Goal: Task Accomplishment & Management: Use online tool/utility

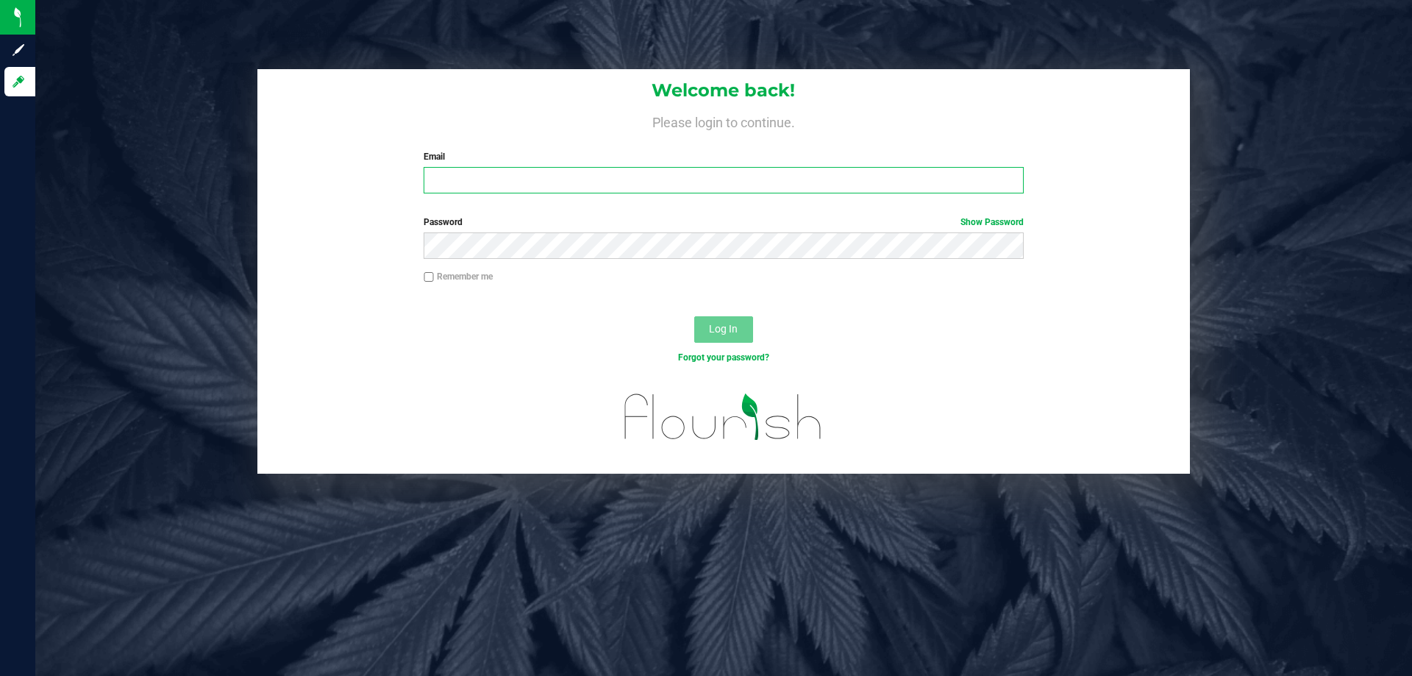
click at [501, 185] on input "Email" at bounding box center [723, 180] width 599 height 26
type input "[EMAIL_ADDRESS][DOMAIN_NAME]"
click at [694, 316] on button "Log In" at bounding box center [723, 329] width 59 height 26
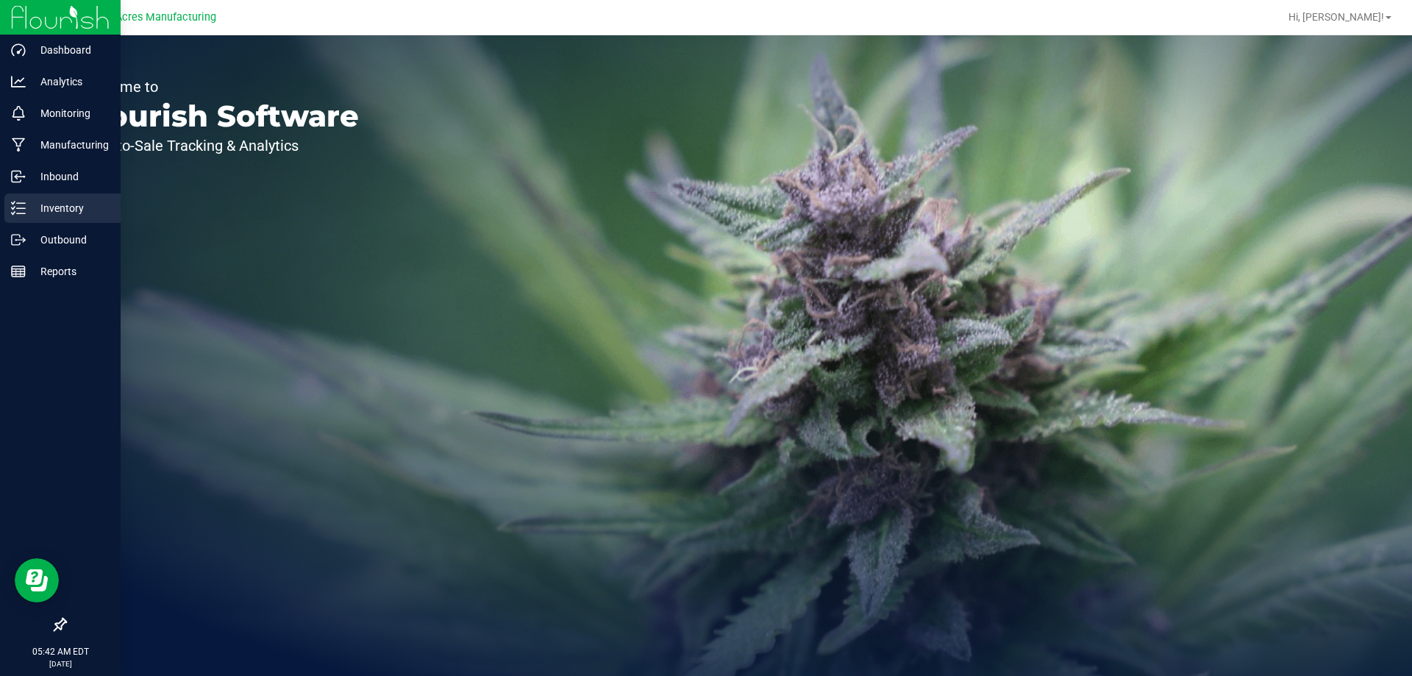
click at [18, 211] on icon at bounding box center [18, 208] width 15 height 15
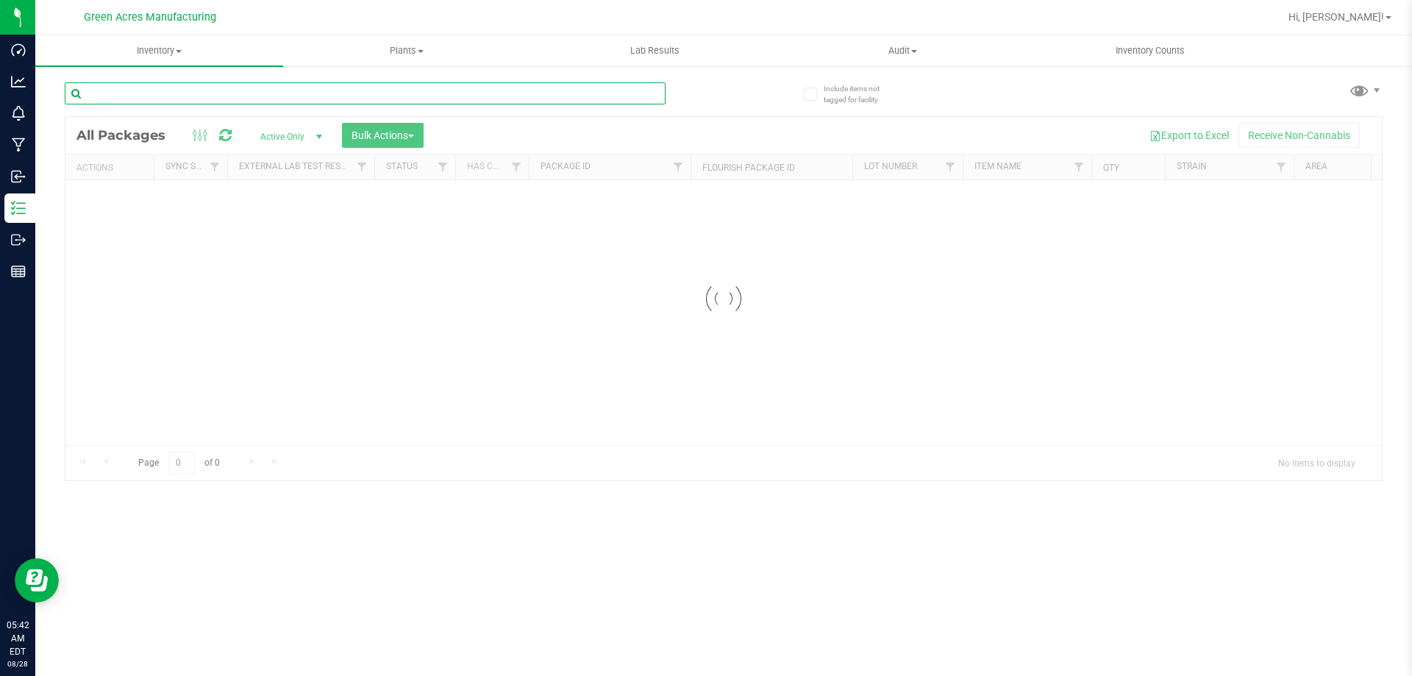
click at [165, 94] on input "text" at bounding box center [365, 93] width 601 height 22
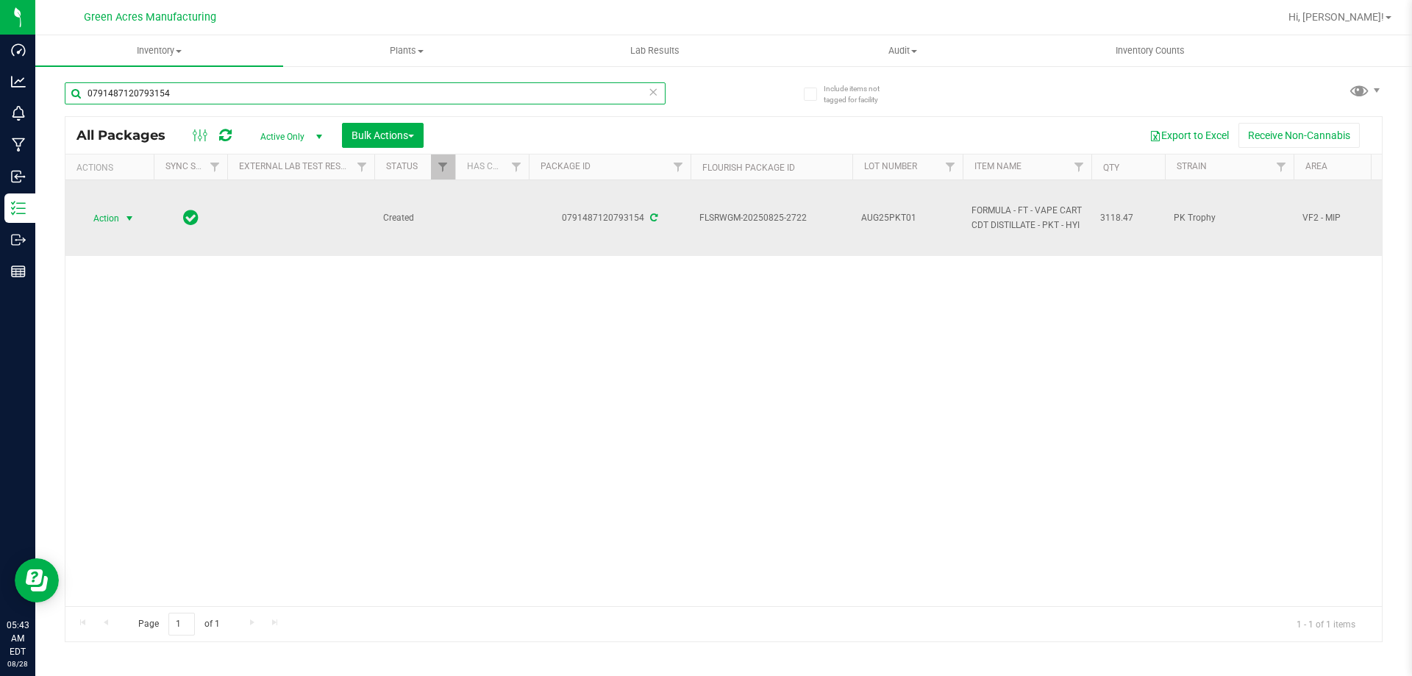
type input "0791487120793154"
click at [121, 227] on span "select" at bounding box center [130, 218] width 18 height 21
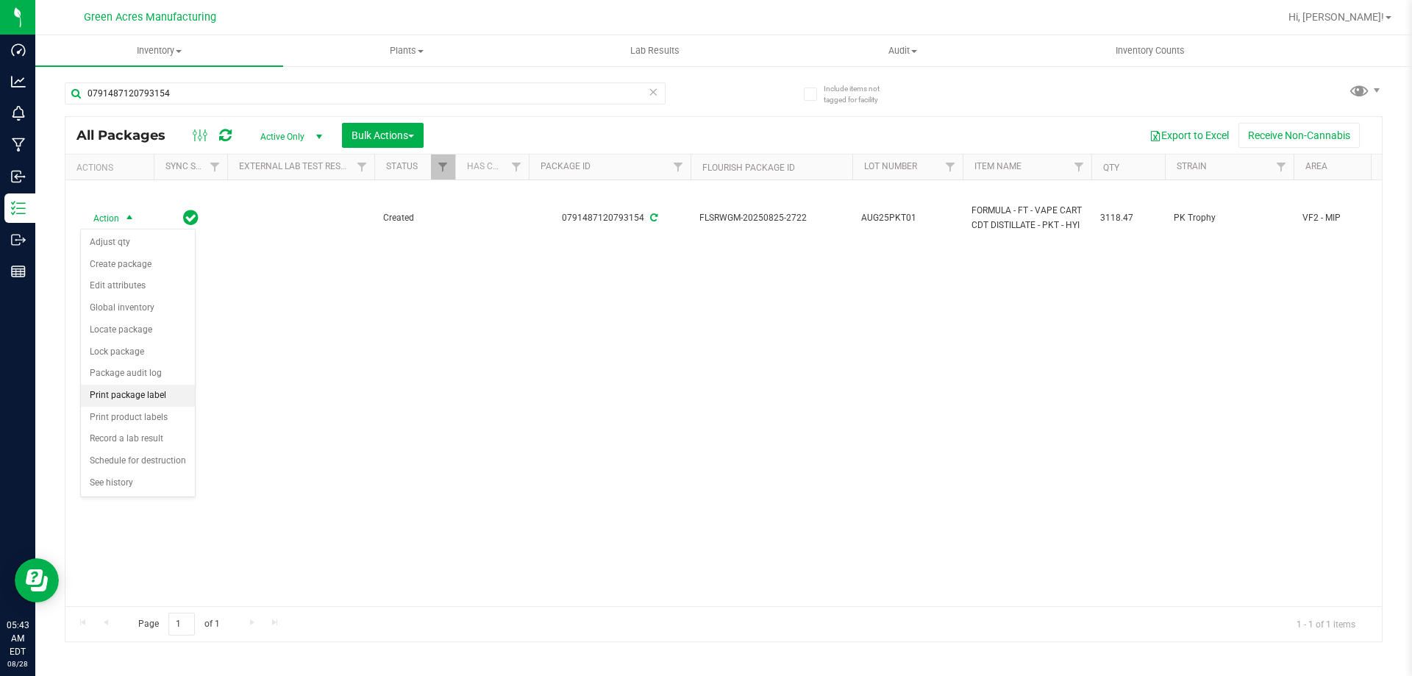
click at [171, 398] on li "Print package label" at bounding box center [138, 396] width 114 height 22
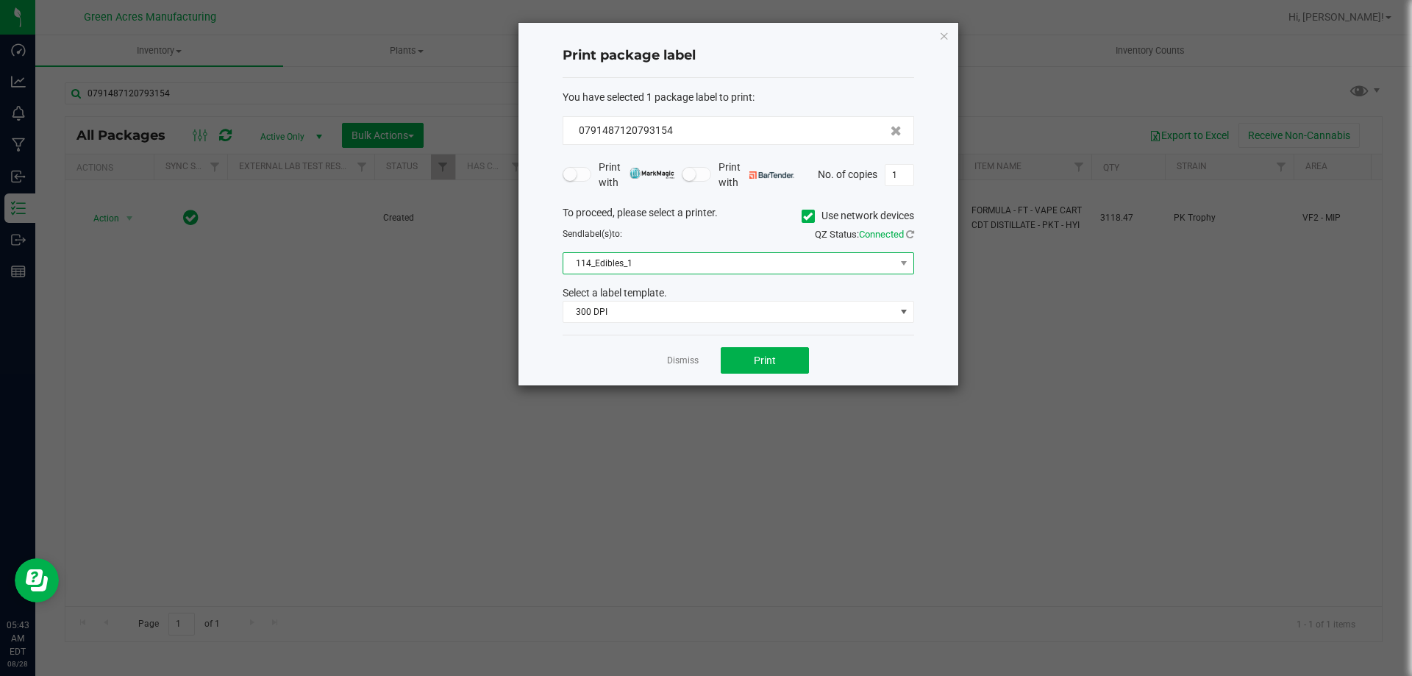
click at [655, 262] on span "114_Edibles_1" at bounding box center [729, 263] width 332 height 21
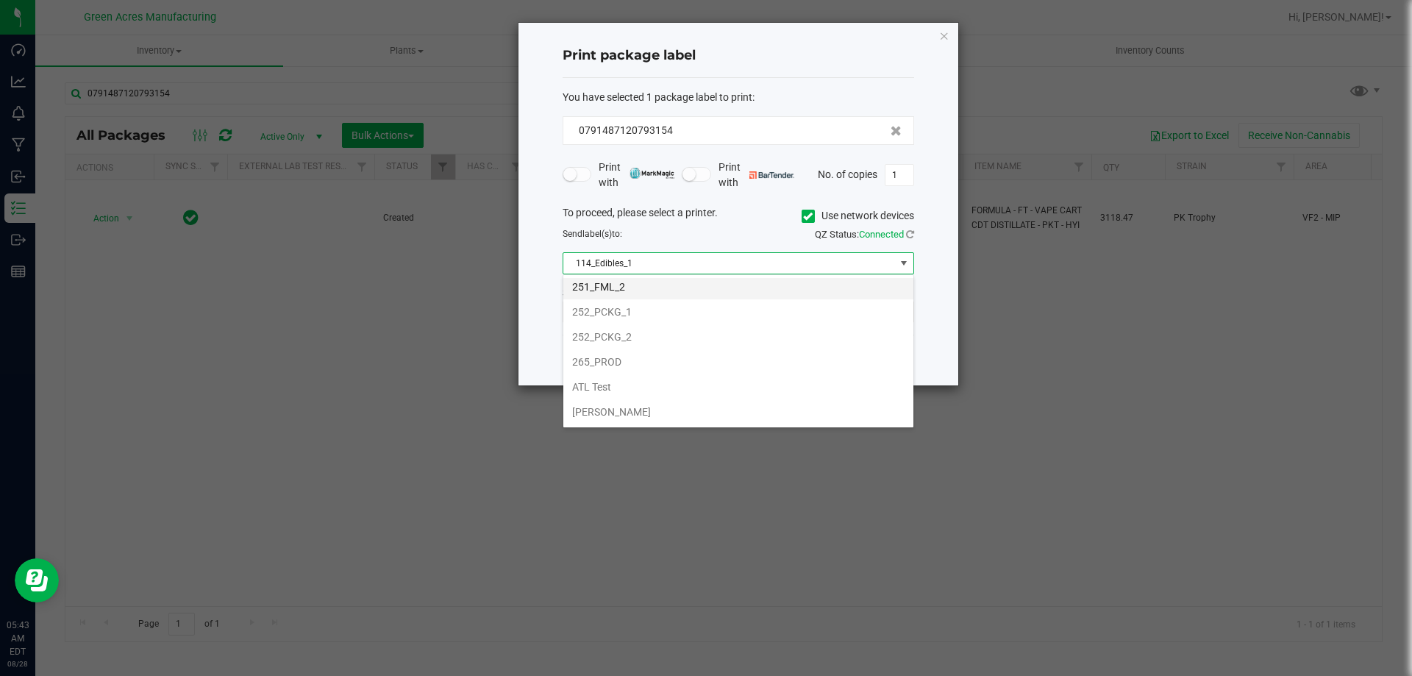
scroll to position [147, 0]
click at [635, 351] on li "252_PCKG_1" at bounding box center [738, 343] width 350 height 25
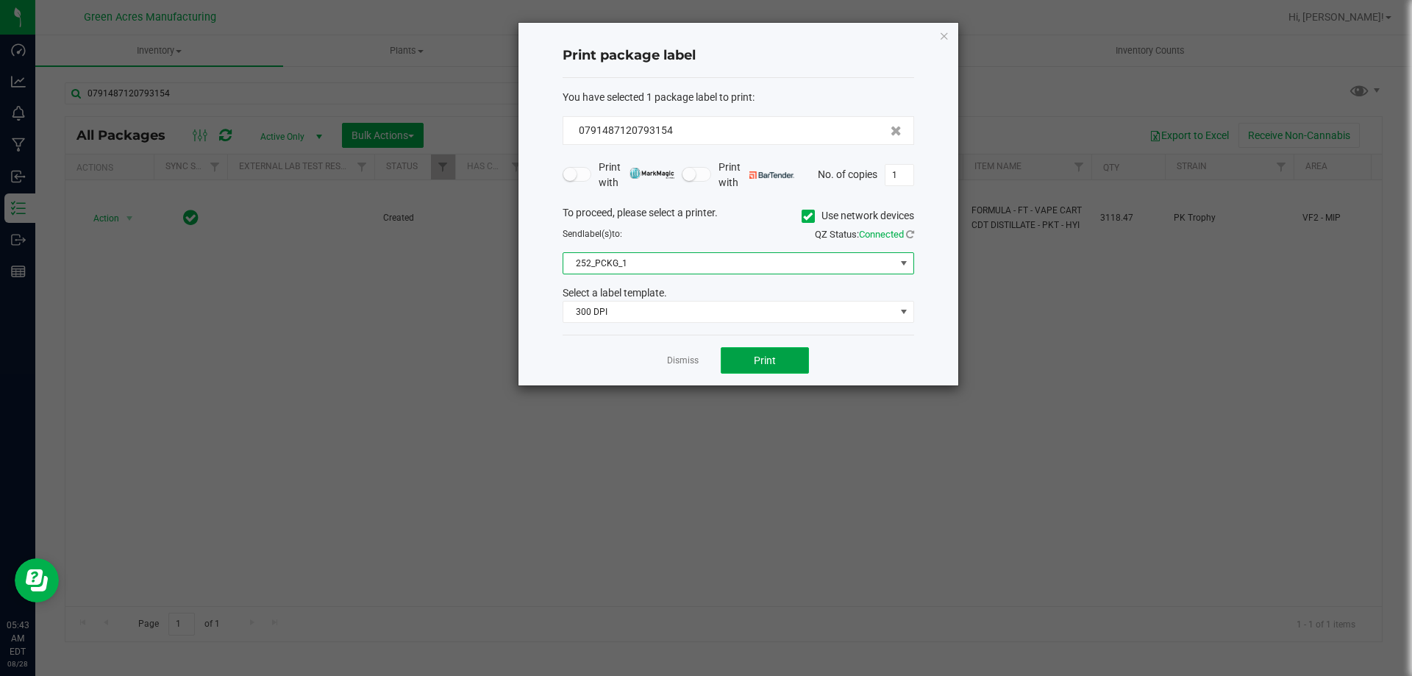
click at [759, 371] on button "Print" at bounding box center [765, 360] width 88 height 26
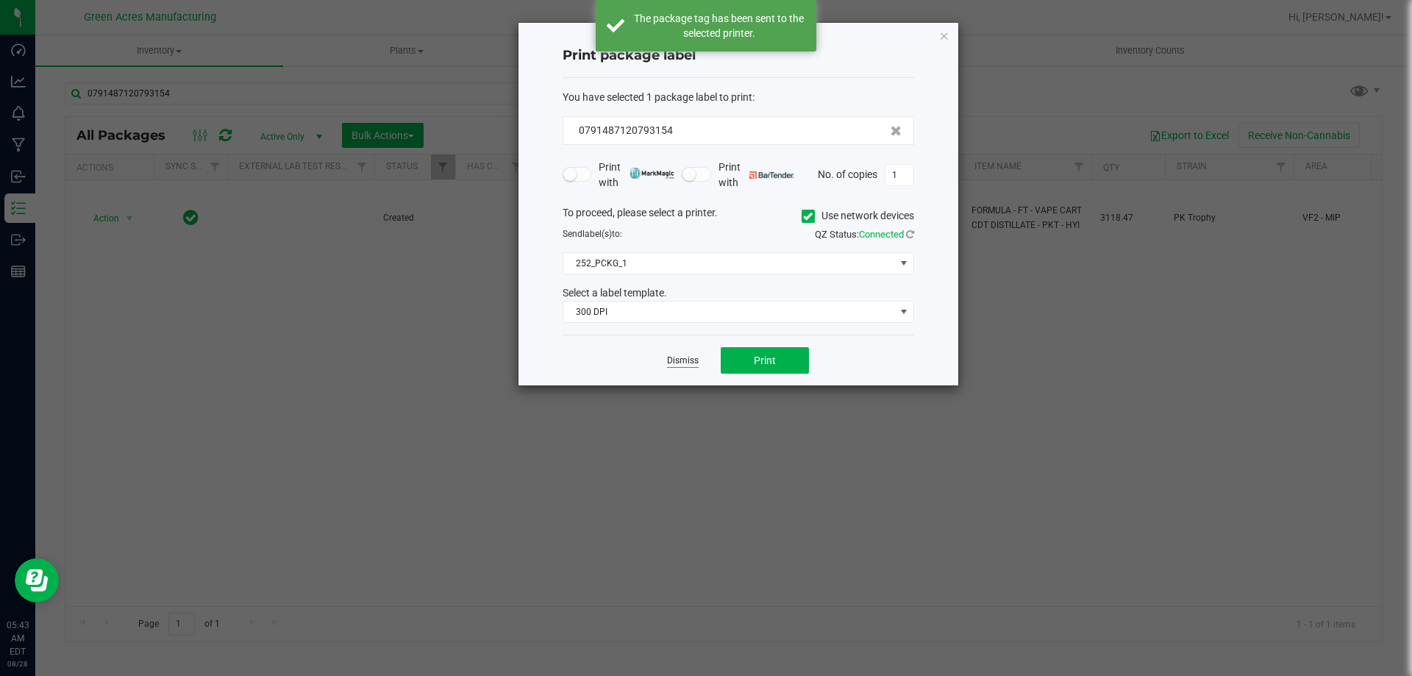
click at [677, 360] on link "Dismiss" at bounding box center [683, 360] width 32 height 13
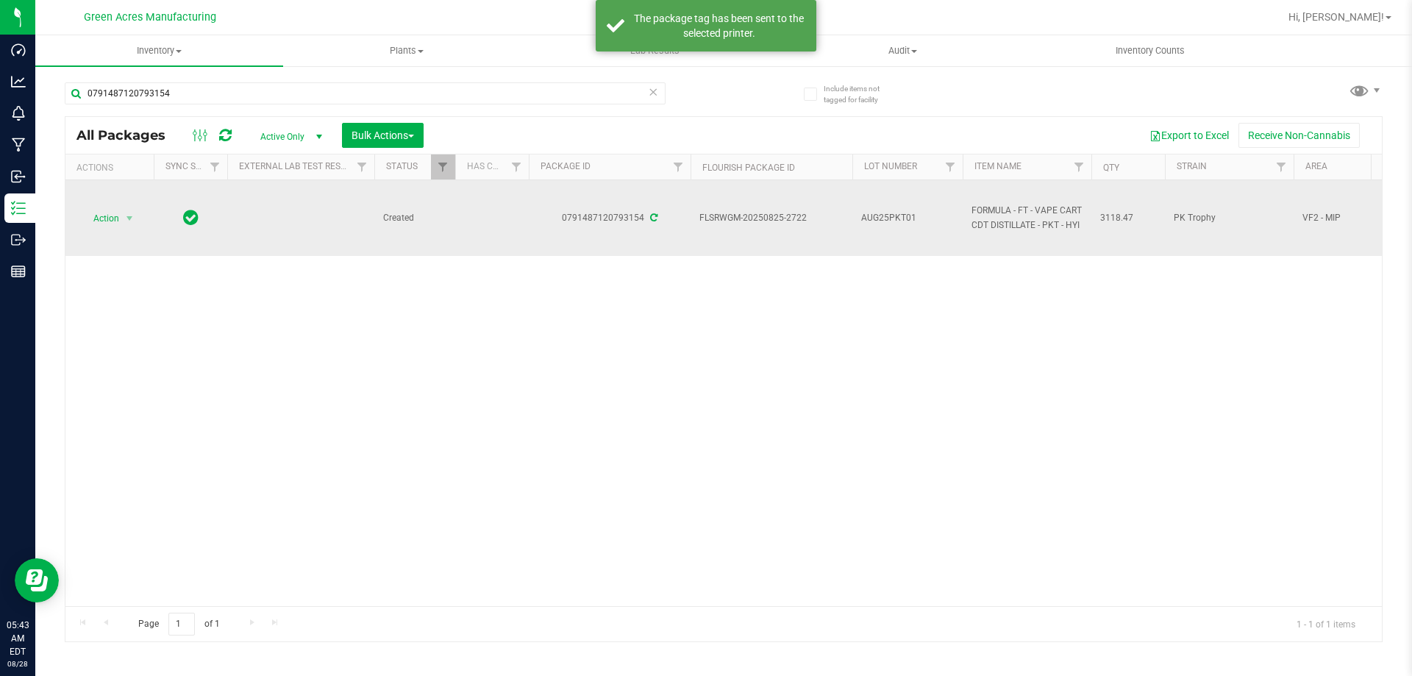
click at [893, 214] on span "AUG25PKT01" at bounding box center [907, 218] width 93 height 14
type input "AUG25PKT01-0828"
click at [894, 222] on span "AUG25PKT01-0828" at bounding box center [907, 218] width 93 height 14
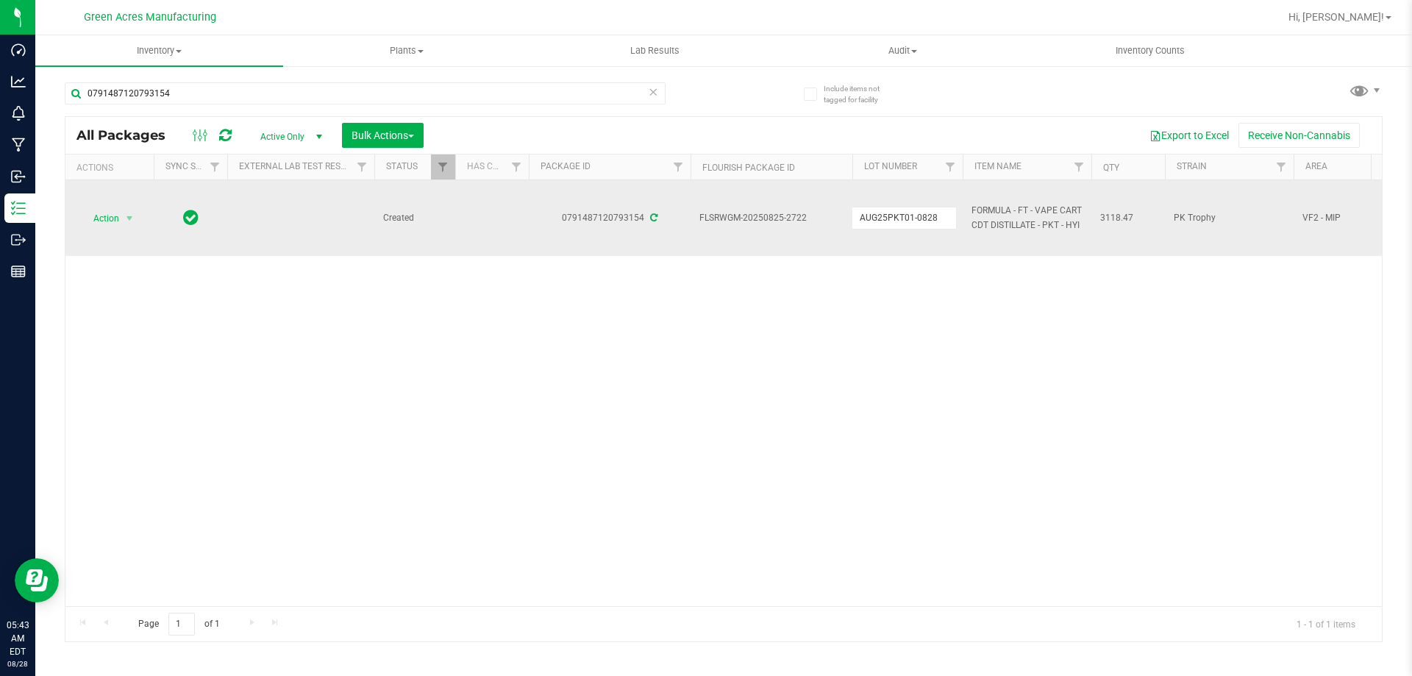
click at [894, 222] on input "AUG25PKT01-0828" at bounding box center [904, 218] width 105 height 23
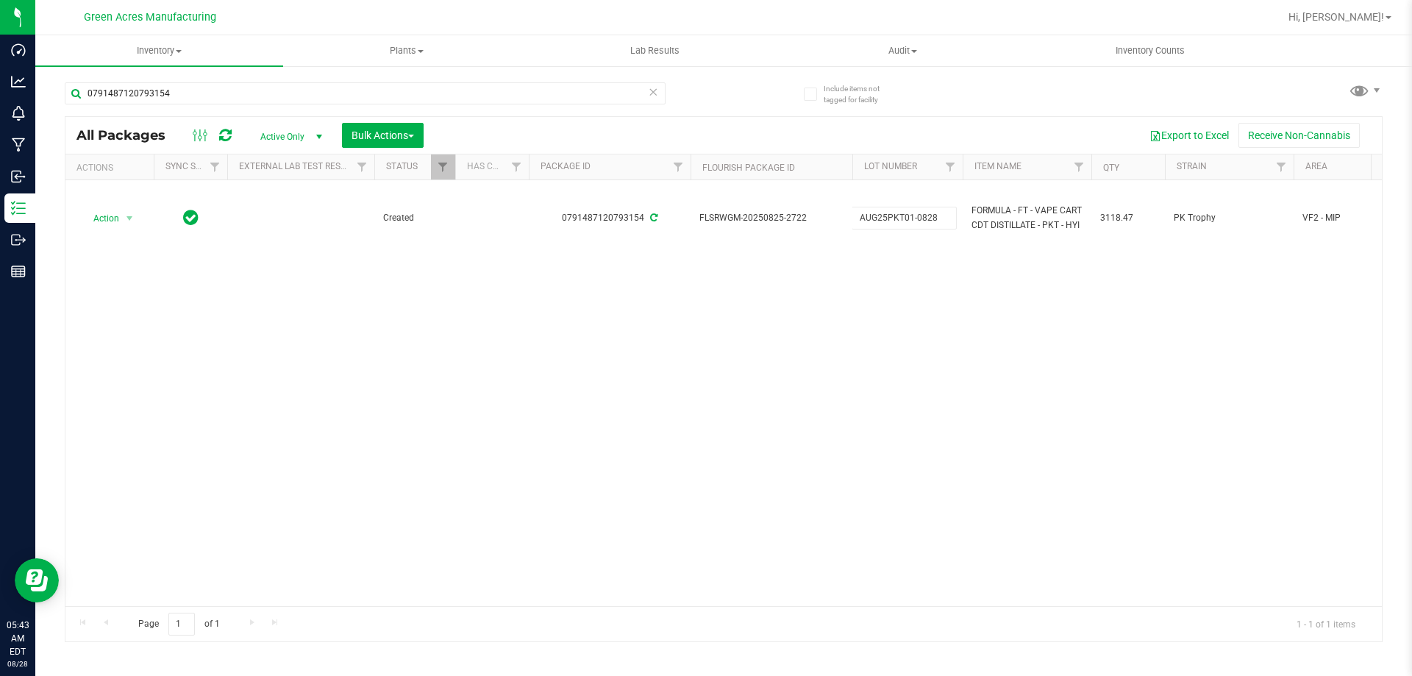
click at [949, 325] on div "Action Action Adjust qty Create package Edit attributes Global inventory Locate…" at bounding box center [723, 393] width 1316 height 426
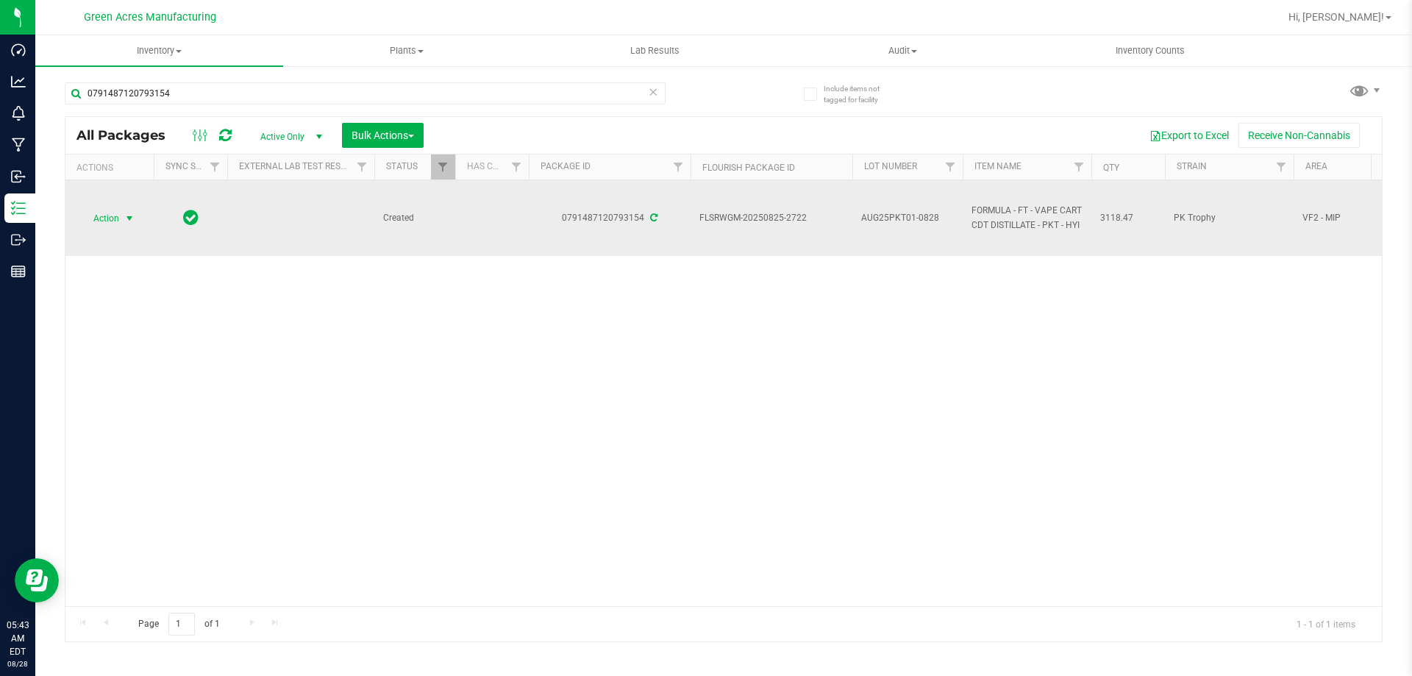
click at [107, 221] on span "Action" at bounding box center [100, 218] width 40 height 21
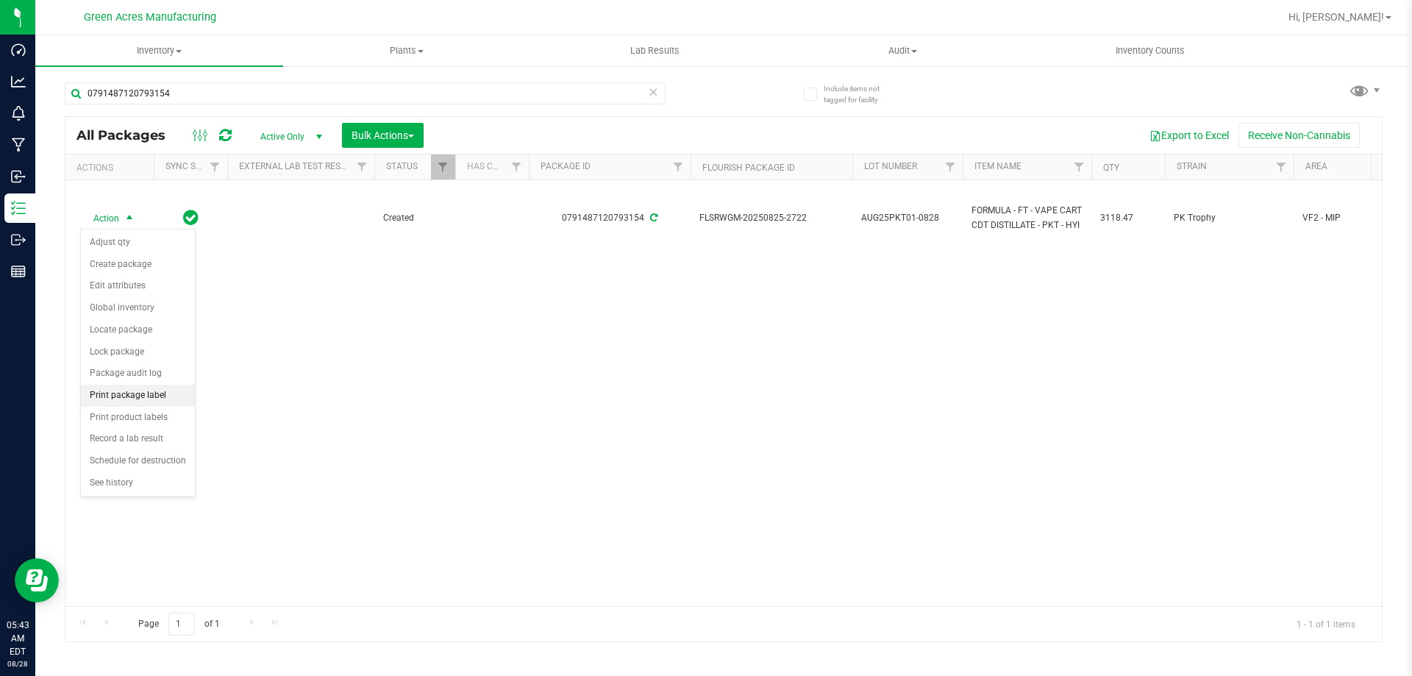
click at [171, 397] on li "Print package label" at bounding box center [138, 396] width 114 height 22
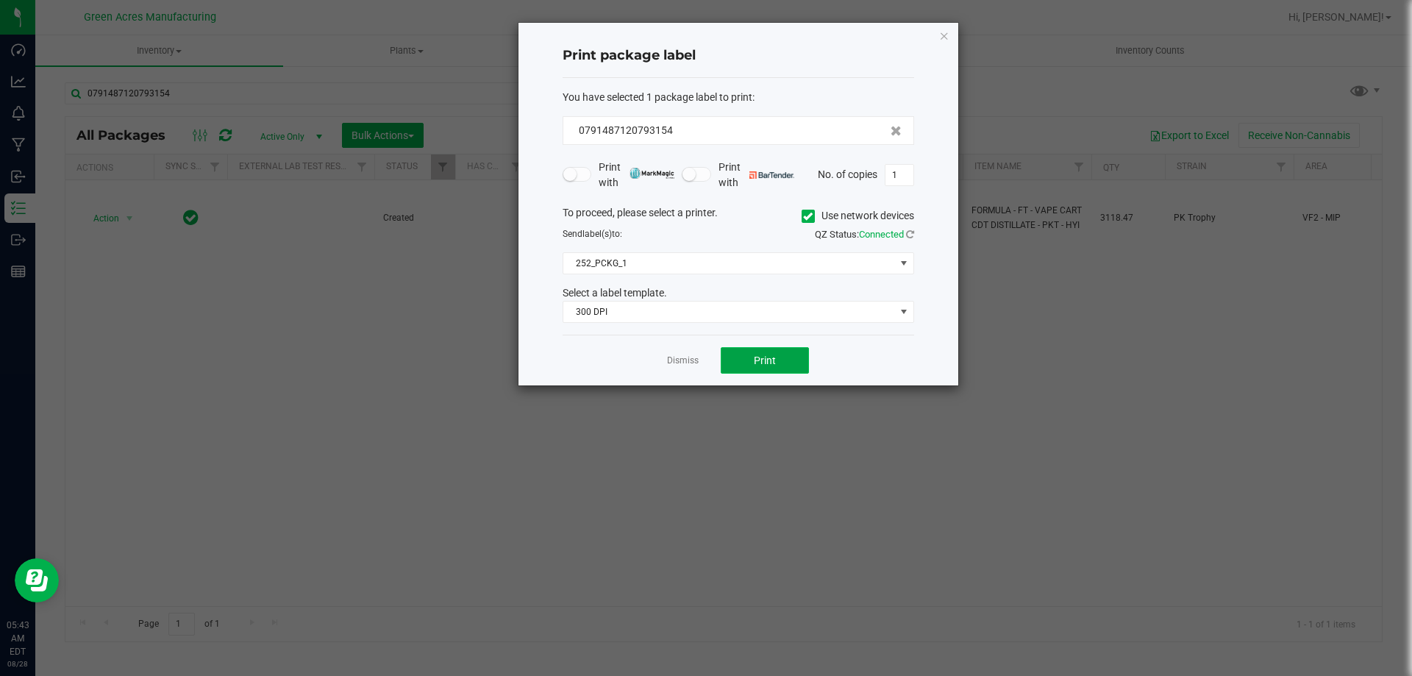
click at [792, 360] on button "Print" at bounding box center [765, 360] width 88 height 26
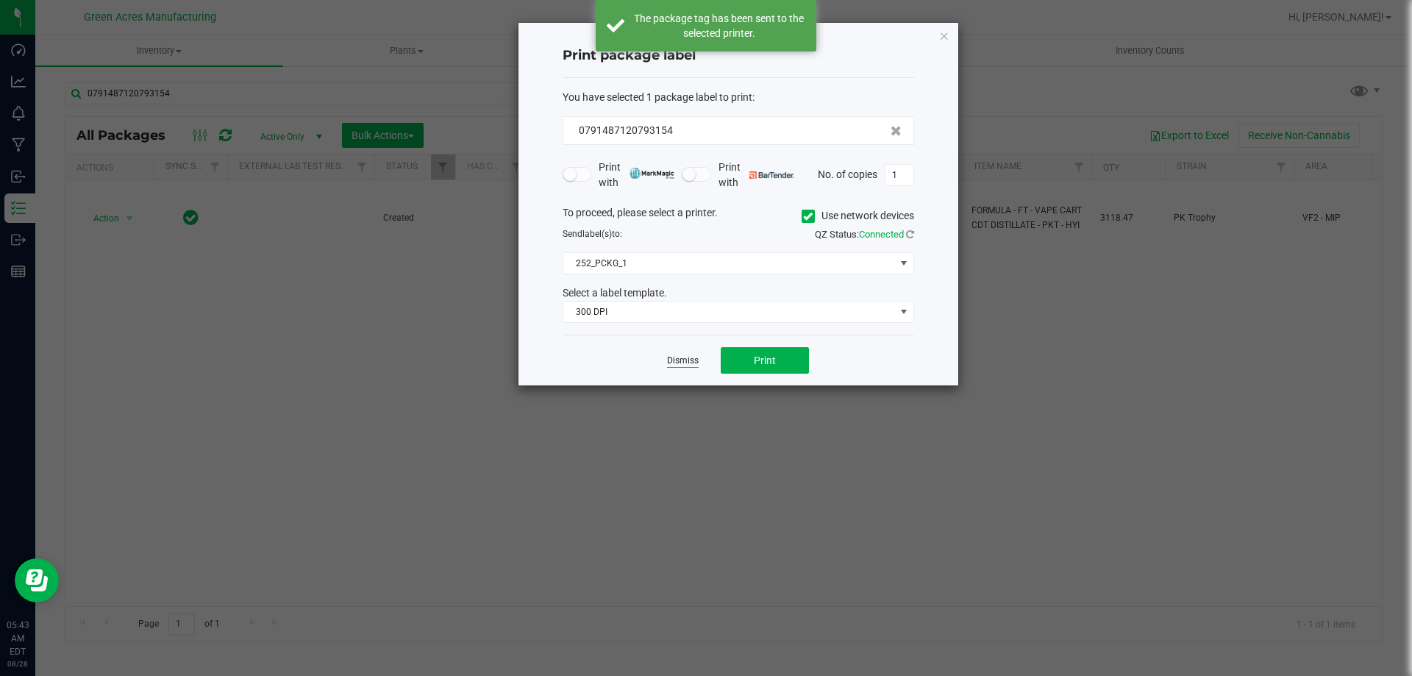
click at [688, 355] on link "Dismiss" at bounding box center [683, 360] width 32 height 13
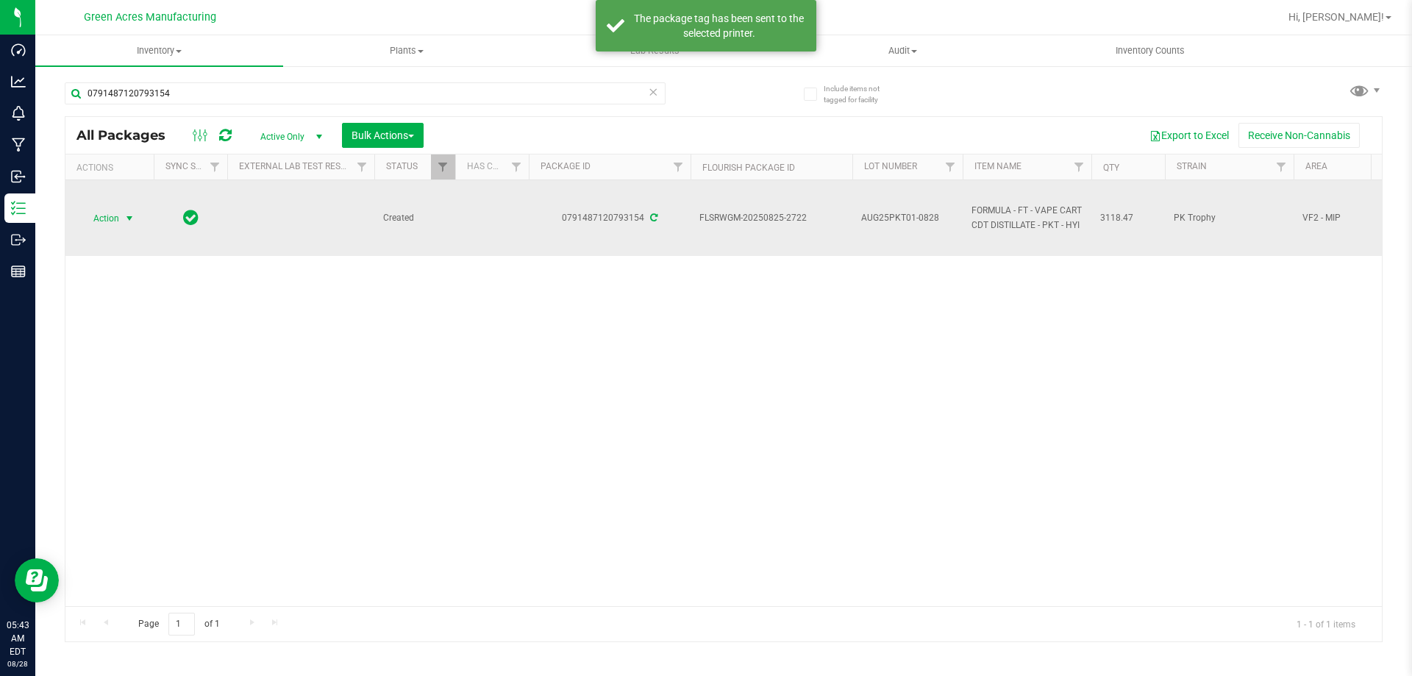
click at [71, 202] on td "Action Action Adjust qty Create package Edit attributes Global inventory Locate…" at bounding box center [109, 218] width 88 height 76
click at [103, 223] on span "Action" at bounding box center [100, 218] width 40 height 21
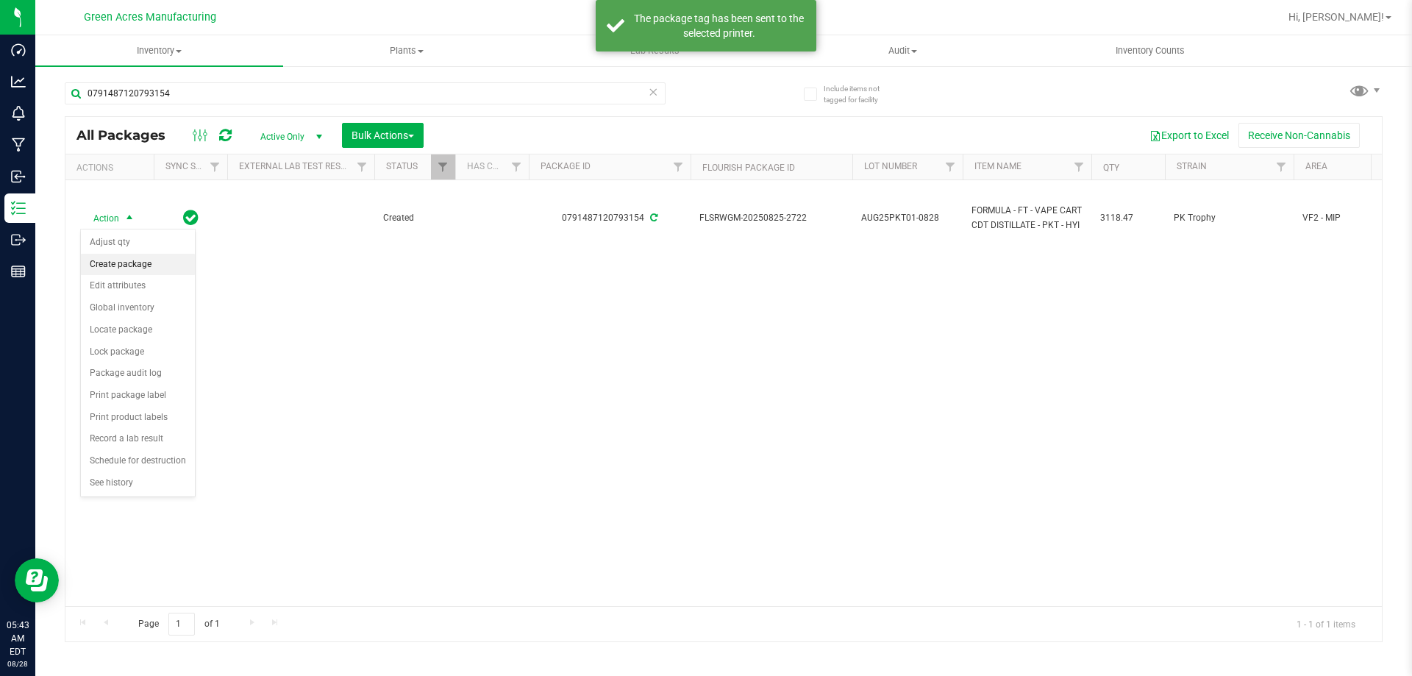
click at [131, 271] on li "Create package" at bounding box center [138, 265] width 114 height 22
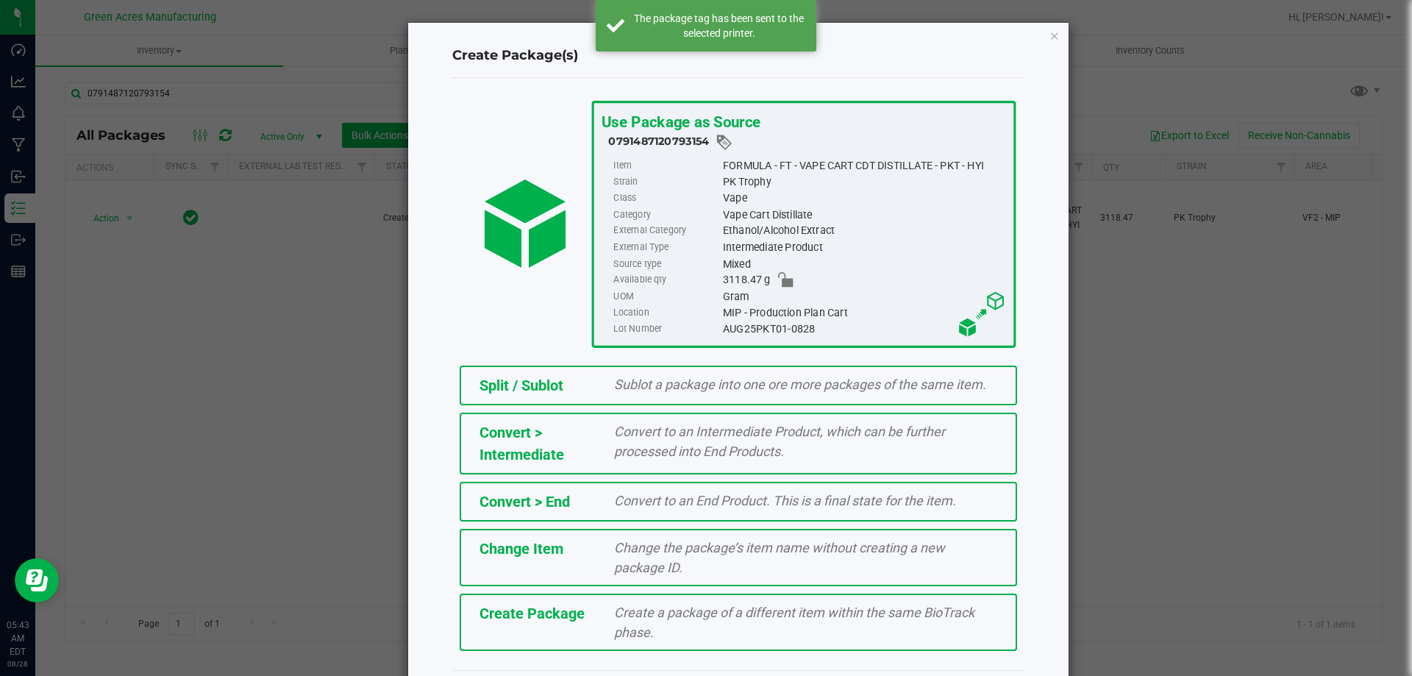
click at [671, 610] on span "Create a package of a different item within the same BioTrack phase." at bounding box center [794, 622] width 360 height 35
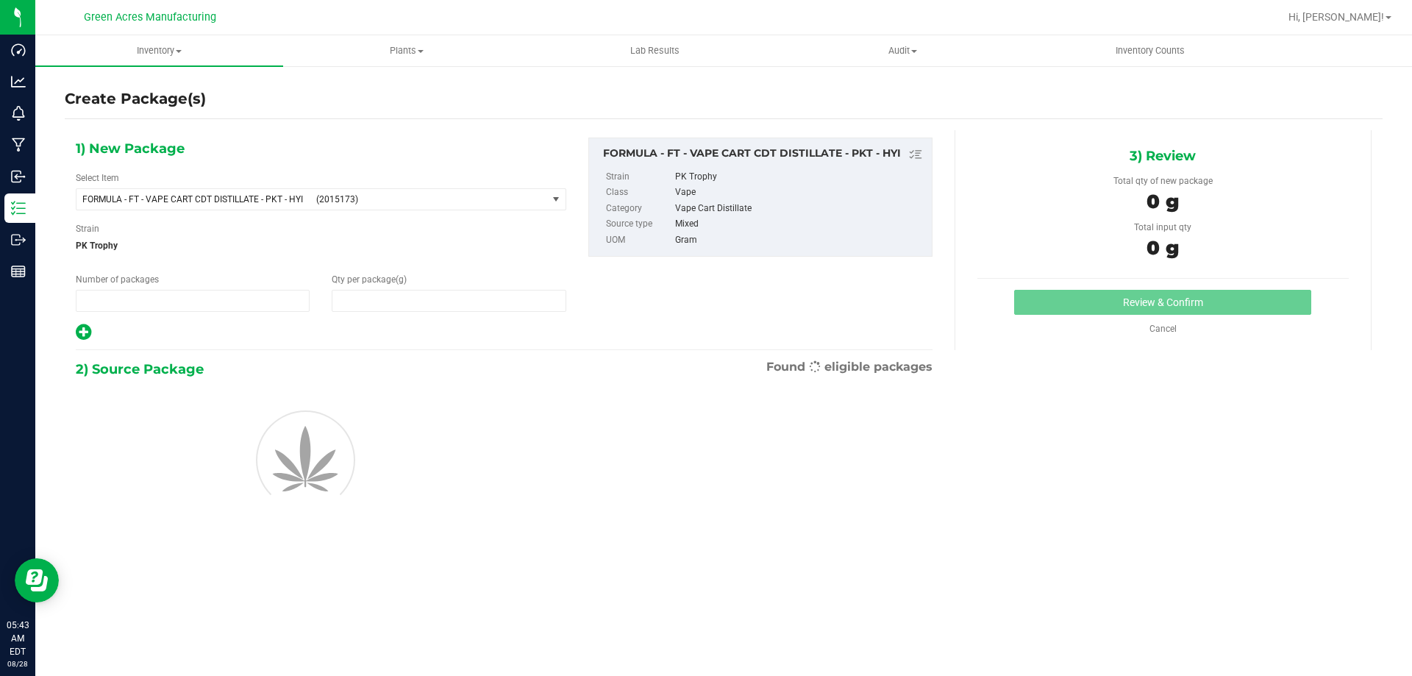
type input "1"
type input "0.0000"
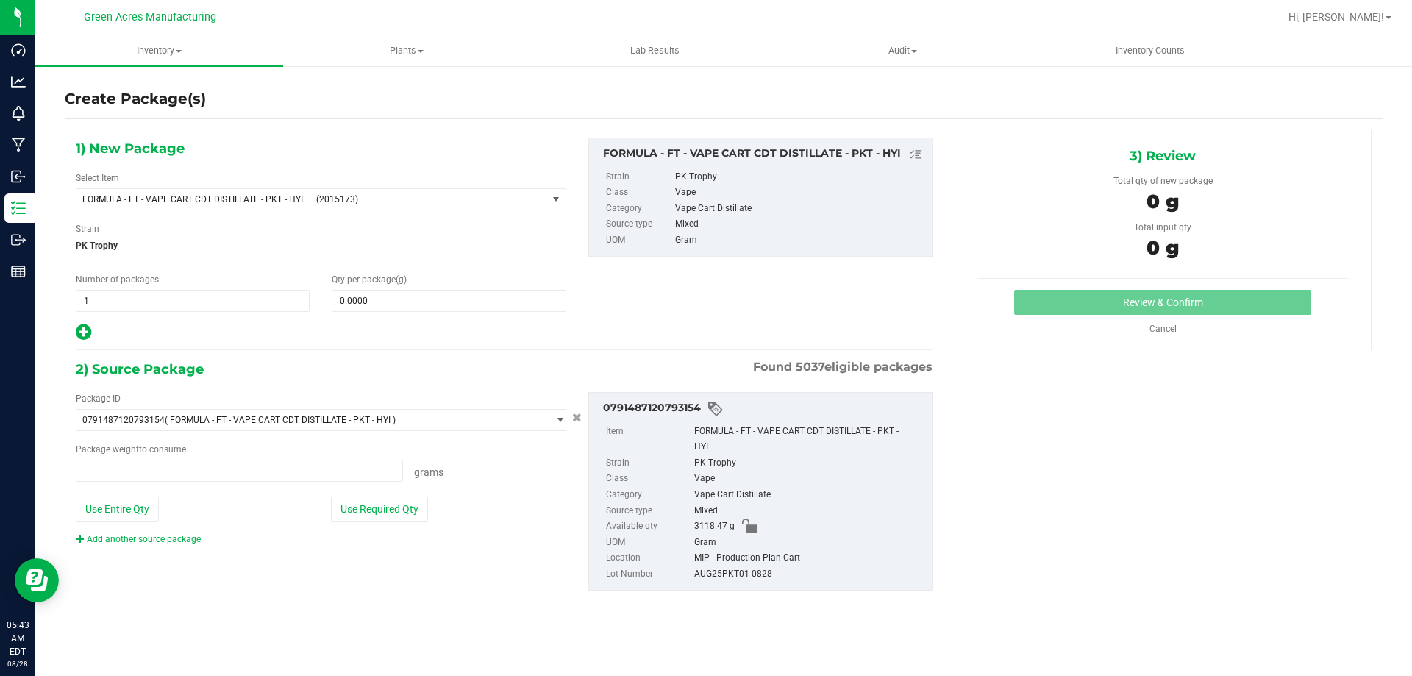
type input "0.0000 g"
click at [531, 204] on span "(2015173)" at bounding box center [428, 199] width 225 height 10
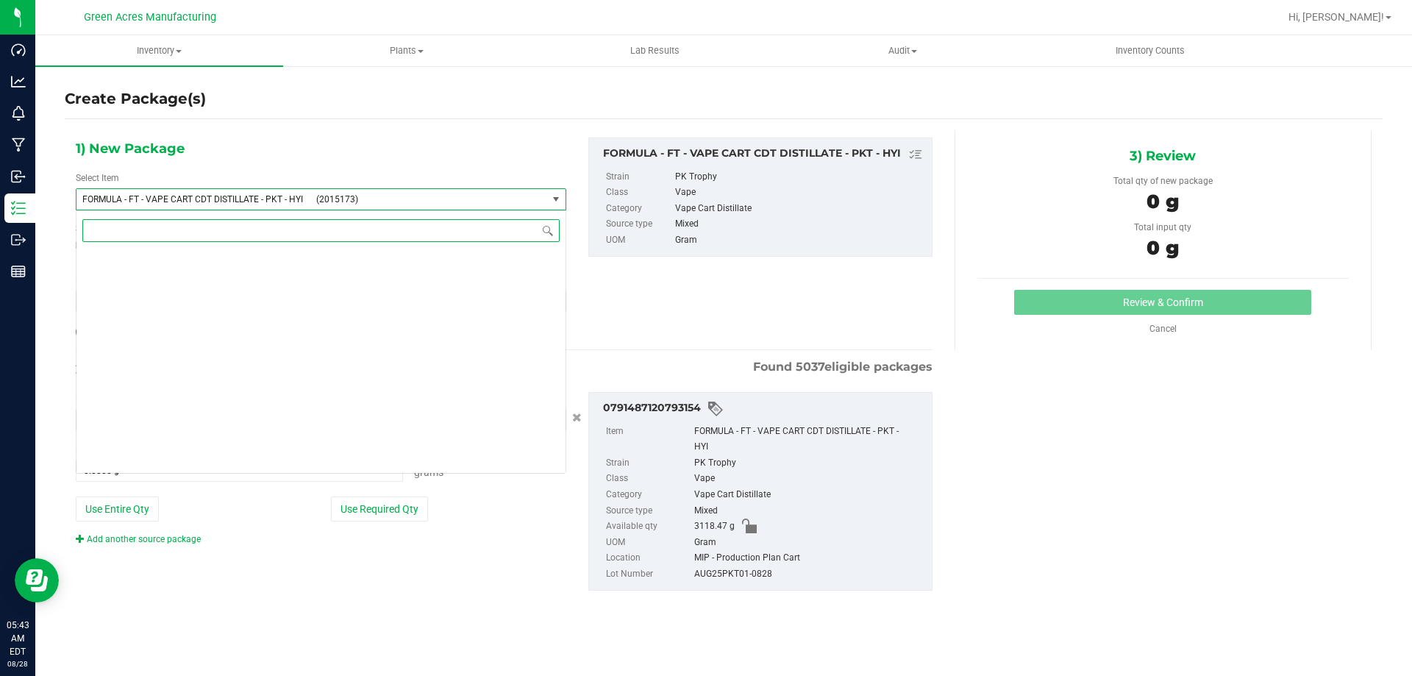
scroll to position [27429, 0]
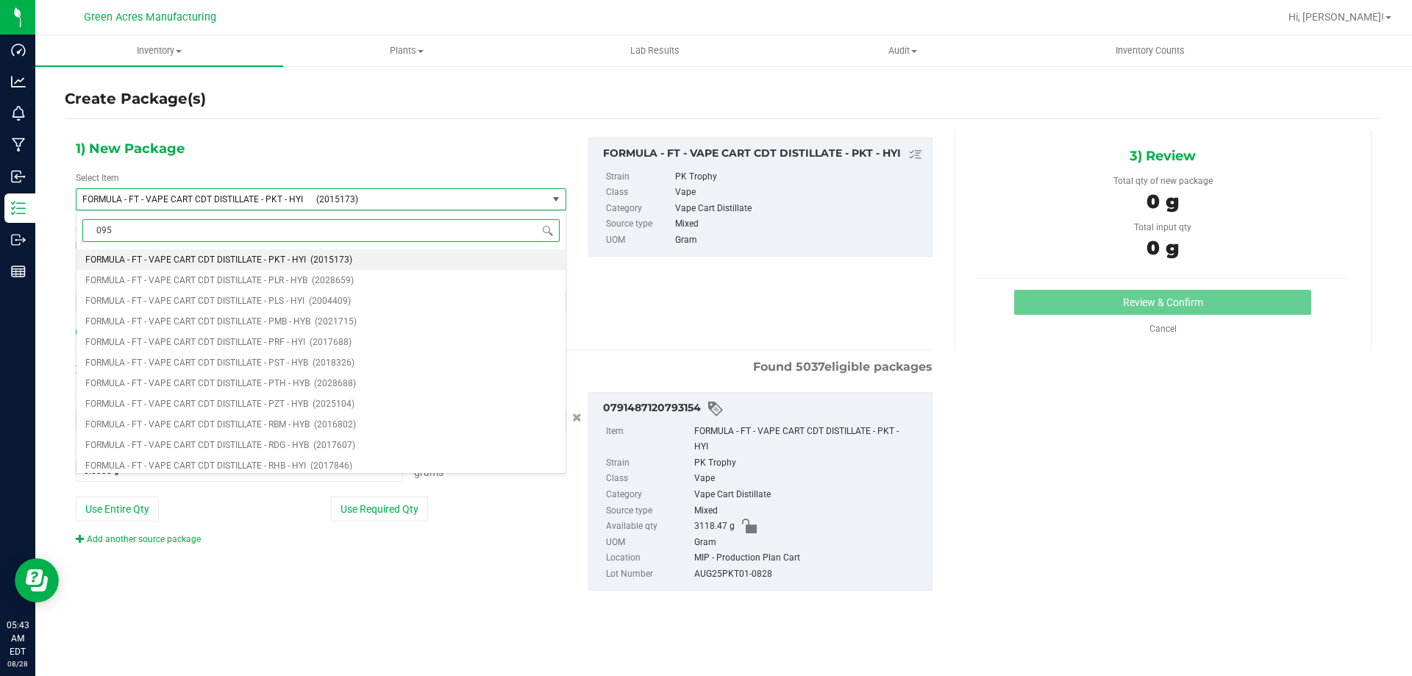
type input "0955"
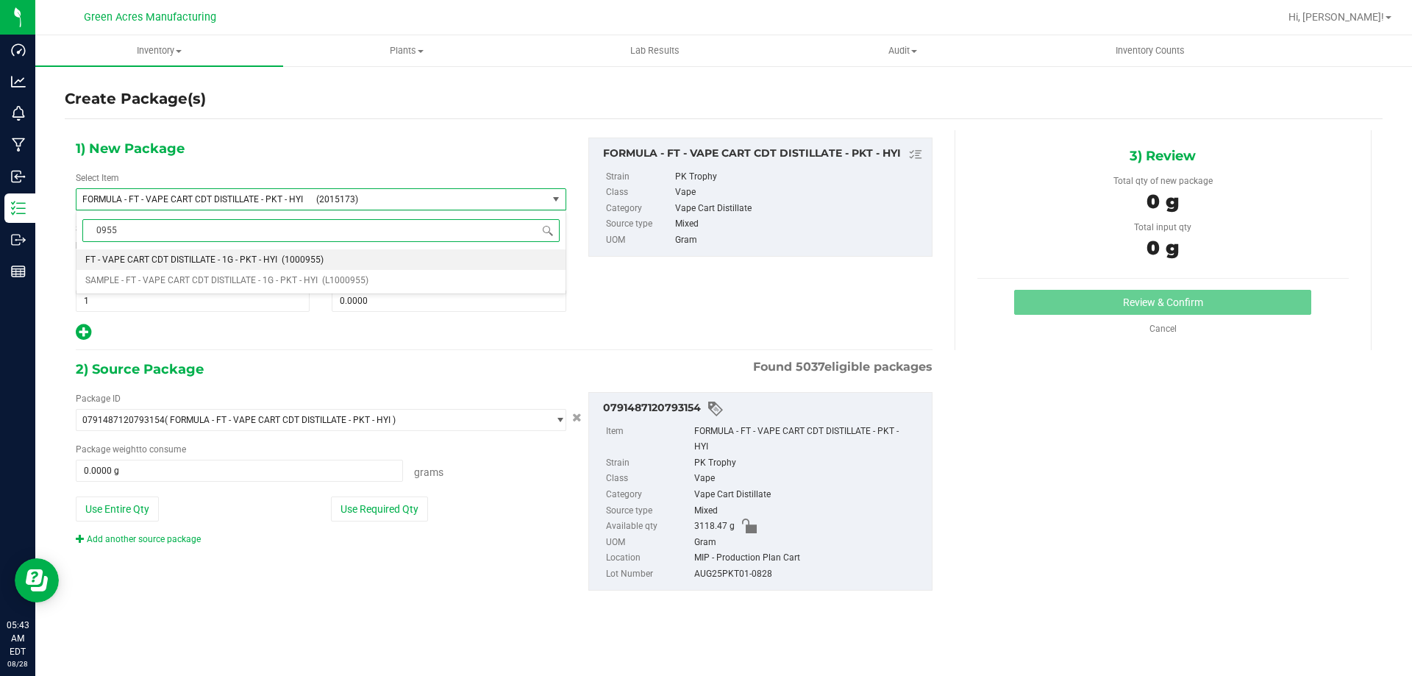
click at [262, 260] on span "FT - VAPE CART CDT DISTILLATE - 1G - PKT - HYI" at bounding box center [181, 259] width 192 height 10
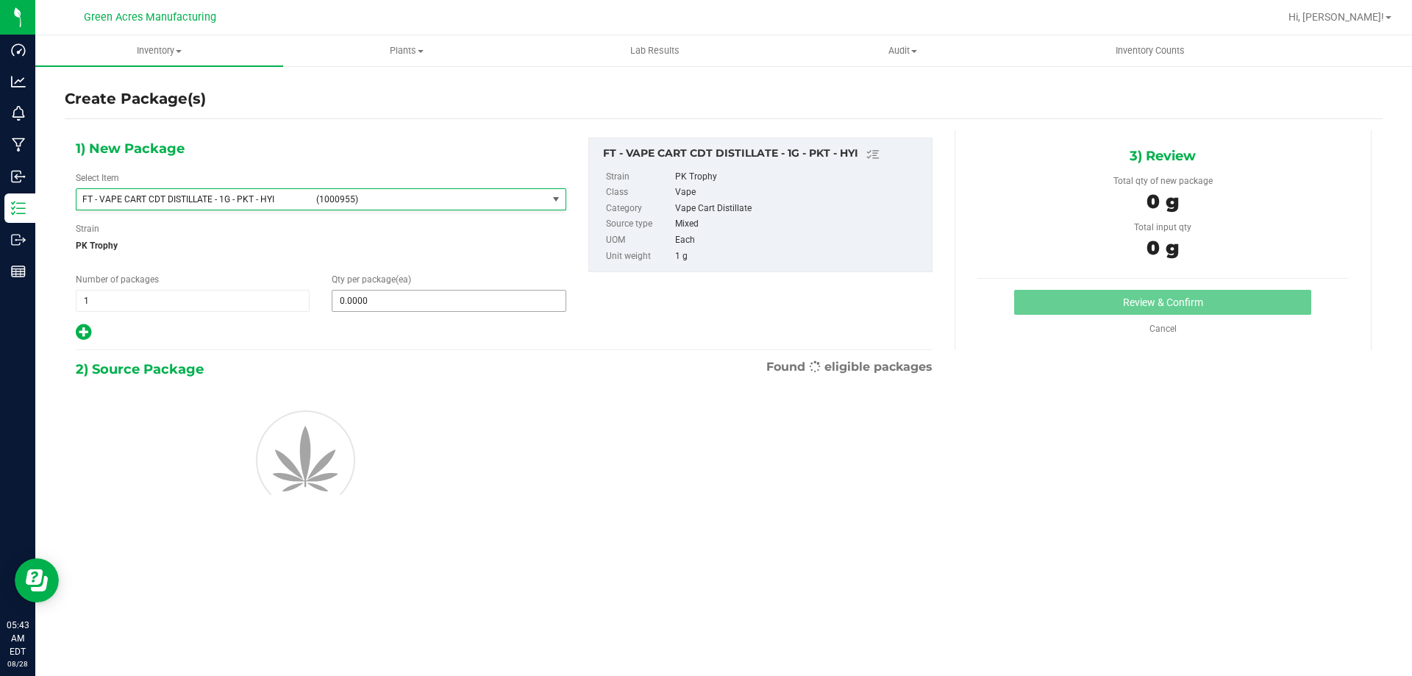
type input "0"
click at [352, 299] on span at bounding box center [449, 301] width 234 height 22
type input "1"
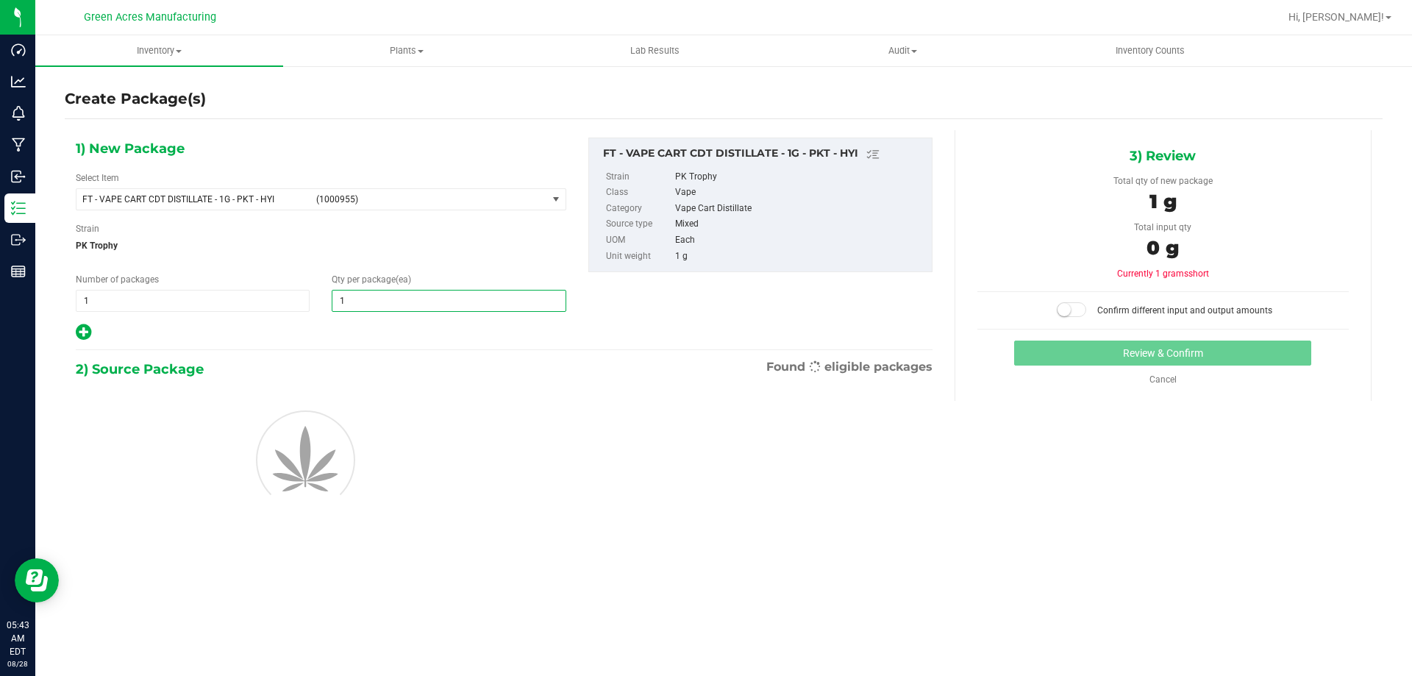
type input "1"
click at [467, 389] on div at bounding box center [504, 458] width 879 height 156
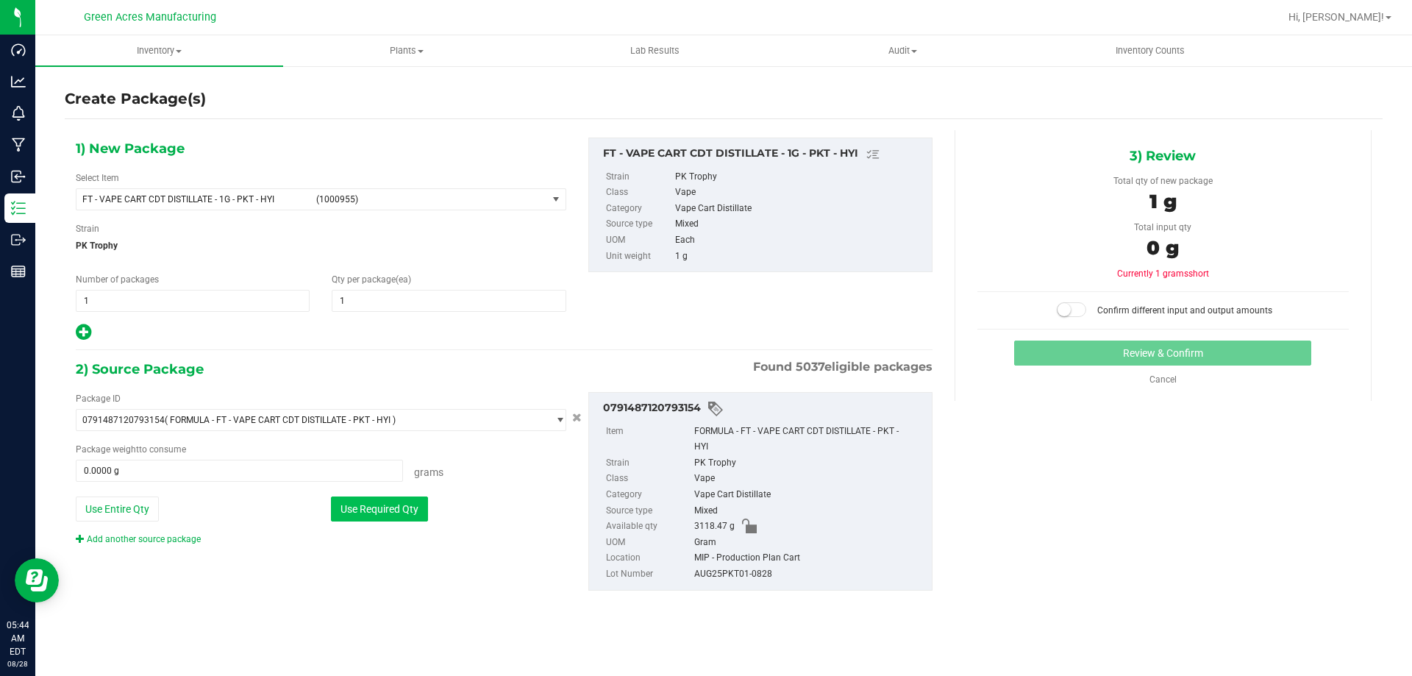
click at [392, 505] on button "Use Required Qty" at bounding box center [379, 508] width 97 height 25
type input "1.0000 g"
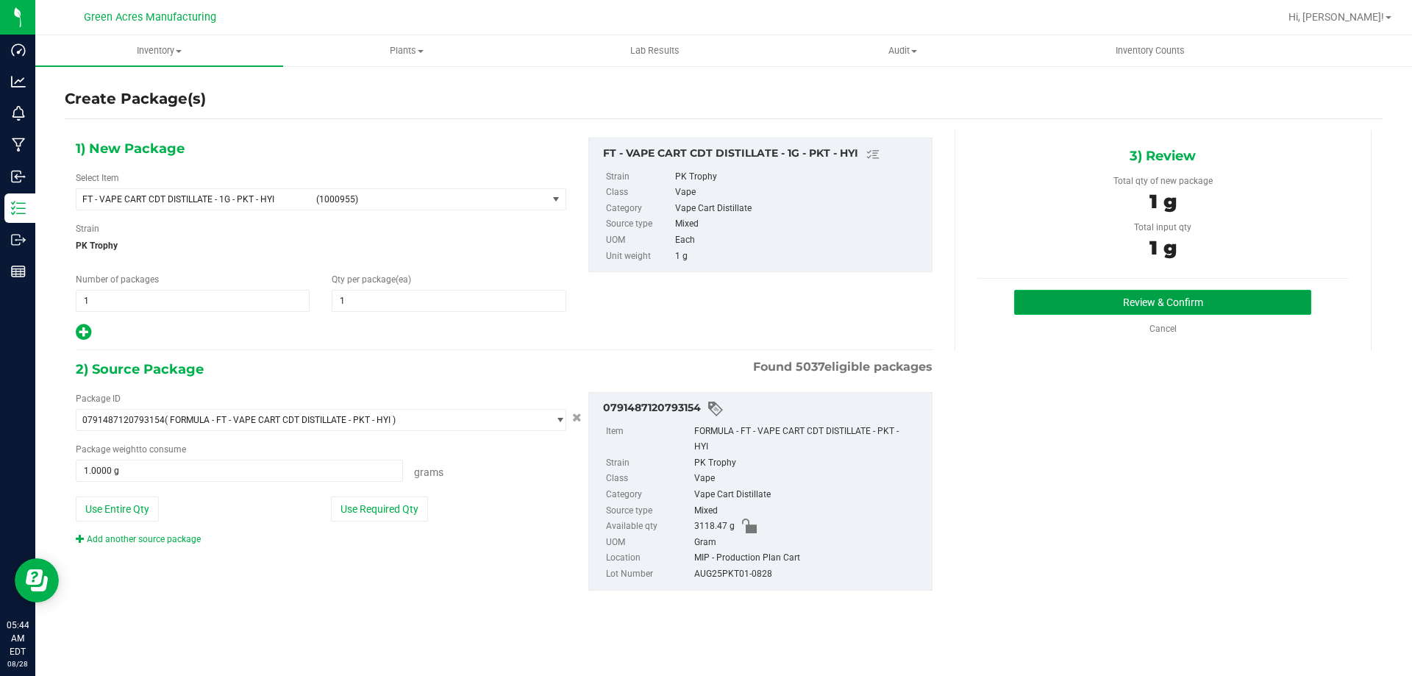
click at [1034, 300] on button "Review & Confirm" at bounding box center [1162, 302] width 297 height 25
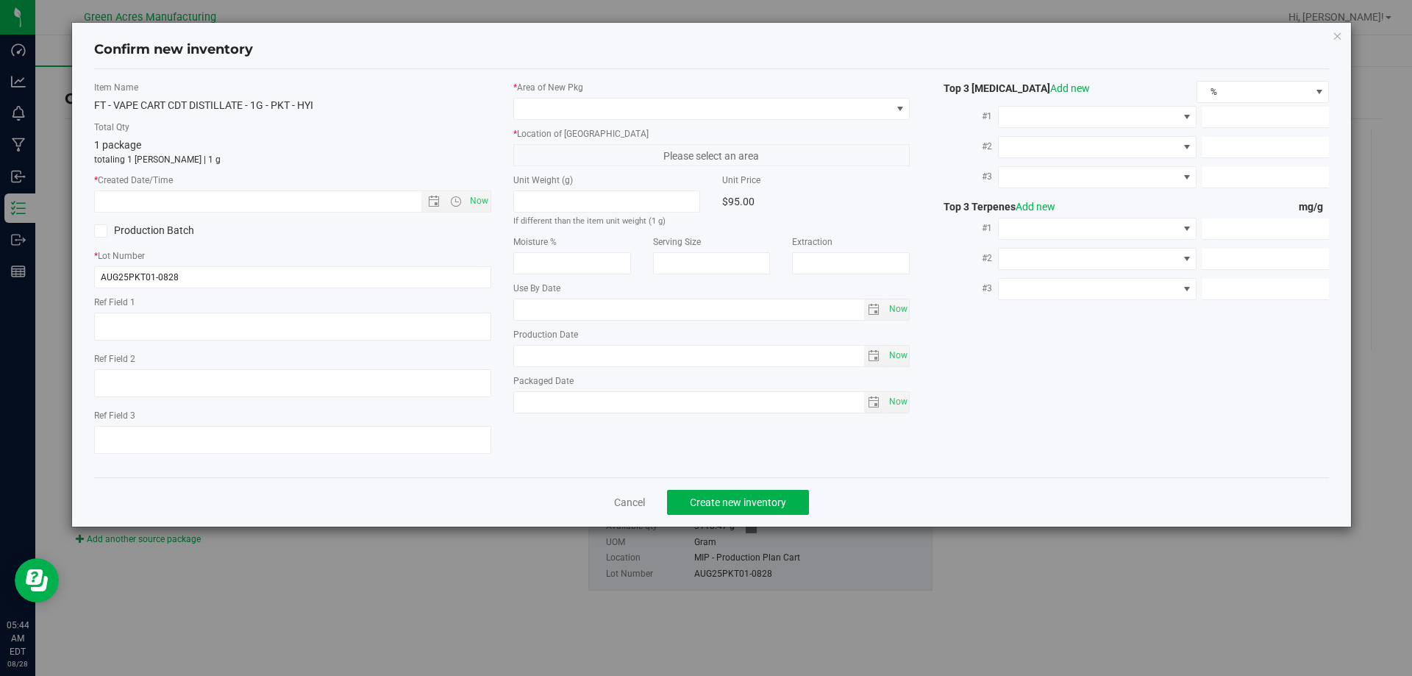
click at [495, 201] on div "Item Name FT - VAPE CART CDT DISTILLATE - 1G - PKT - HYI Total Qty 1 package to…" at bounding box center [292, 273] width 419 height 385
click at [488, 203] on span "Now" at bounding box center [478, 200] width 25 height 21
type input "8/28/2025 5:44 AM"
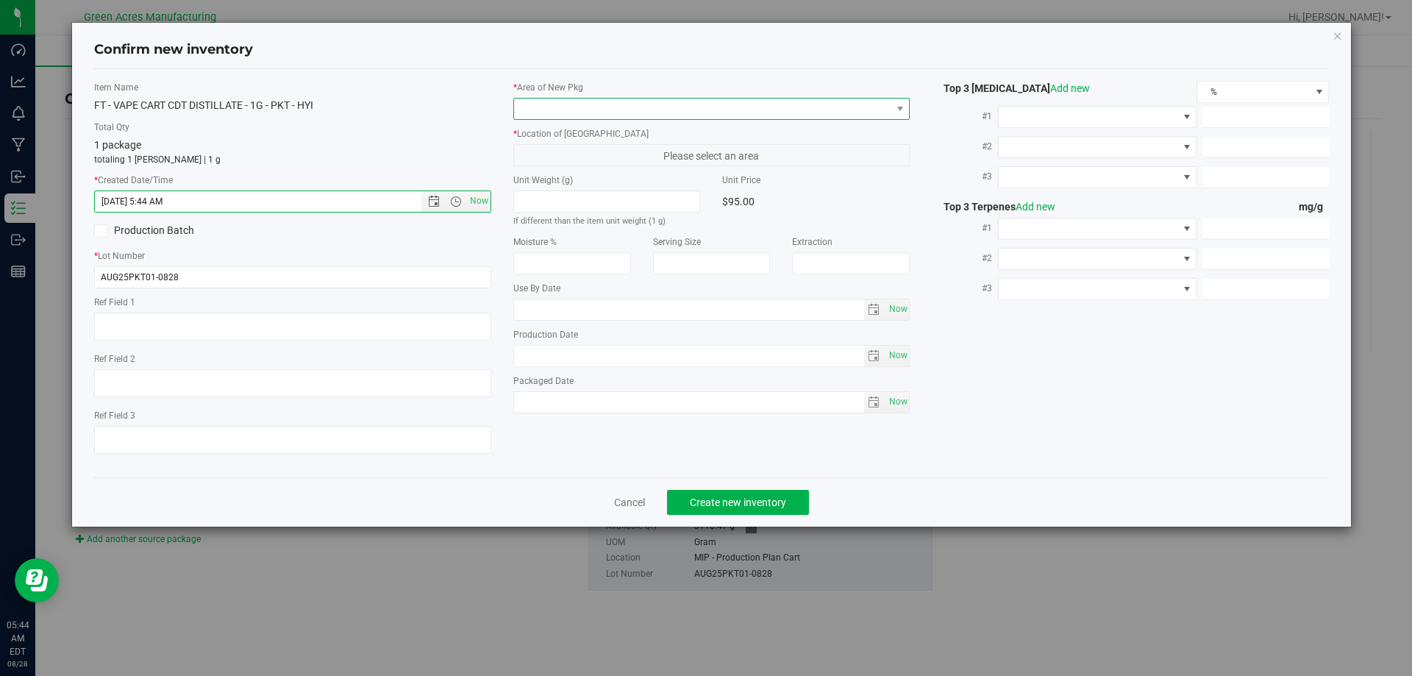
click at [565, 115] on span at bounding box center [702, 109] width 377 height 21
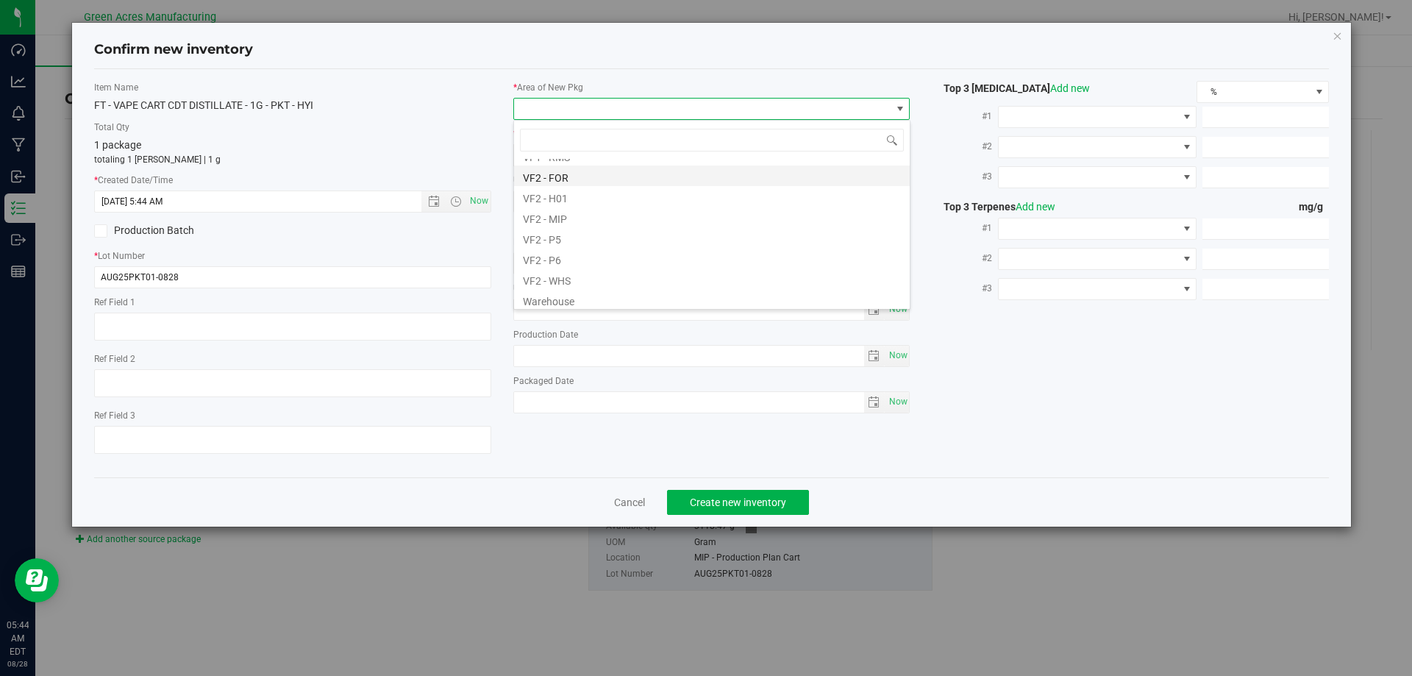
scroll to position [738, 0]
click at [581, 210] on li "VF2 - MIP" at bounding box center [712, 213] width 396 height 21
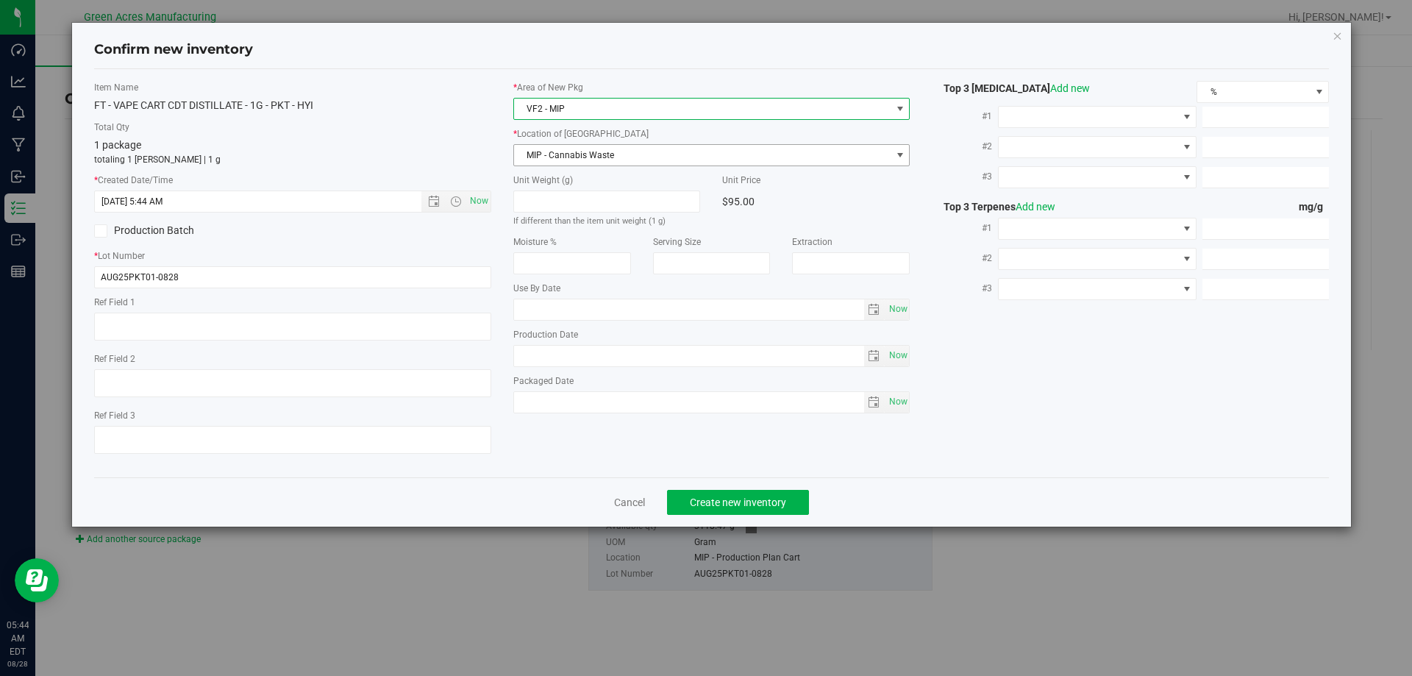
click at [591, 145] on span "MIP - Cannabis Waste" at bounding box center [702, 155] width 377 height 21
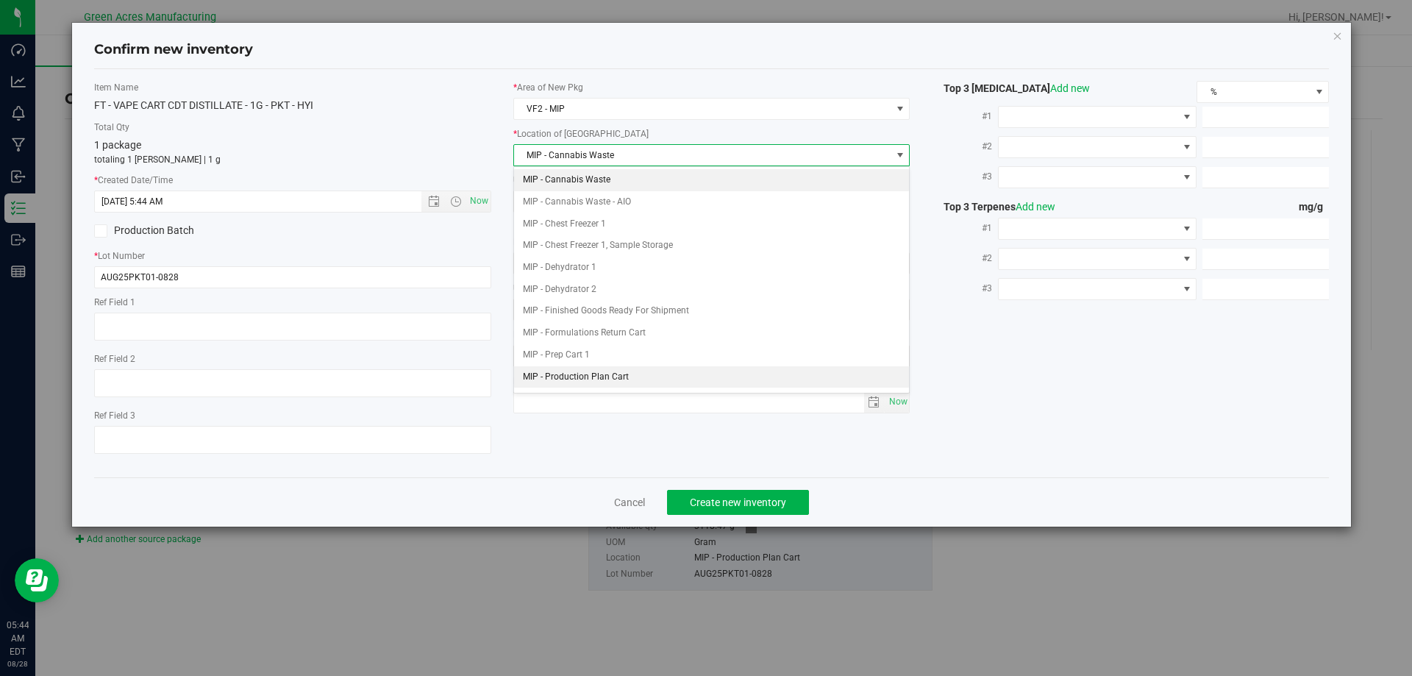
click at [599, 379] on li "MIP - Production Plan Cart" at bounding box center [712, 377] width 396 height 22
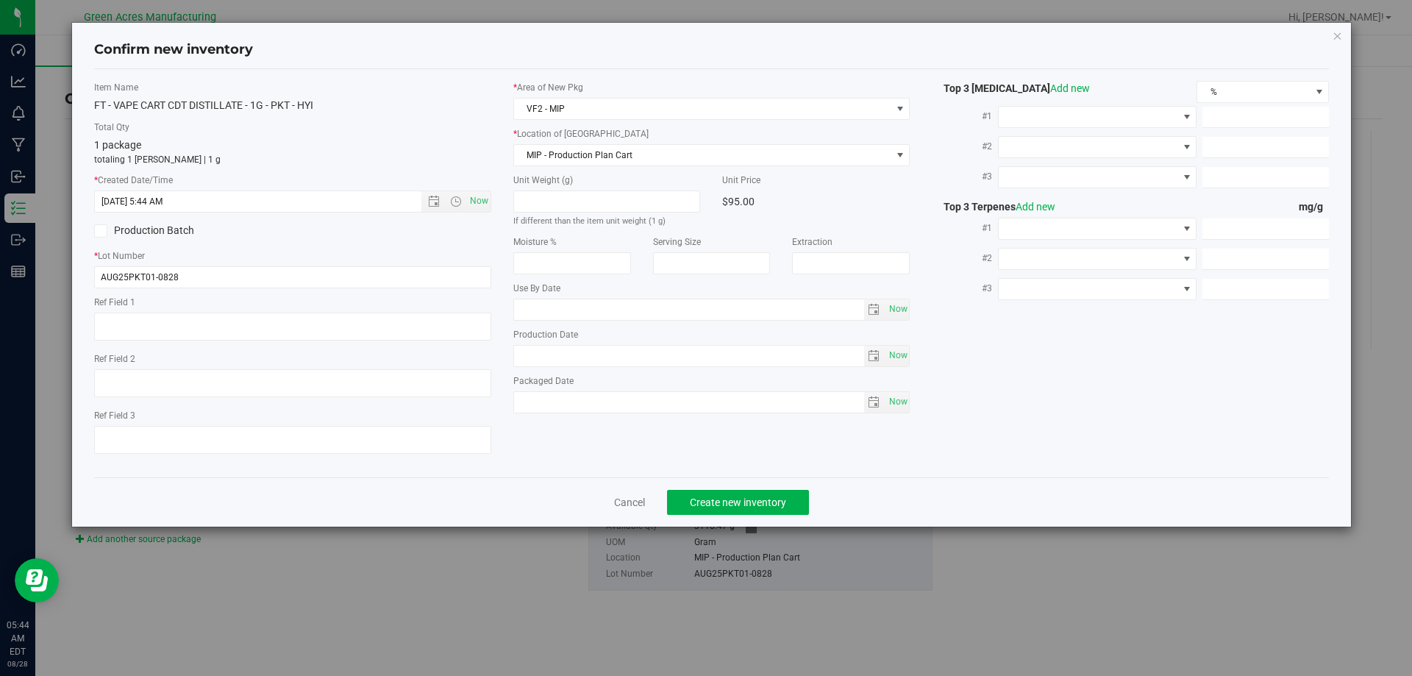
click at [704, 519] on div "Cancel Create new inventory" at bounding box center [712, 501] width 1236 height 49
click at [706, 505] on span "Create new inventory" at bounding box center [738, 502] width 96 height 12
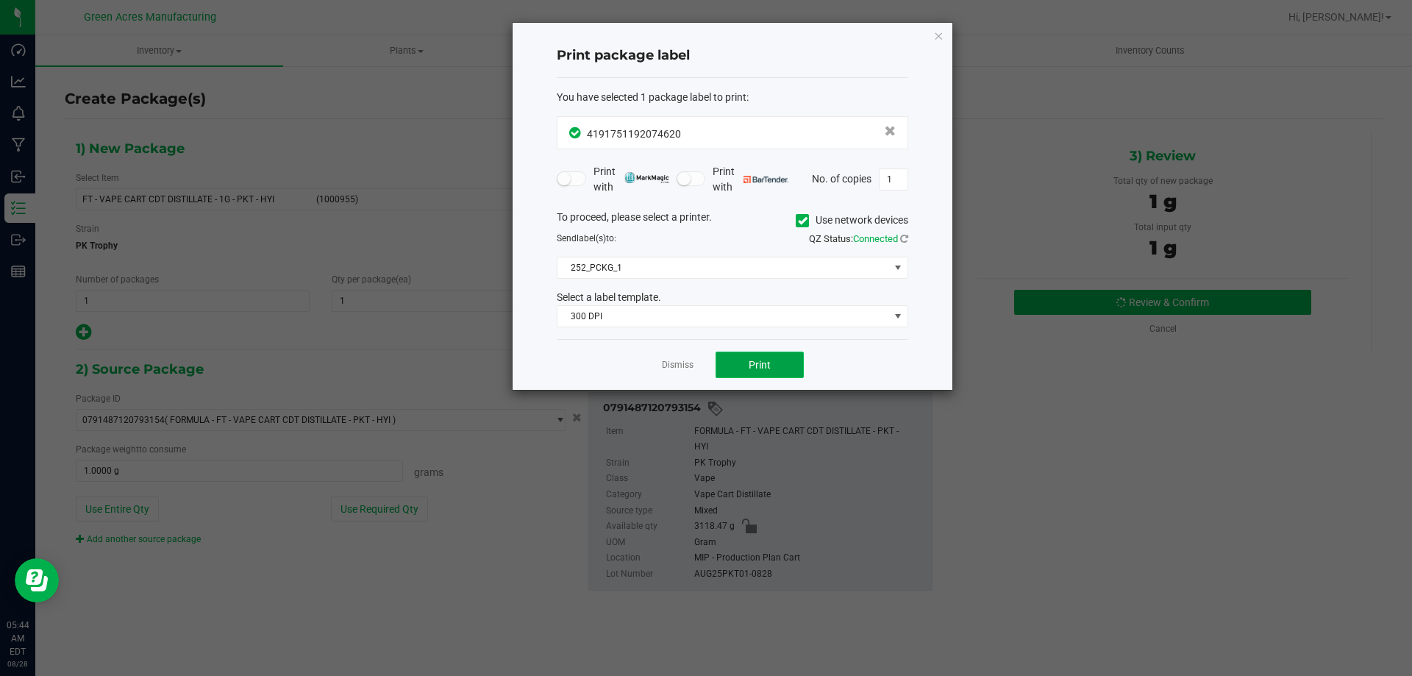
click at [783, 372] on button "Print" at bounding box center [760, 365] width 88 height 26
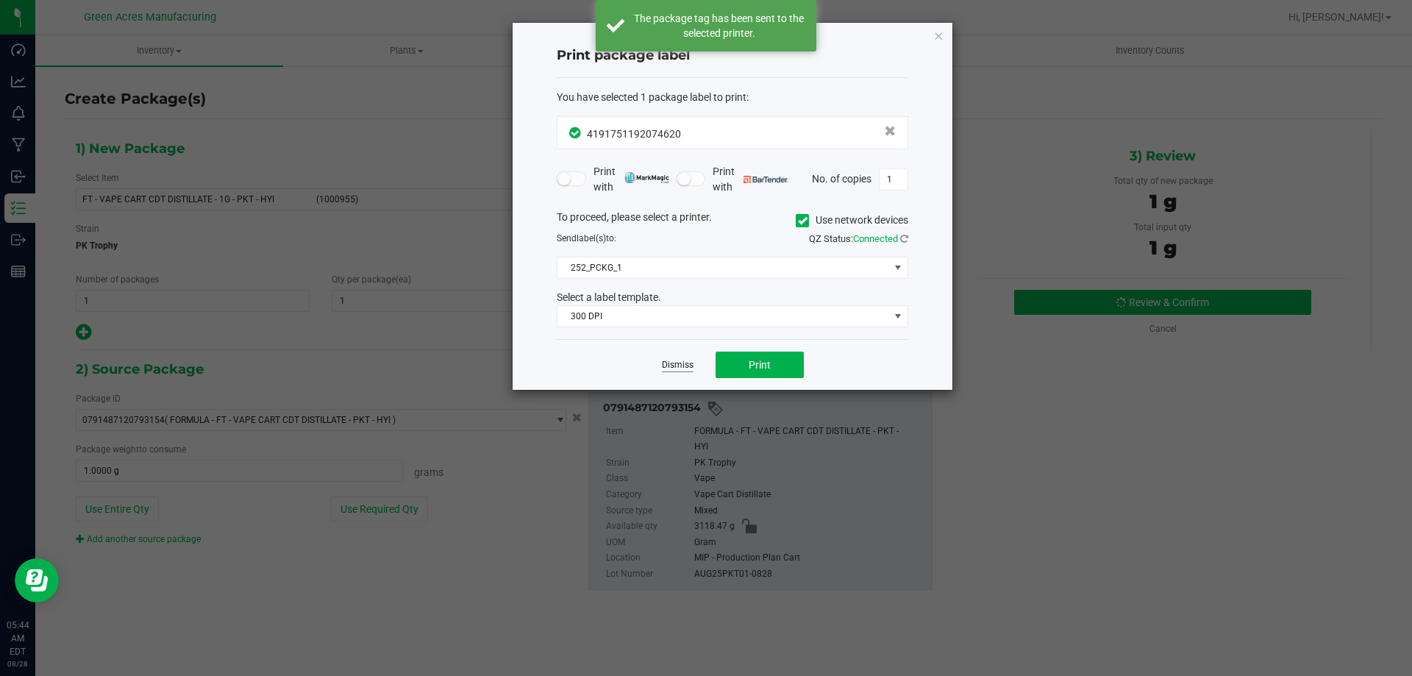
click at [682, 365] on link "Dismiss" at bounding box center [678, 365] width 32 height 13
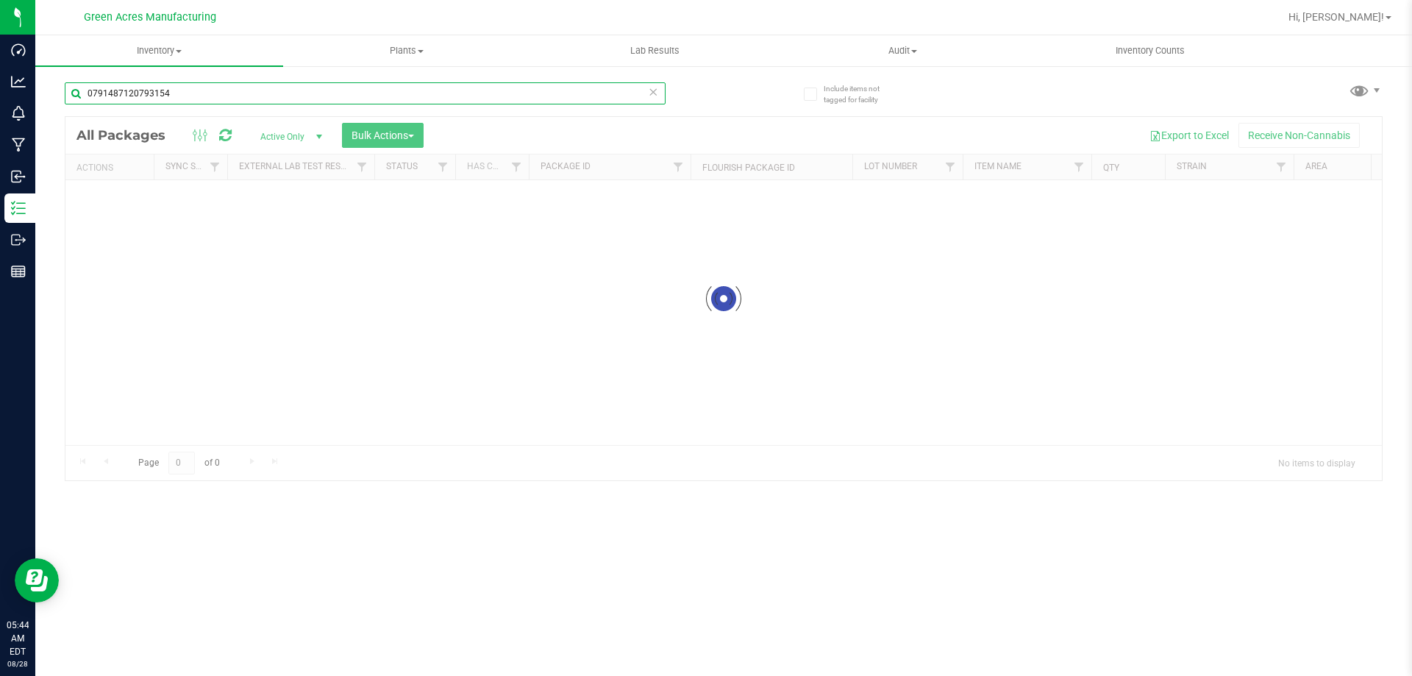
drag, startPoint x: 185, startPoint y: 90, endPoint x: 82, endPoint y: 133, distance: 112.1
click at [82, 133] on div "0791487120793154 Loading... All Packages Active Only Active Only Lab Samples Lo…" at bounding box center [724, 274] width 1318 height 413
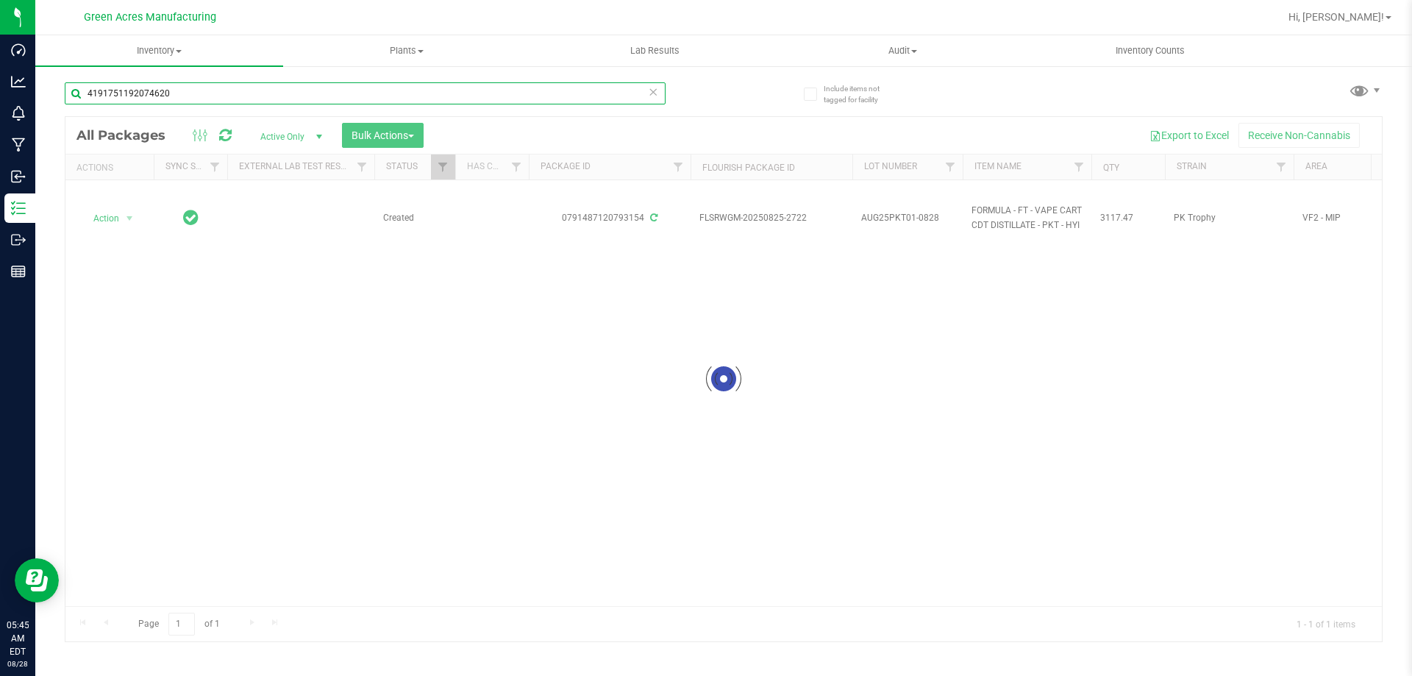
type input "4191751192074620"
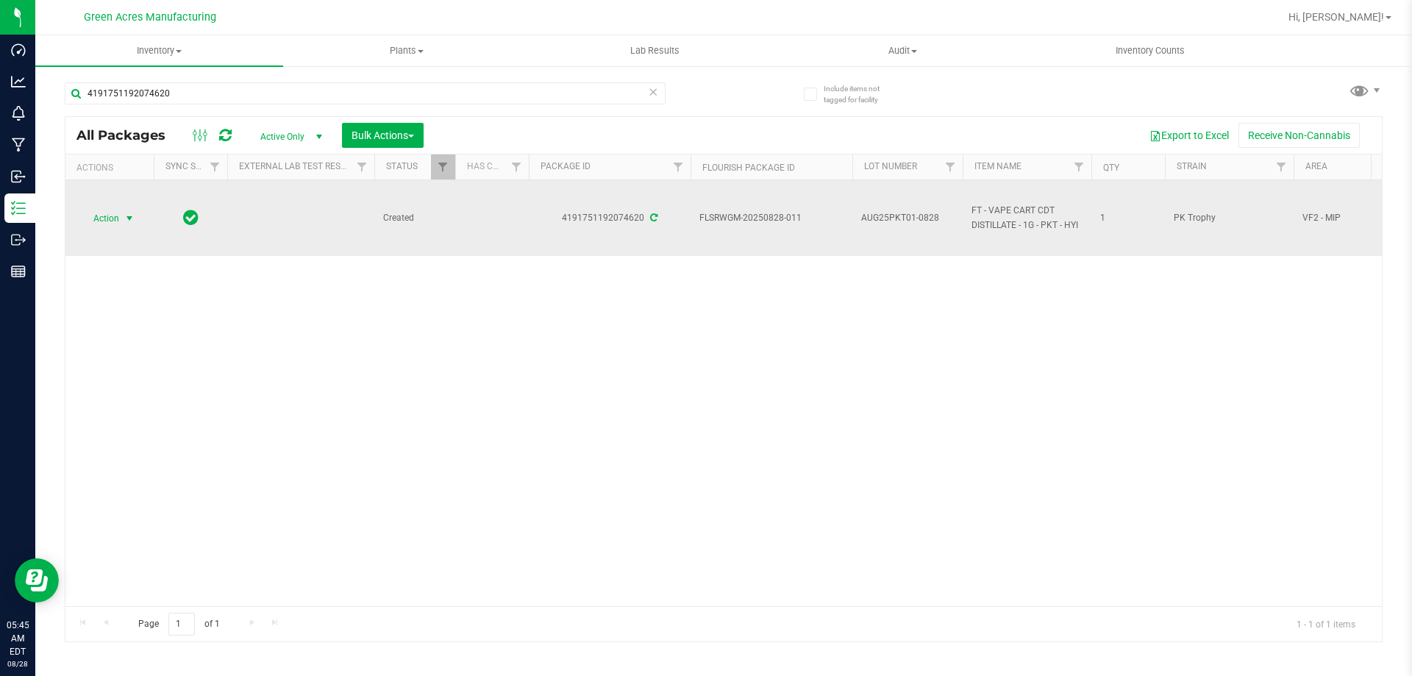
click at [103, 210] on span "Action" at bounding box center [100, 218] width 40 height 21
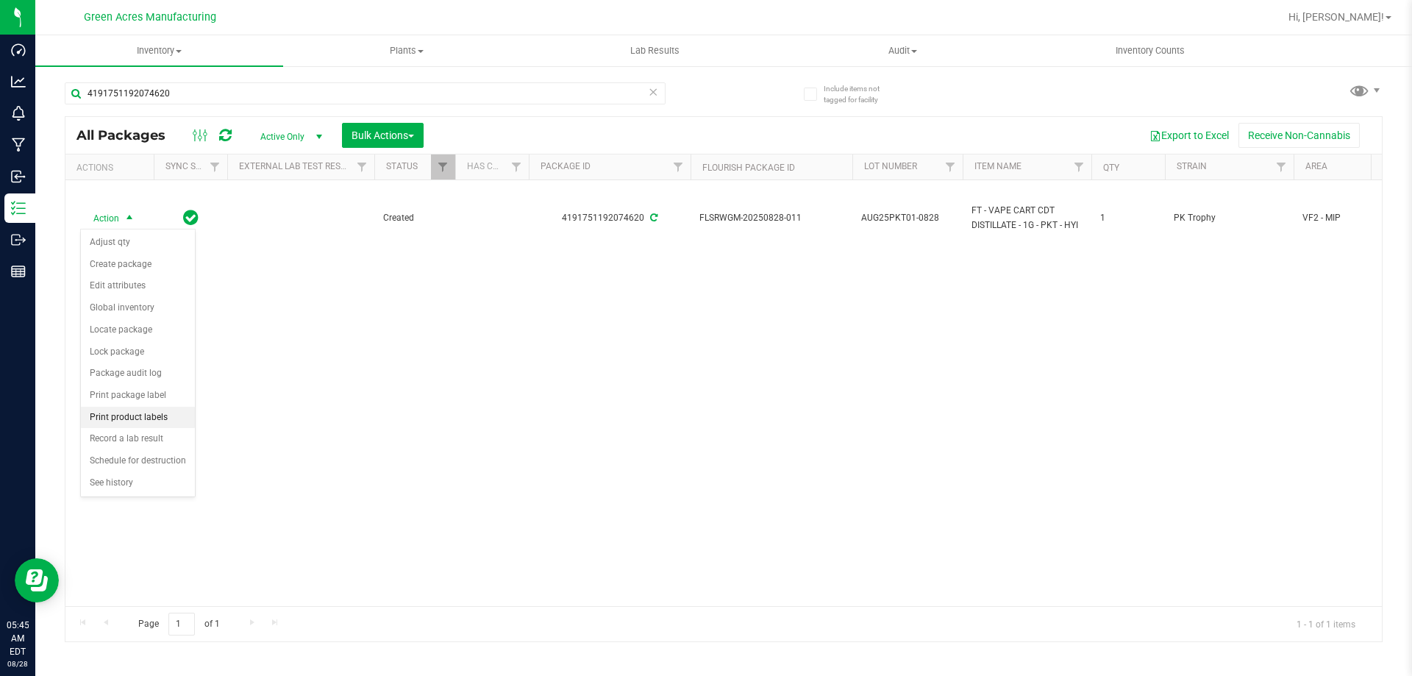
click at [124, 422] on li "Print product labels" at bounding box center [138, 418] width 114 height 22
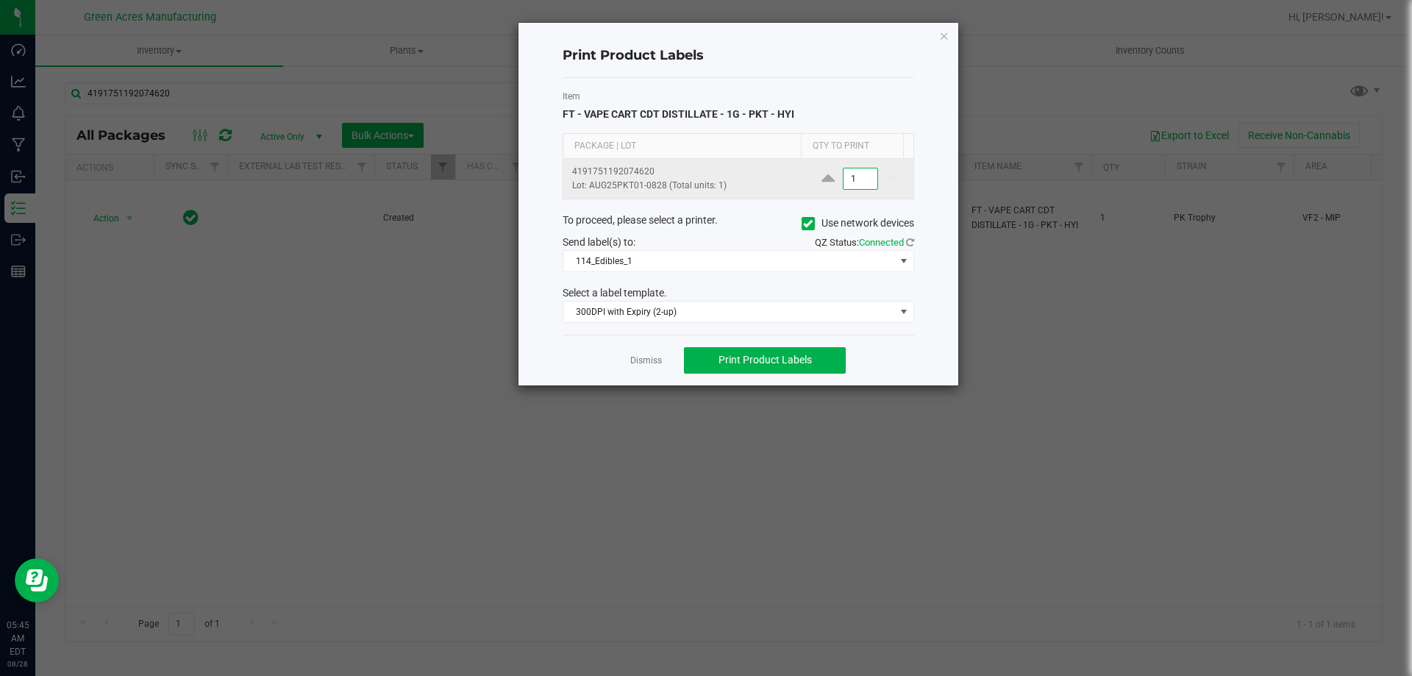
click at [844, 184] on input "1" at bounding box center [861, 178] width 34 height 21
type input "3"
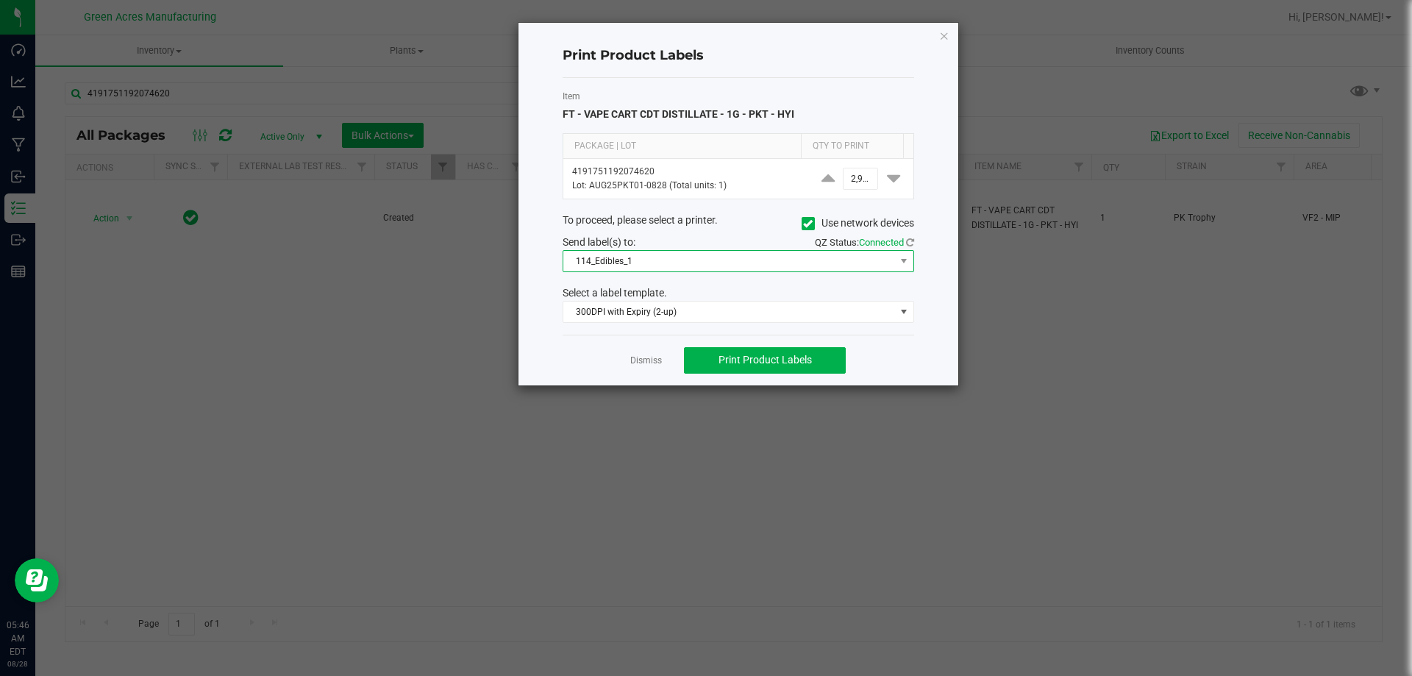
type input "2,950"
drag, startPoint x: 712, startPoint y: 260, endPoint x: 695, endPoint y: 260, distance: 16.9
click at [712, 260] on span "114_Edibles_1" at bounding box center [729, 261] width 332 height 21
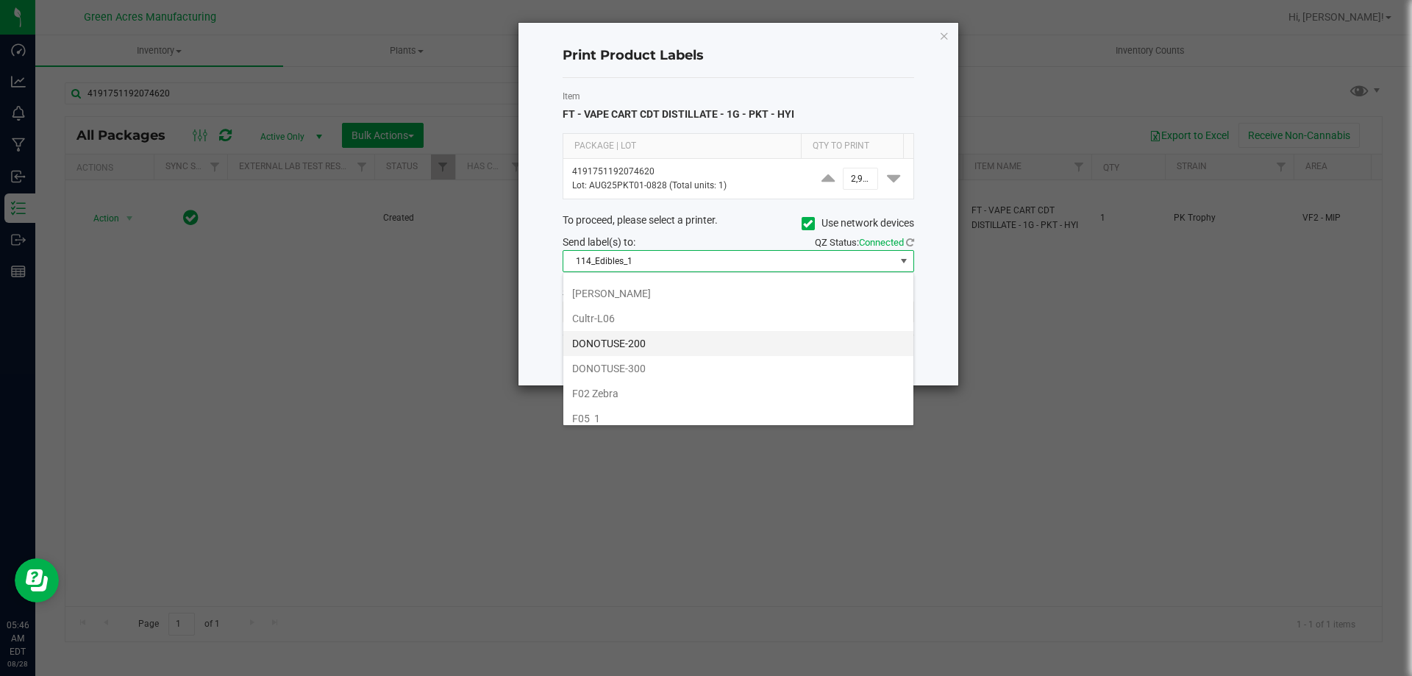
scroll to position [221, 0]
click at [647, 307] on li "265_PROD" at bounding box center [738, 316] width 350 height 25
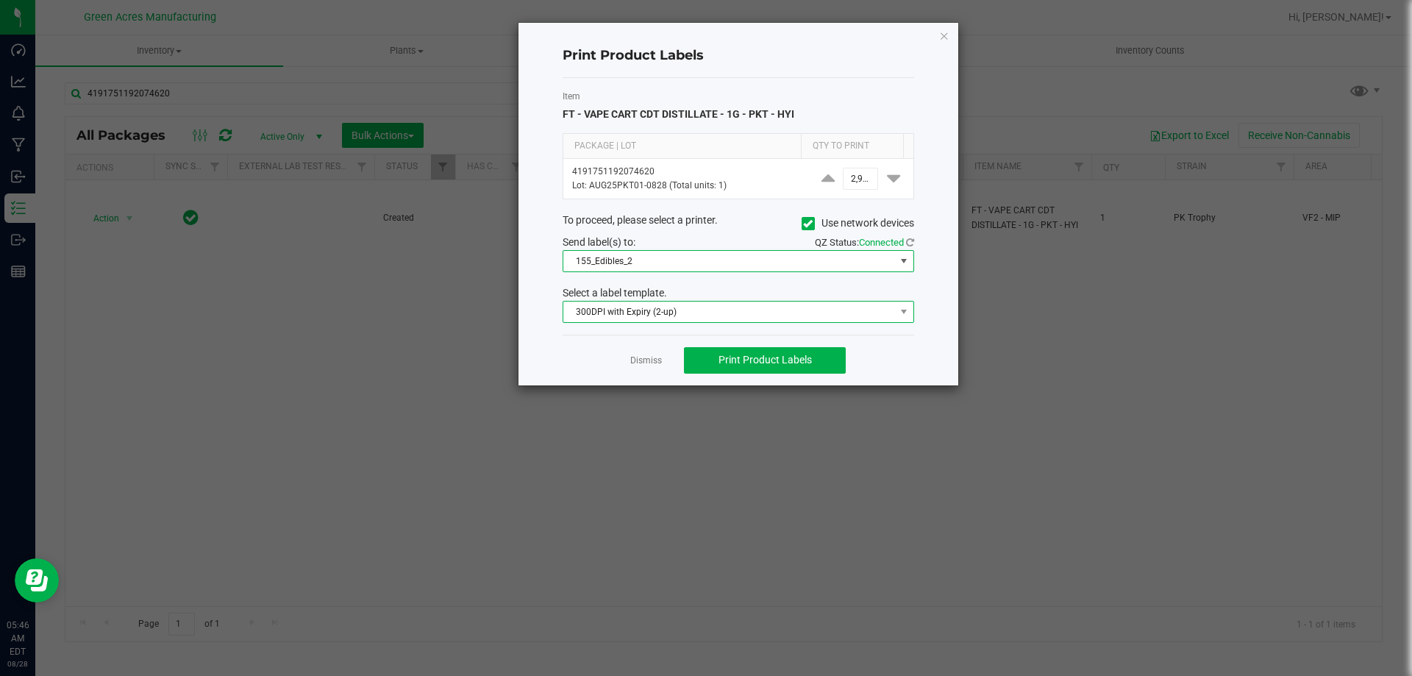
click at [646, 305] on span "300DPI with Expiry (2-up)" at bounding box center [729, 312] width 332 height 21
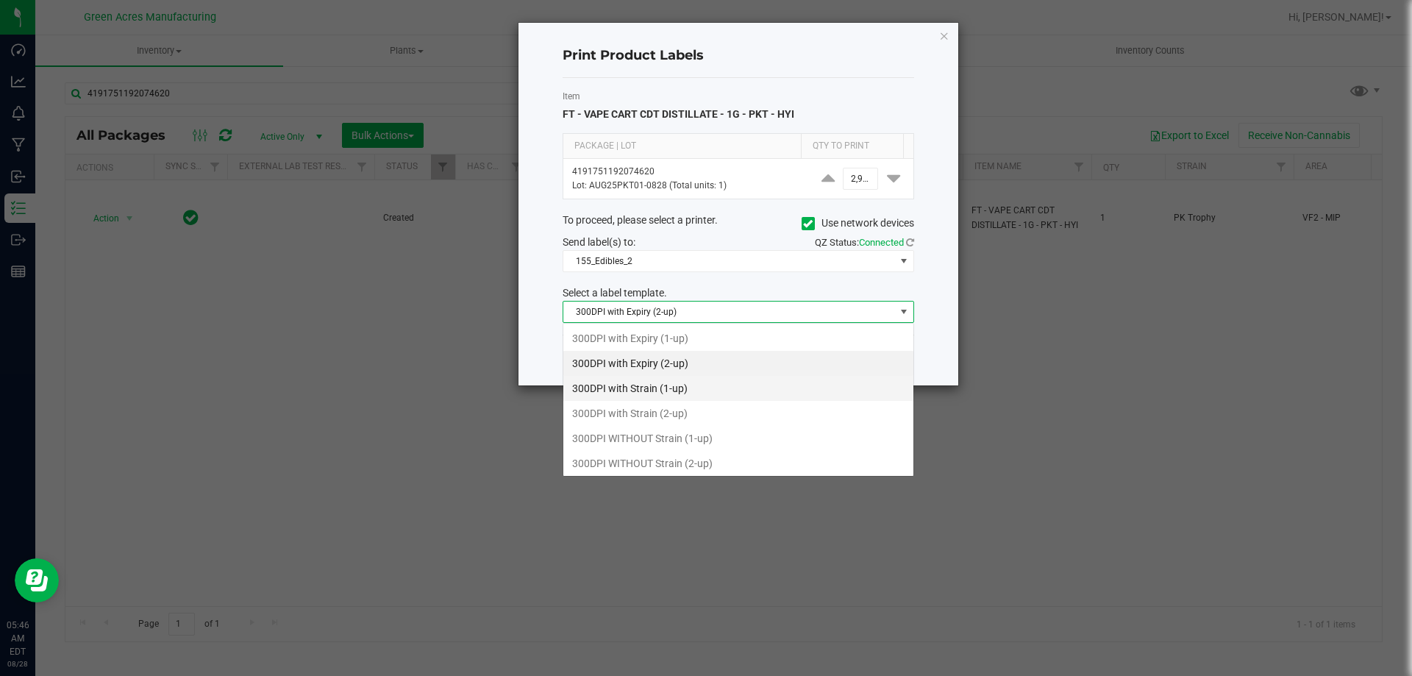
scroll to position [22, 352]
click at [640, 416] on li "300DPI with Strain (2-up)" at bounding box center [738, 413] width 350 height 25
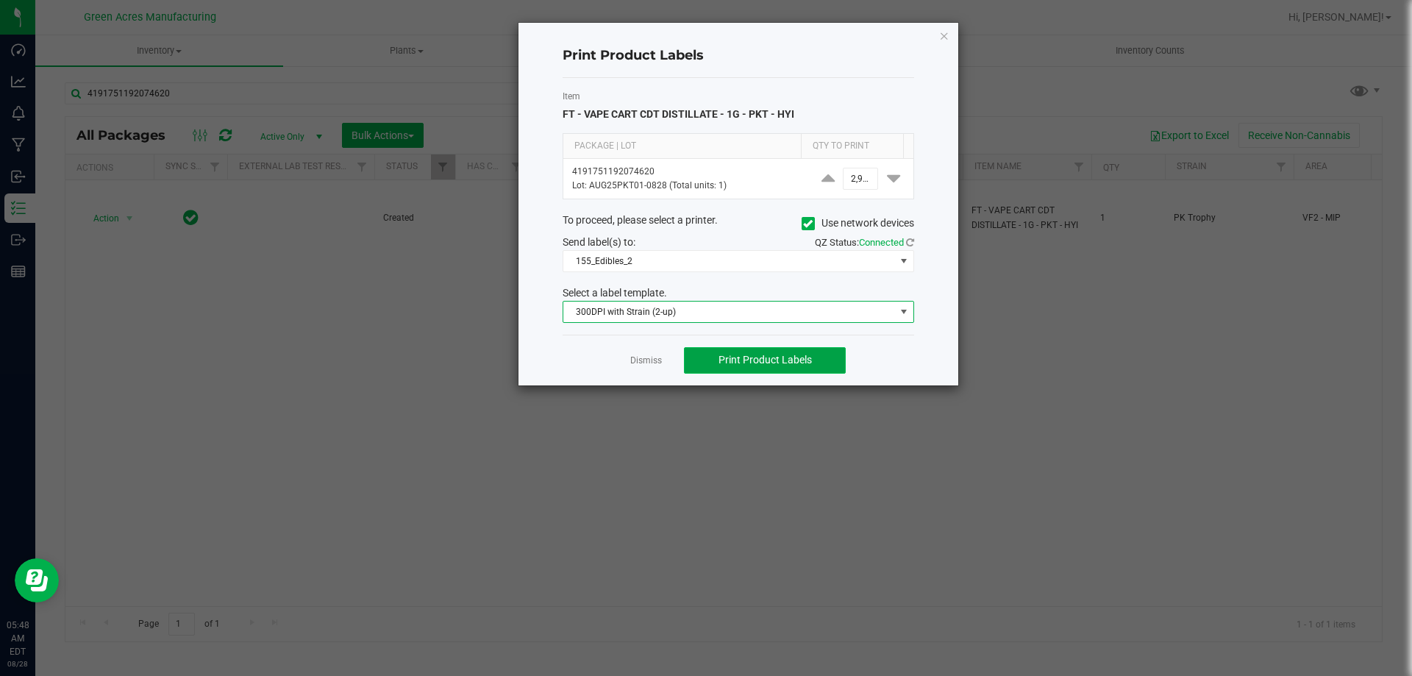
click at [687, 359] on button "Print Product Labels" at bounding box center [765, 360] width 162 height 26
click at [642, 260] on span "155_Edibles_2" at bounding box center [729, 261] width 332 height 21
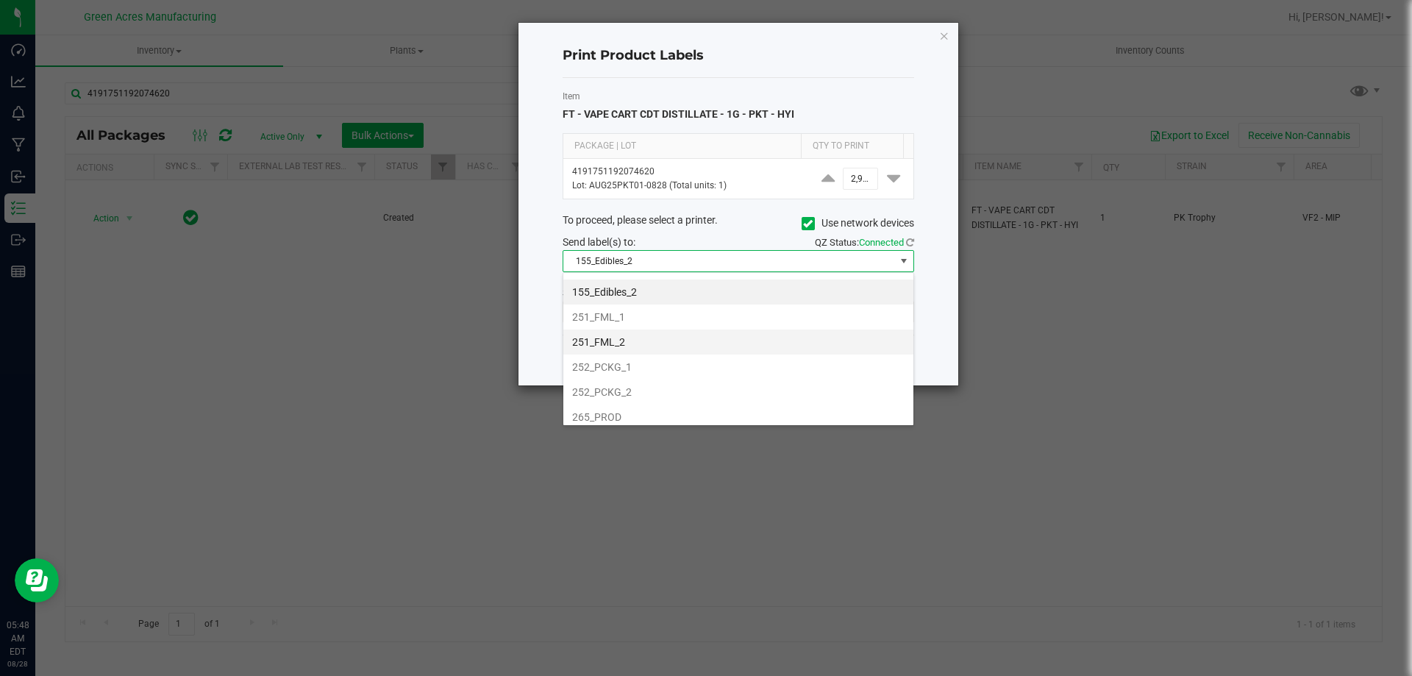
scroll to position [147, 0]
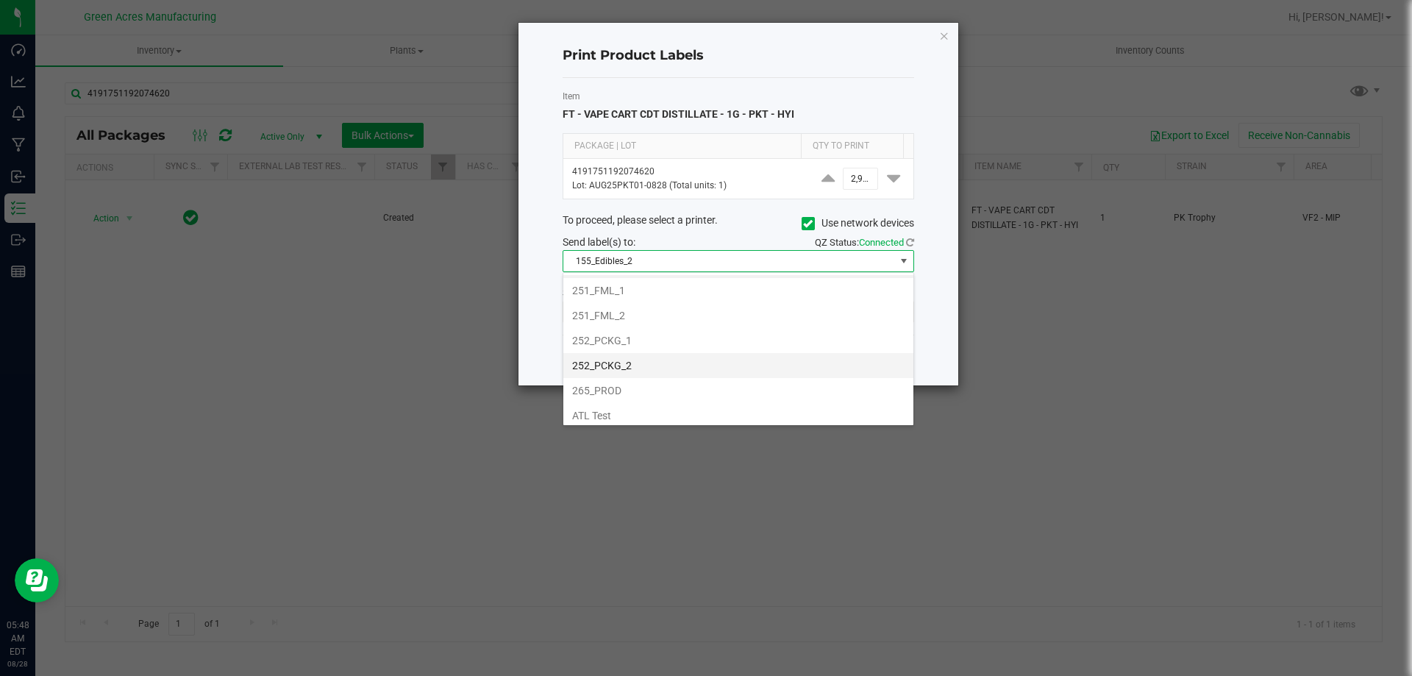
click at [629, 363] on li "252_PCKG_2" at bounding box center [738, 365] width 350 height 25
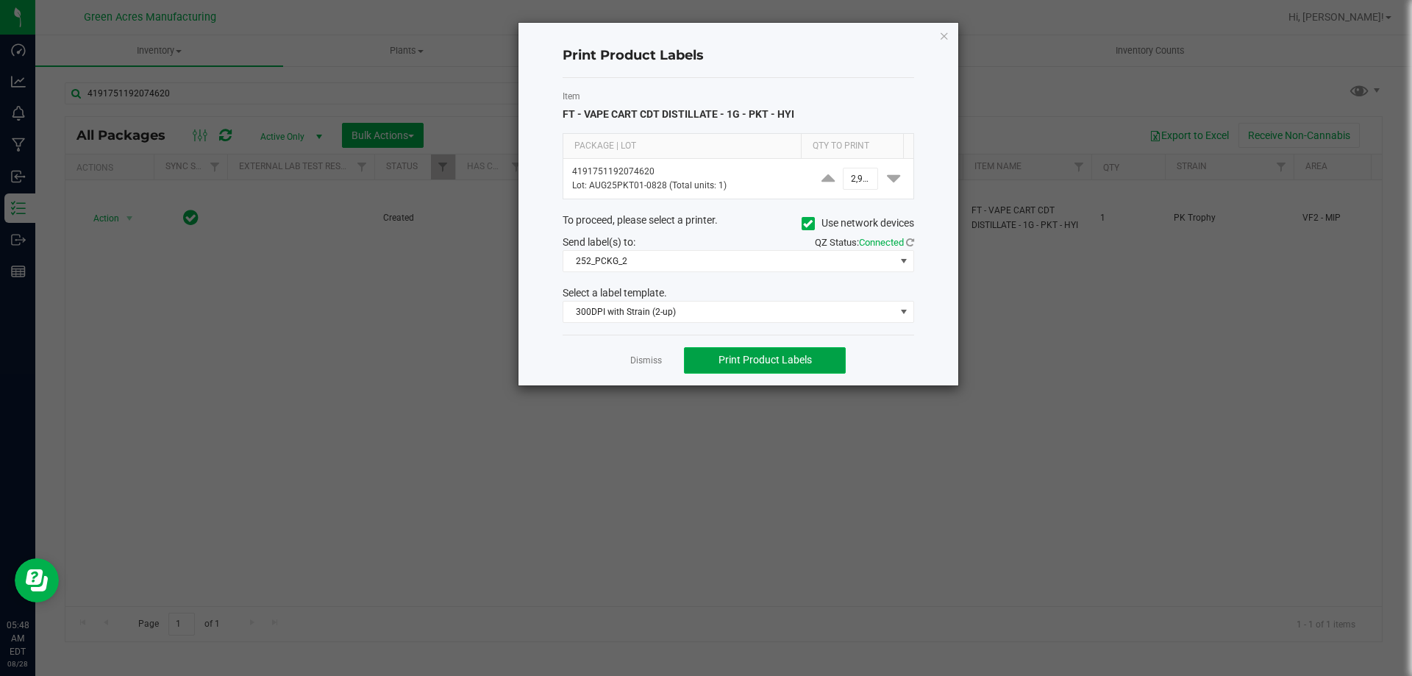
click at [744, 351] on button "Print Product Labels" at bounding box center [765, 360] width 162 height 26
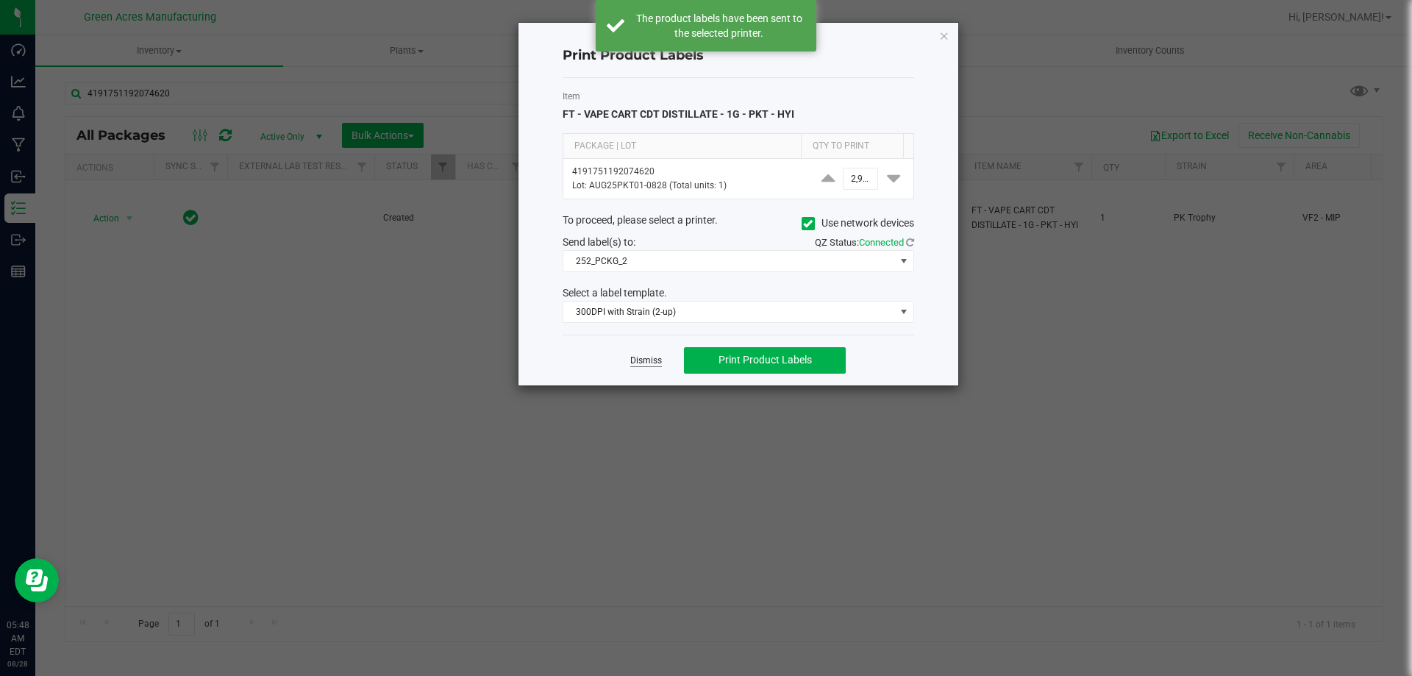
click at [655, 357] on link "Dismiss" at bounding box center [646, 360] width 32 height 13
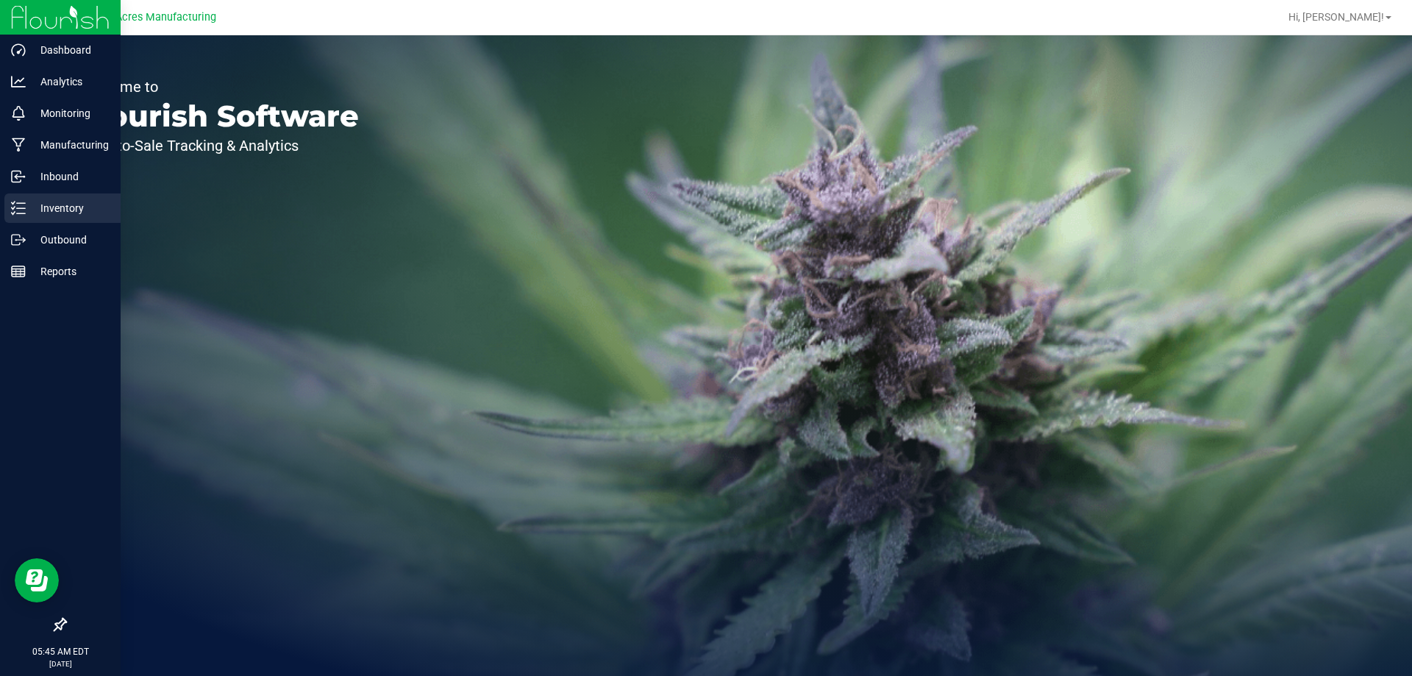
click at [24, 218] on div "Inventory" at bounding box center [62, 207] width 116 height 29
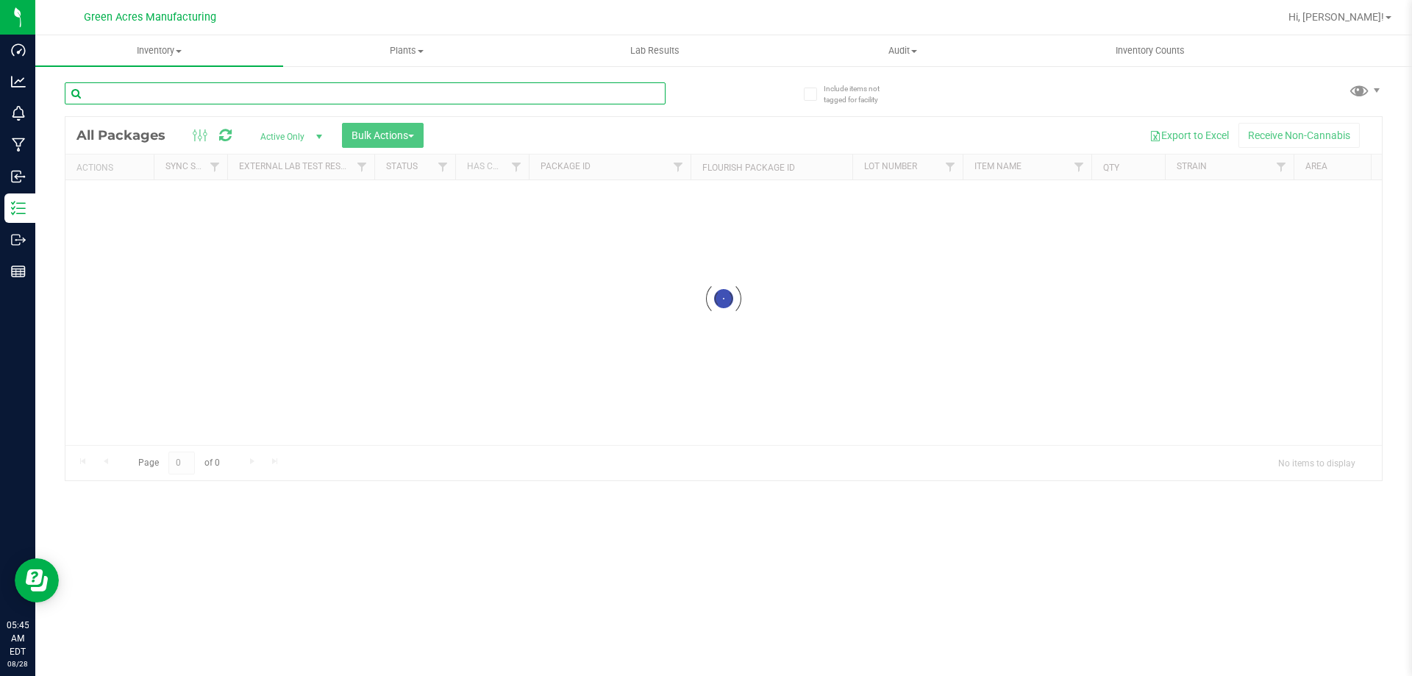
click at [244, 99] on input "text" at bounding box center [365, 93] width 601 height 22
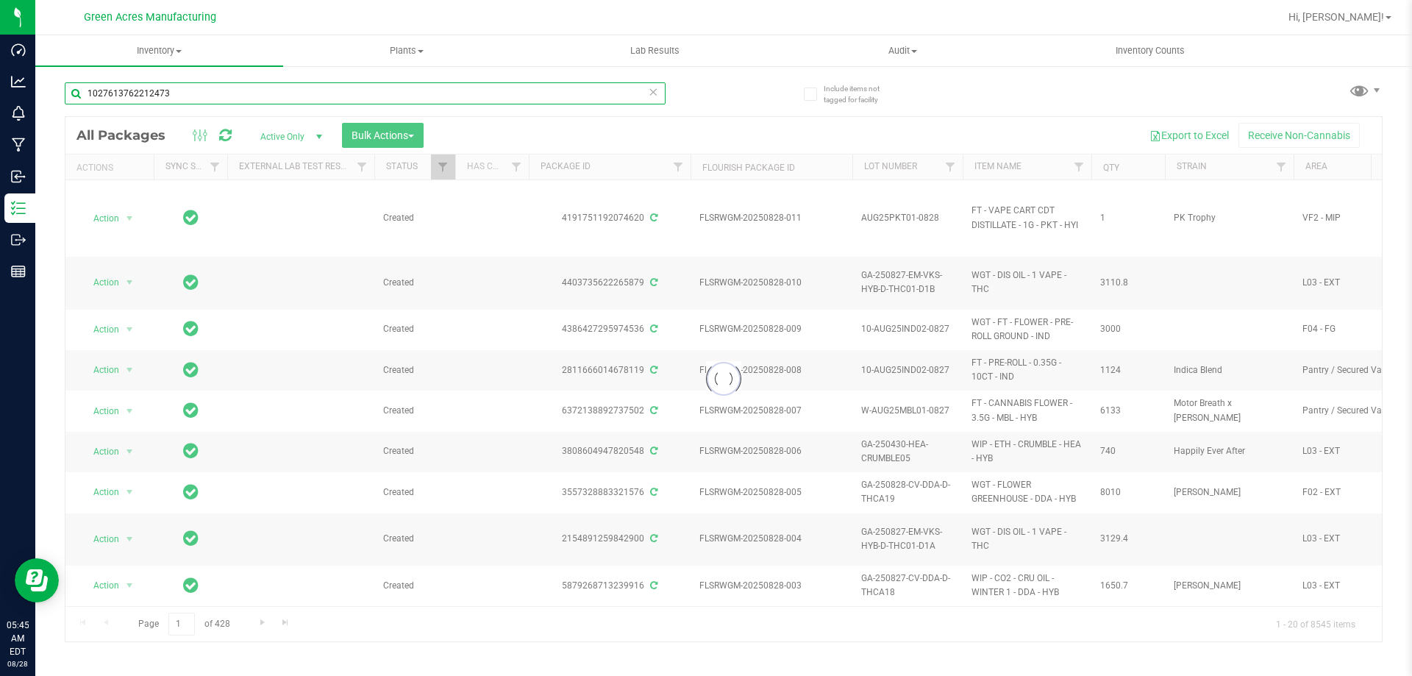
type input "1027613762212473"
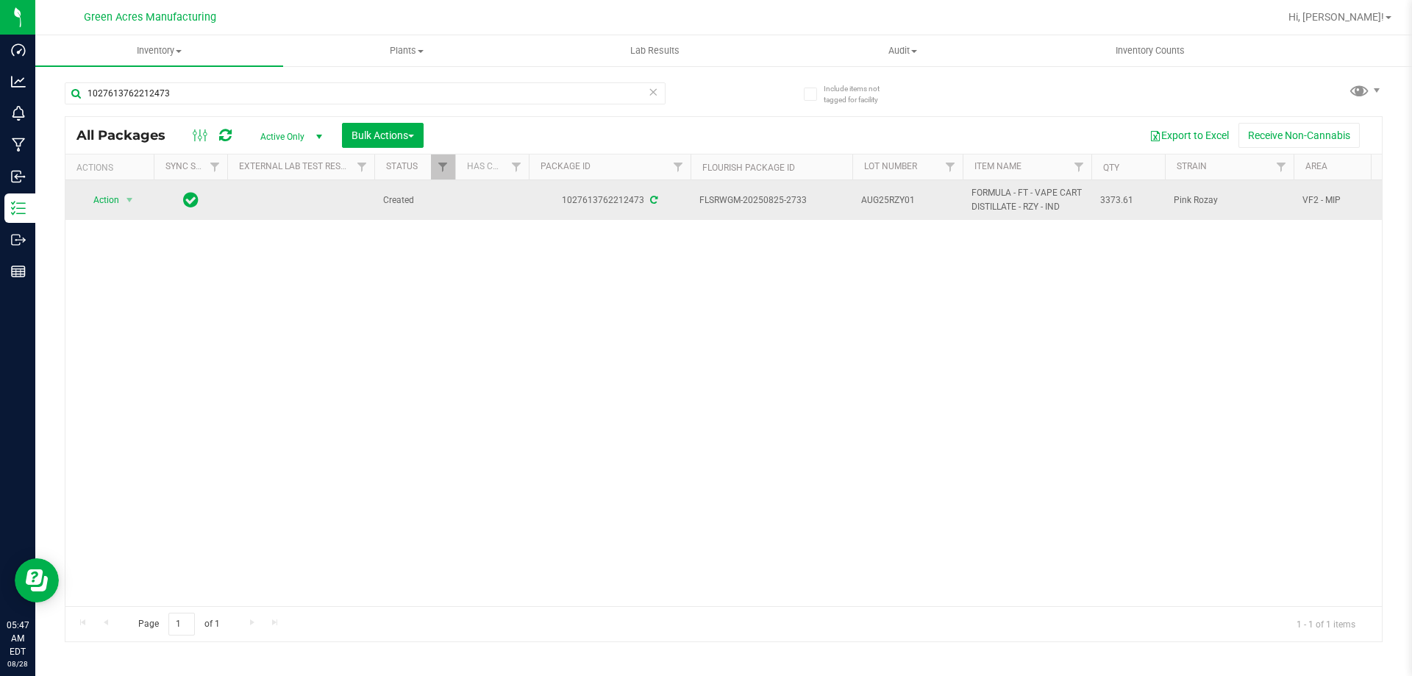
click at [101, 216] on td "Action Action Adjust qty Create package Edit attributes Global inventory Locate…" at bounding box center [109, 200] width 88 height 40
click at [124, 200] on span "select" at bounding box center [130, 200] width 12 height 12
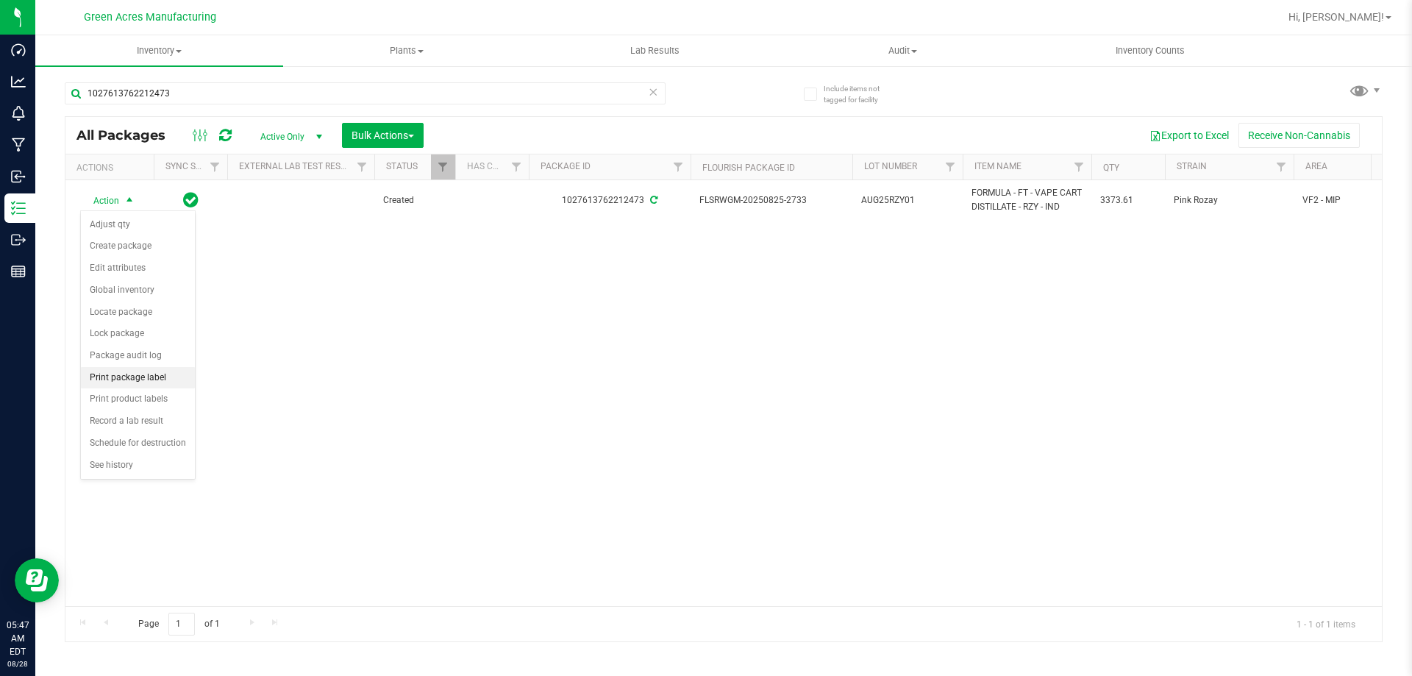
click at [152, 380] on li "Print package label" at bounding box center [138, 378] width 114 height 22
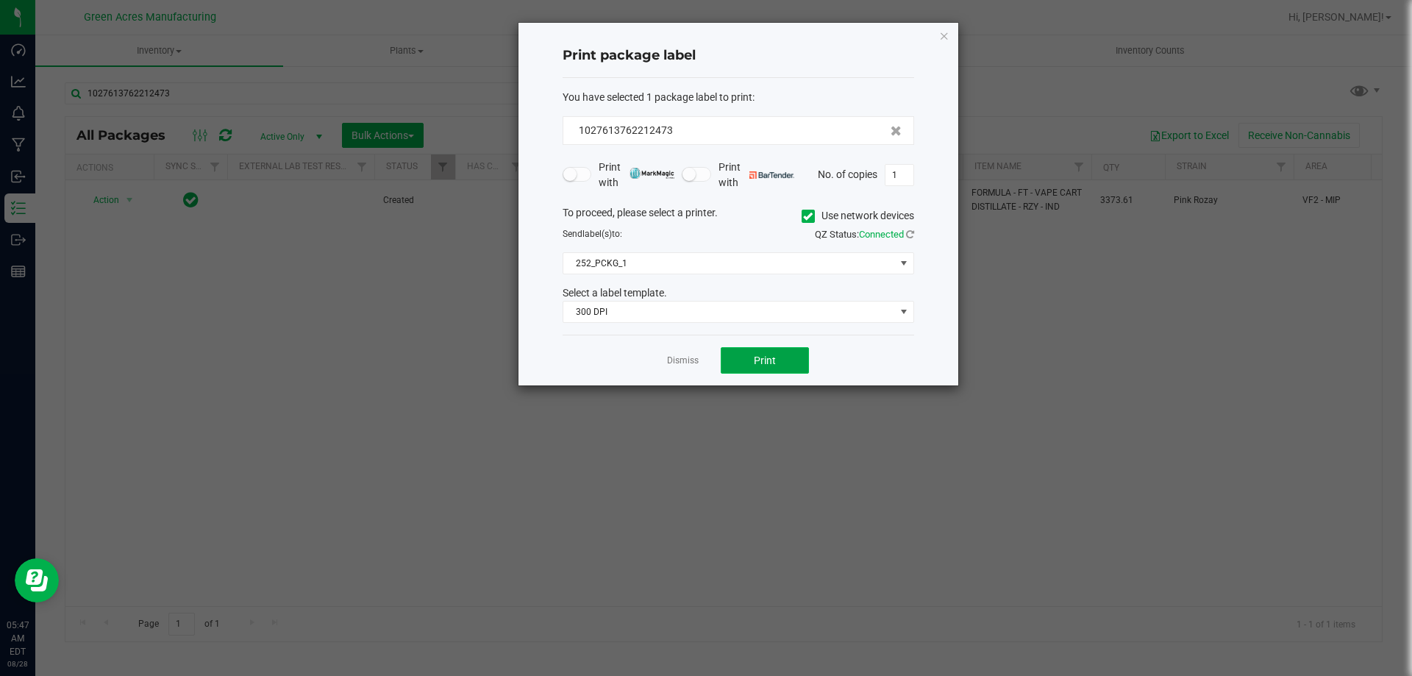
click at [757, 357] on span "Print" at bounding box center [765, 360] width 22 height 12
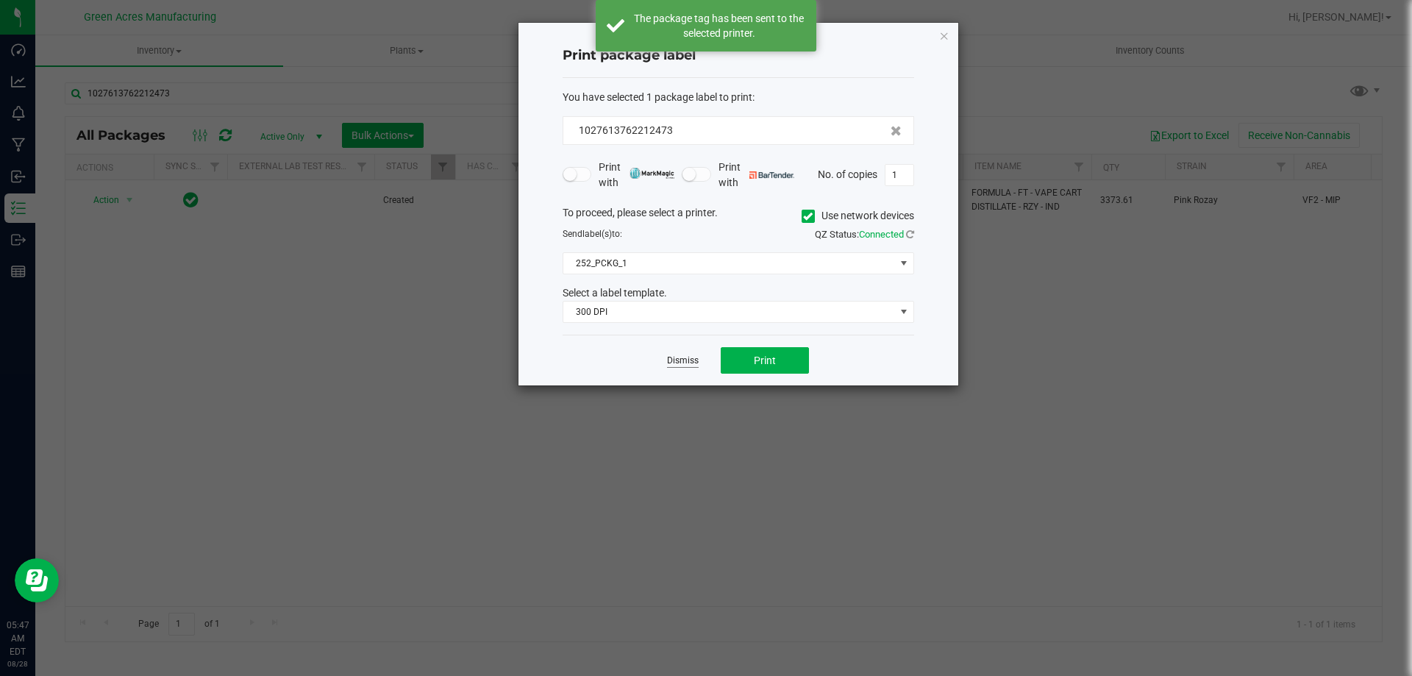
click at [690, 362] on link "Dismiss" at bounding box center [683, 360] width 32 height 13
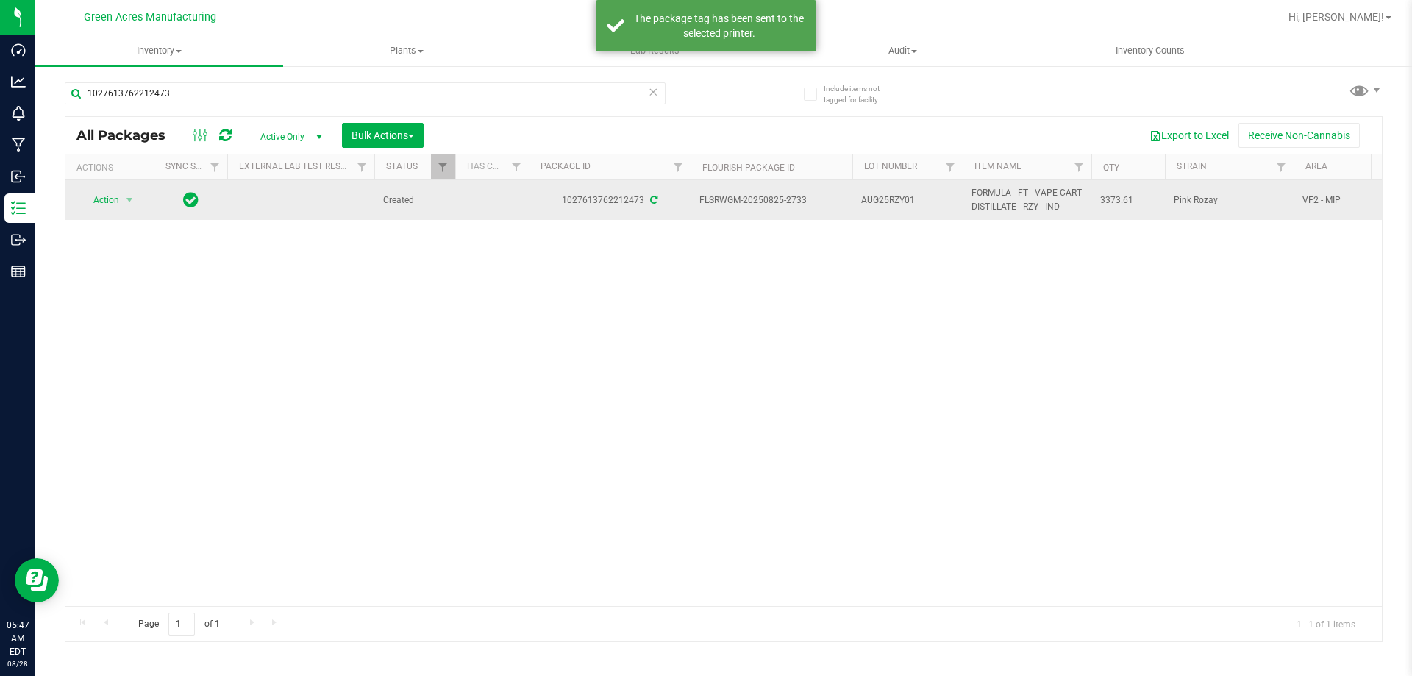
click at [890, 196] on span "AUG25RZY01" at bounding box center [907, 200] width 93 height 14
type input "AUG25RZY01C-0828"
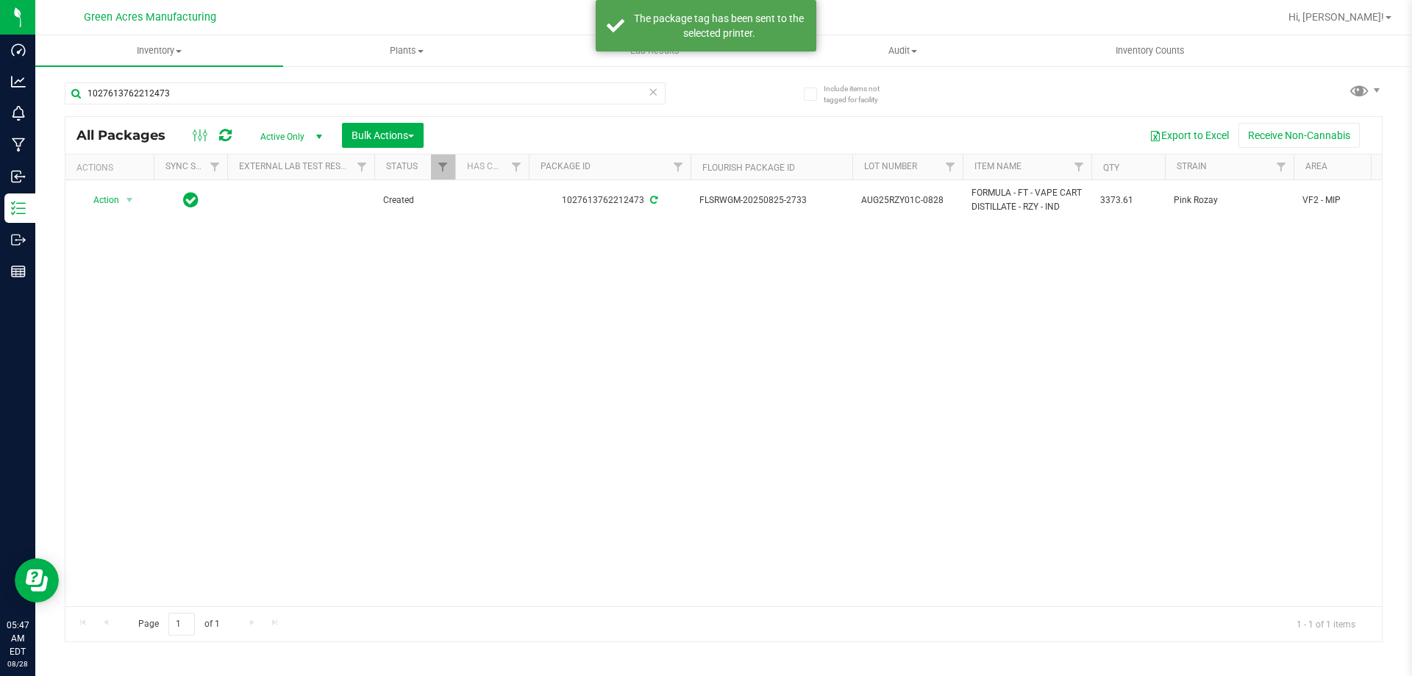
click at [889, 196] on span "AUG25RZY01C-0828" at bounding box center [907, 200] width 93 height 14
click at [889, 196] on input "AUG25RZY01C-0828" at bounding box center [904, 200] width 105 height 23
click at [875, 304] on div "Action Action Adjust qty Create package Edit attributes Global inventory Locate…" at bounding box center [723, 393] width 1316 height 426
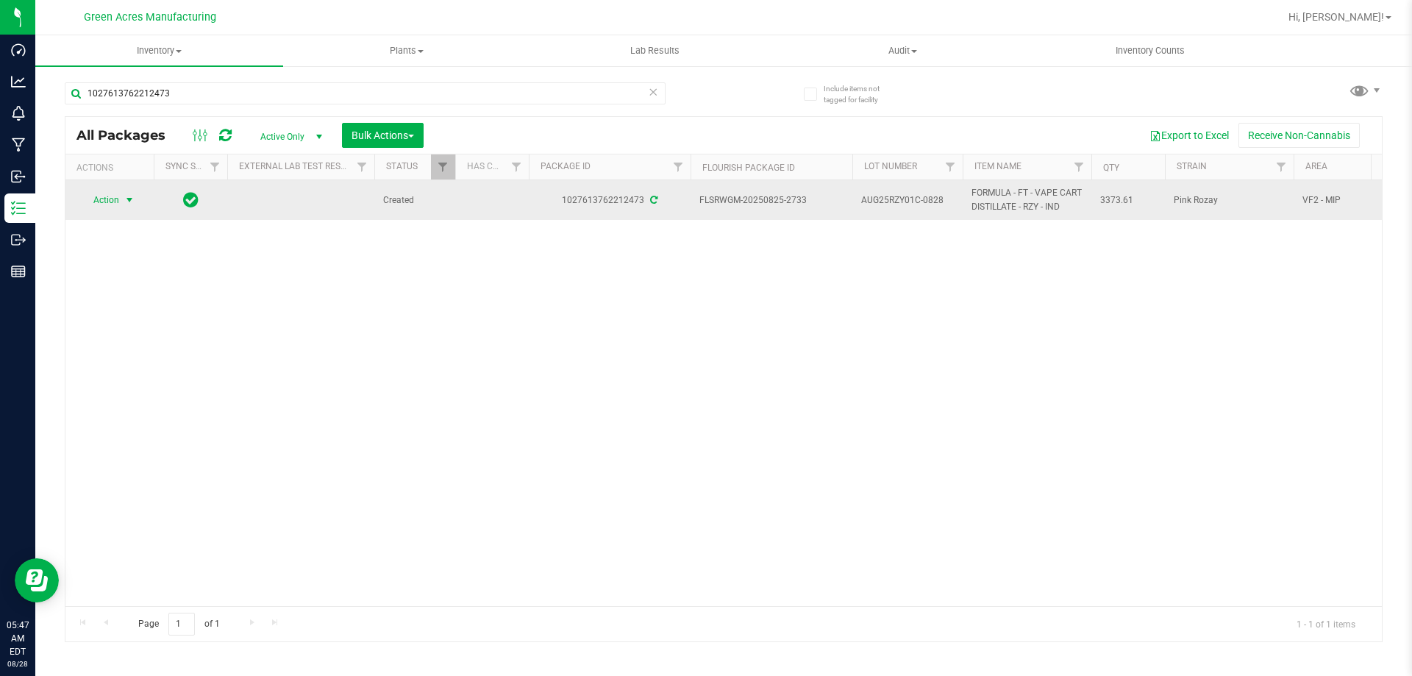
click at [126, 205] on span "select" at bounding box center [130, 200] width 12 height 12
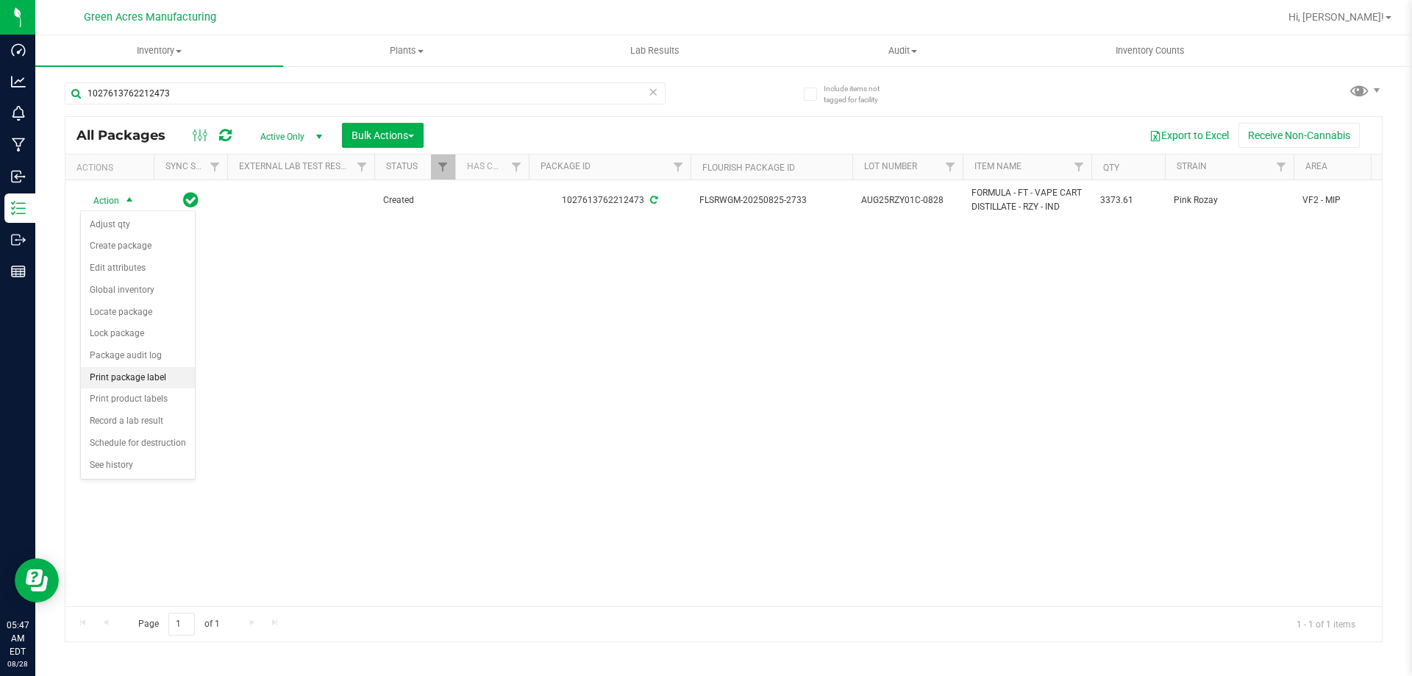
click at [111, 374] on li "Print package label" at bounding box center [138, 378] width 114 height 22
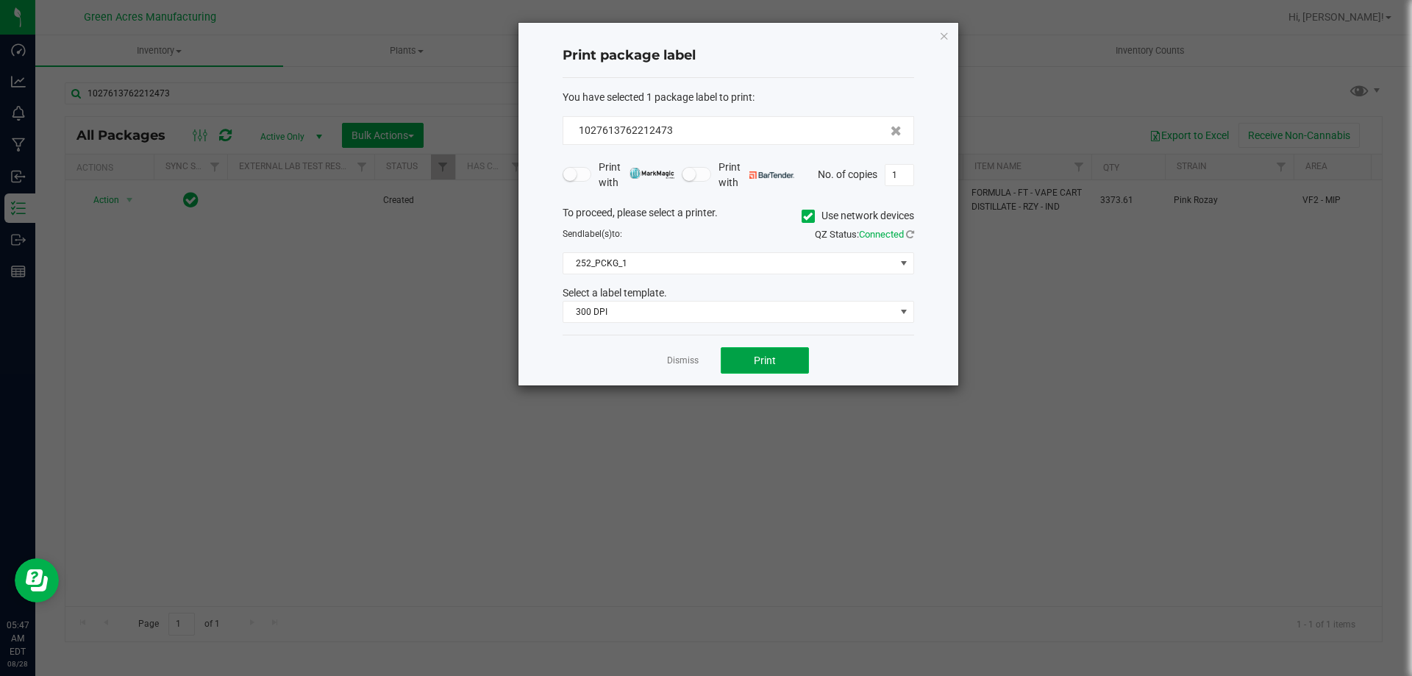
click at [722, 347] on button "Print" at bounding box center [765, 360] width 88 height 26
click at [735, 350] on button "Print" at bounding box center [765, 360] width 88 height 26
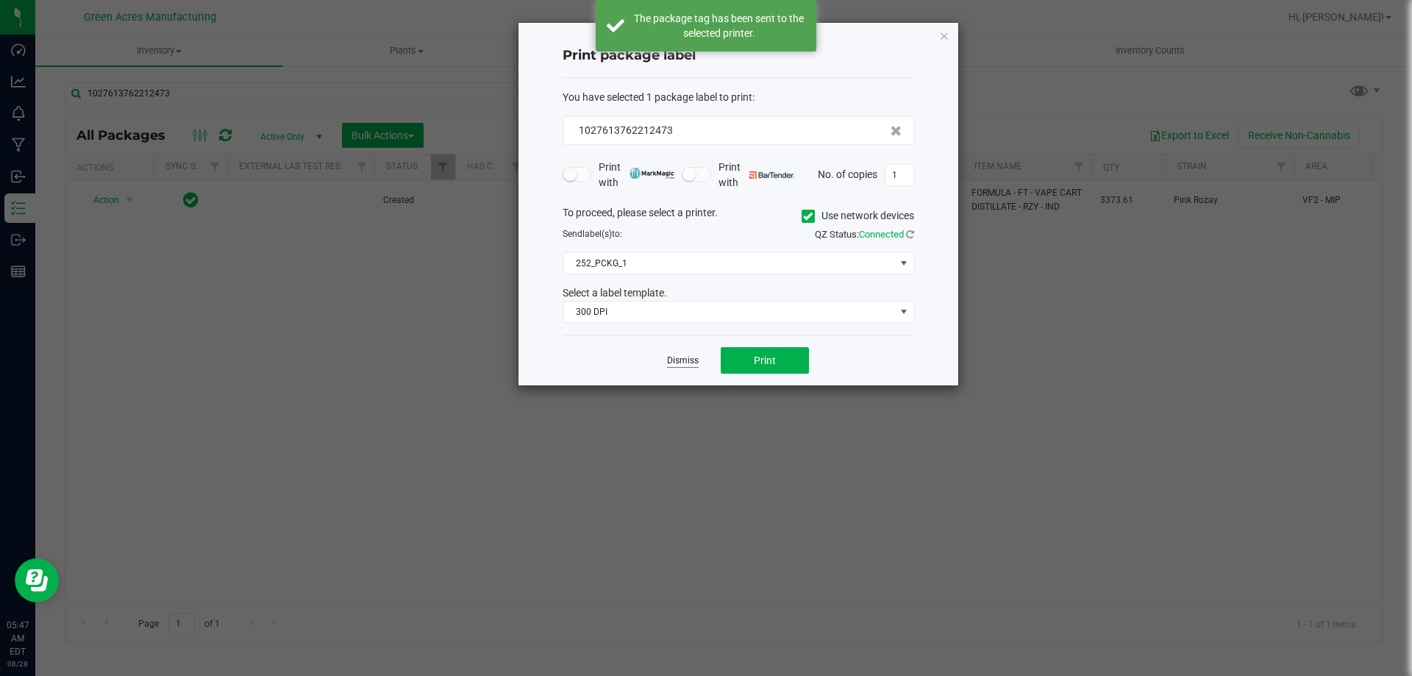
click at [684, 363] on link "Dismiss" at bounding box center [683, 360] width 32 height 13
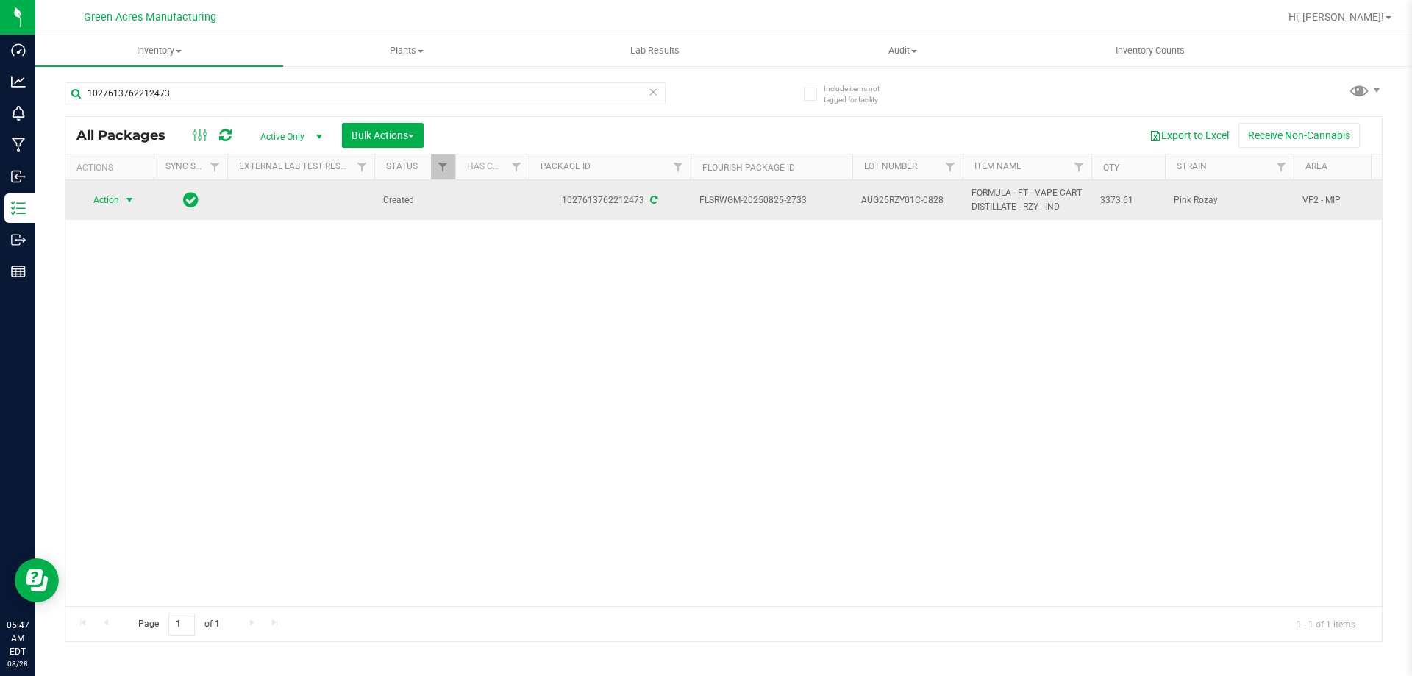
click at [127, 206] on span "select" at bounding box center [130, 200] width 12 height 12
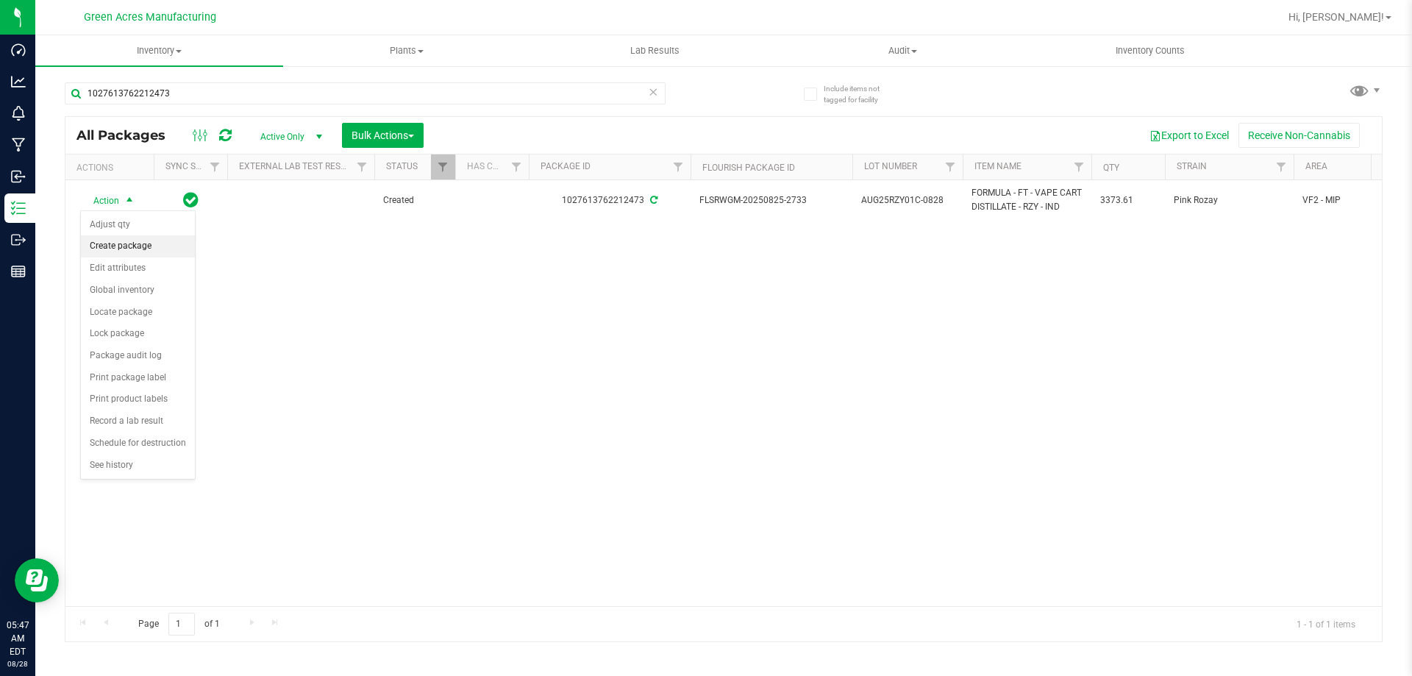
click at [136, 242] on li "Create package" at bounding box center [138, 246] width 114 height 22
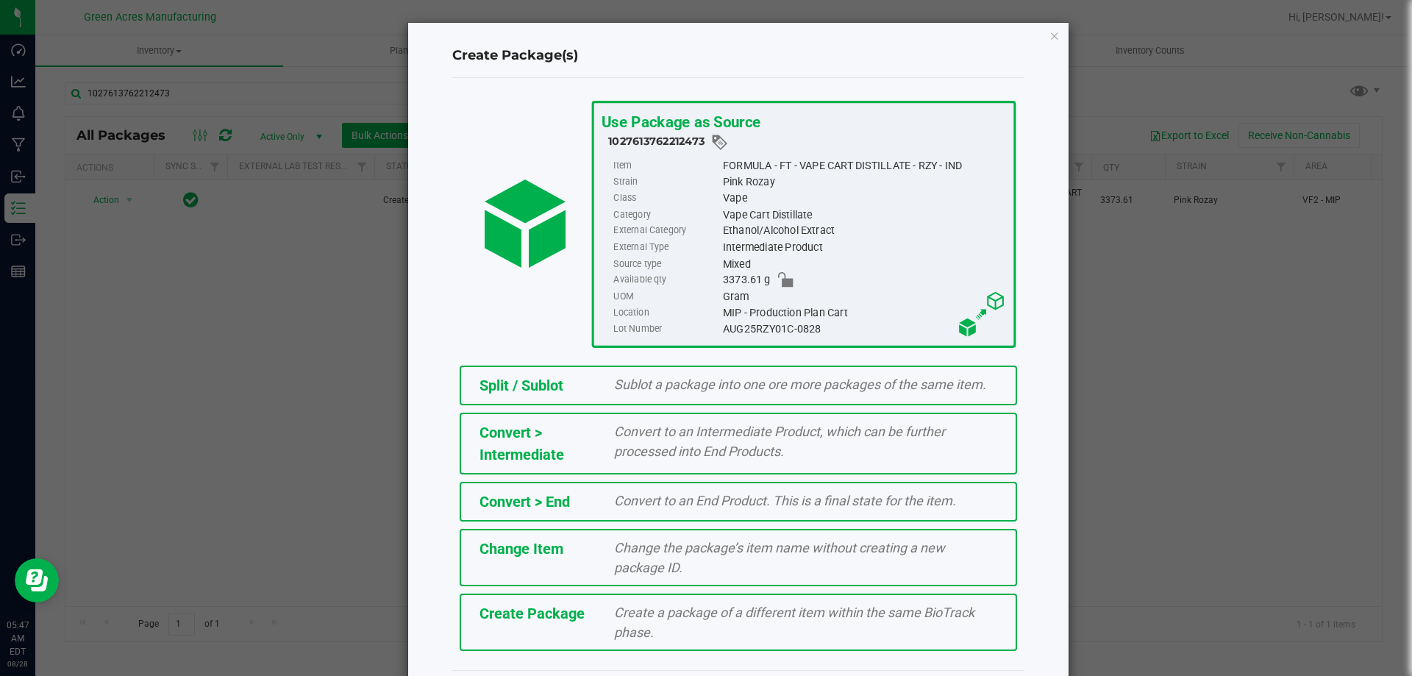
click at [692, 644] on div "Create Package Create a package of a different item within the same BioTrack ph…" at bounding box center [738, 621] width 557 height 57
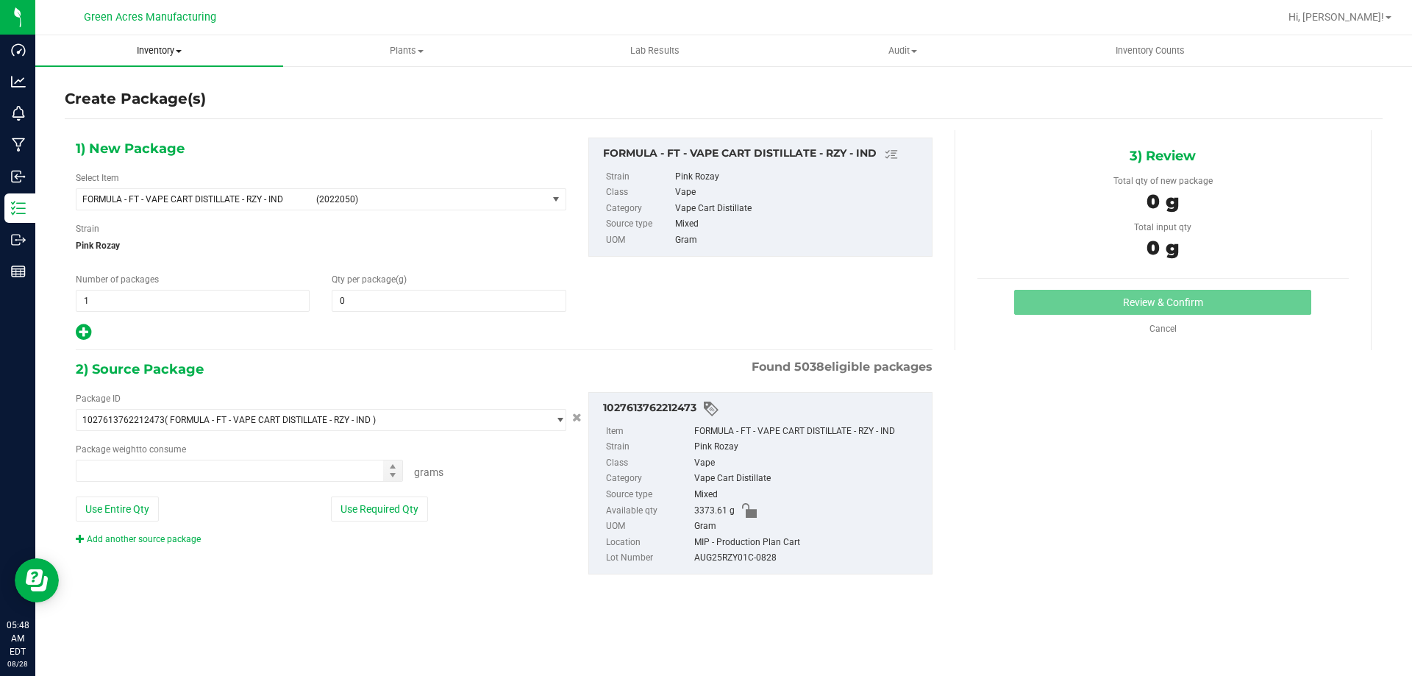
type input "0.0000"
type input "0.0000 g"
click at [332, 211] on div "1) New Package Select Item FORMULA - FT - VAPE CART DISTILLATE - RZY - IND (202…" at bounding box center [321, 240] width 513 height 204
click at [334, 196] on span "(2022050)" at bounding box center [428, 199] width 225 height 10
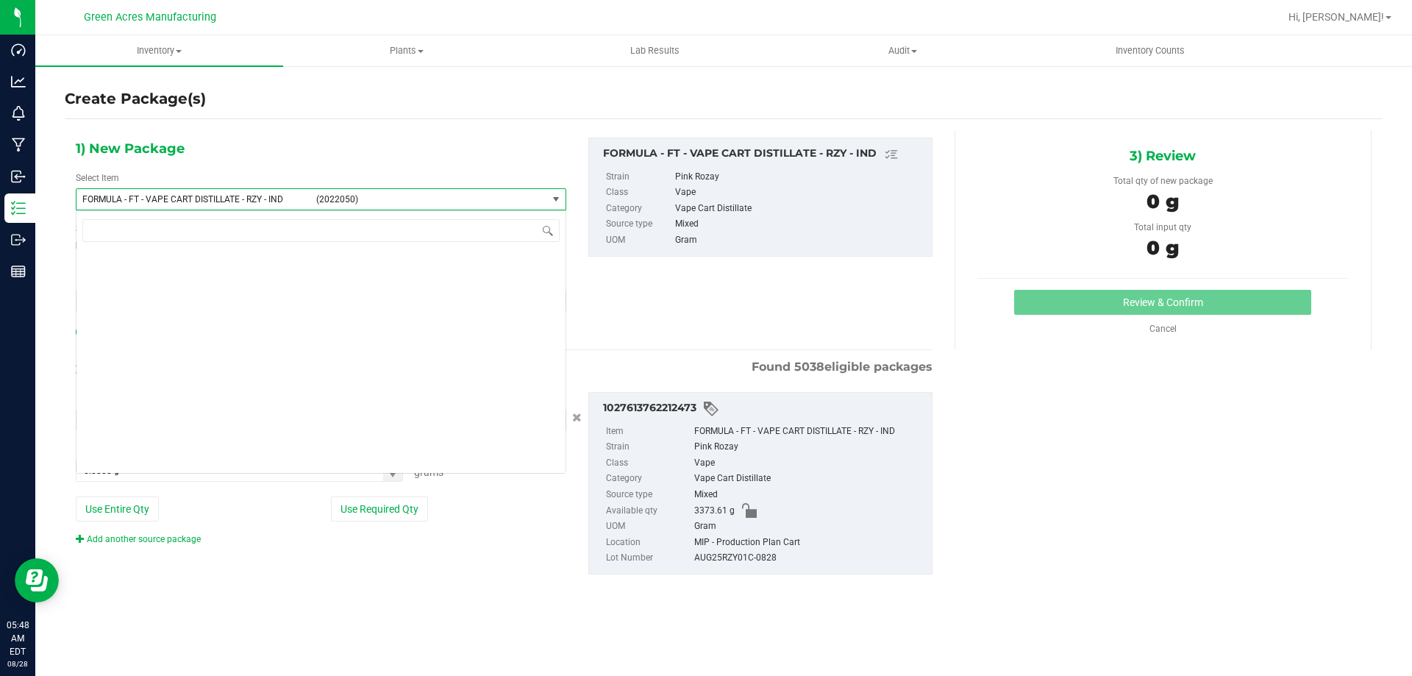
scroll to position [30023, 0]
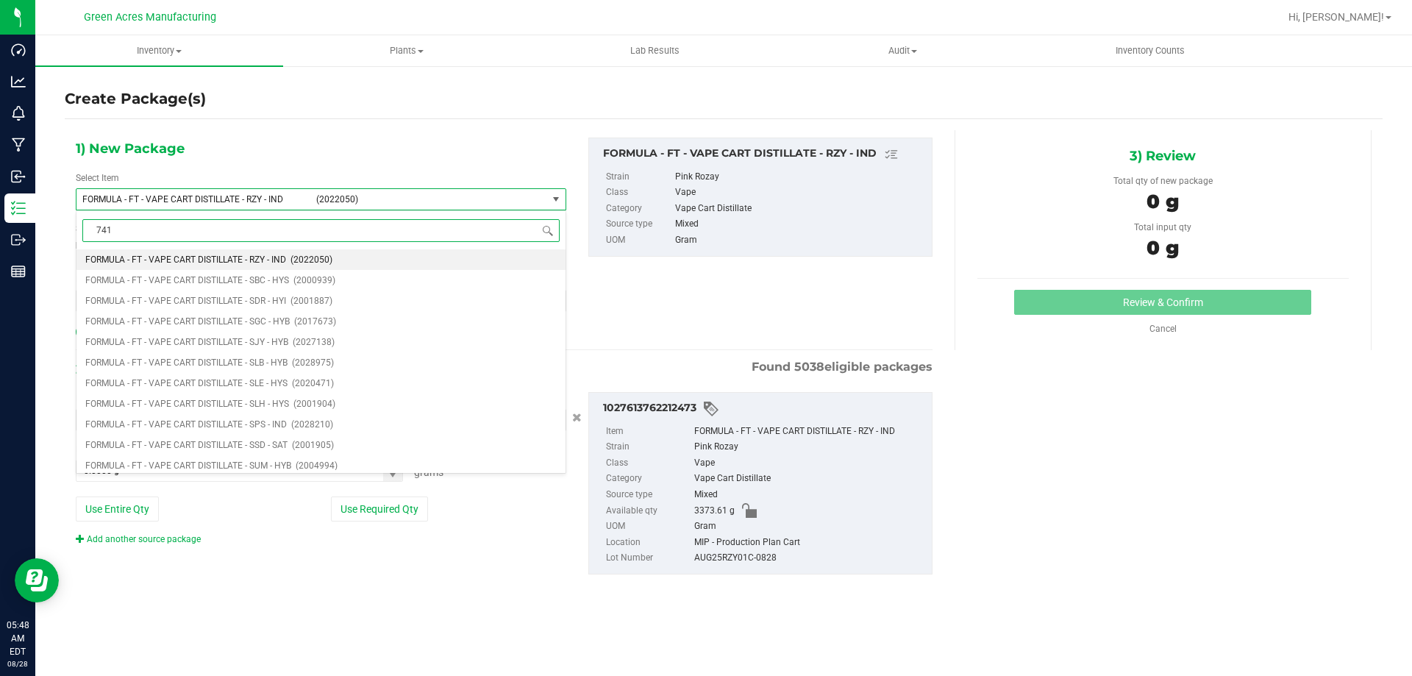
type input "7411"
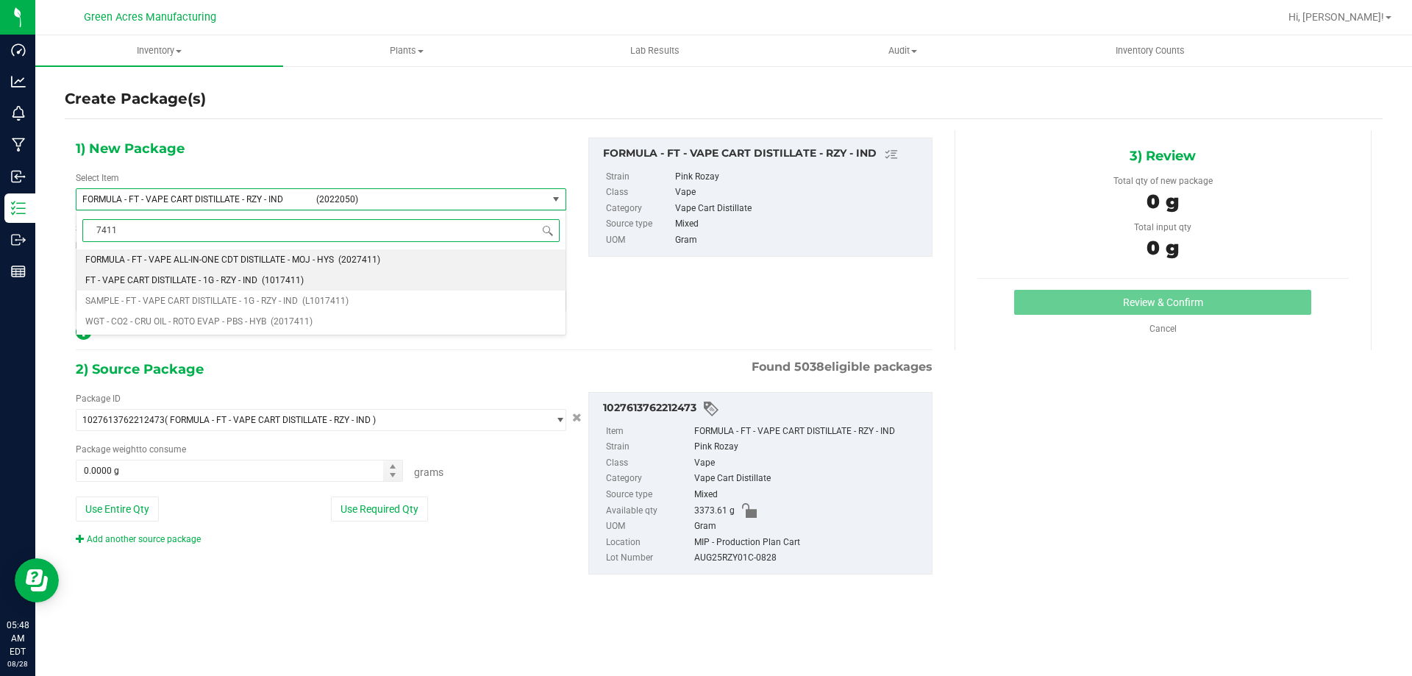
click at [412, 284] on li "FT - VAPE CART DISTILLATE - 1G - RZY - IND (1017411)" at bounding box center [320, 280] width 489 height 21
type input "0"
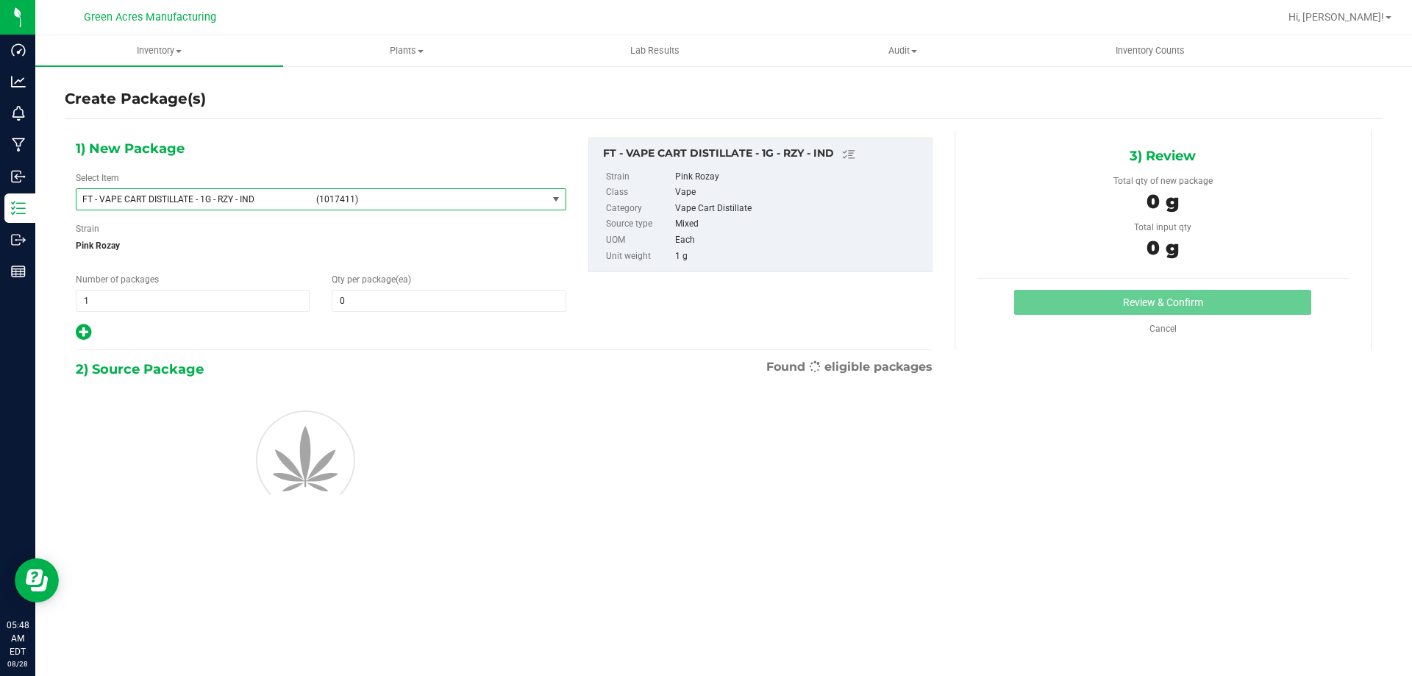
click at [418, 312] on div "1) New Package Select Item FT - VAPE CART DISTILLATE - 1G - RZY - IND (1017411)…" at bounding box center [321, 240] width 513 height 204
click at [418, 305] on span at bounding box center [449, 301] width 234 height 22
type input "1"
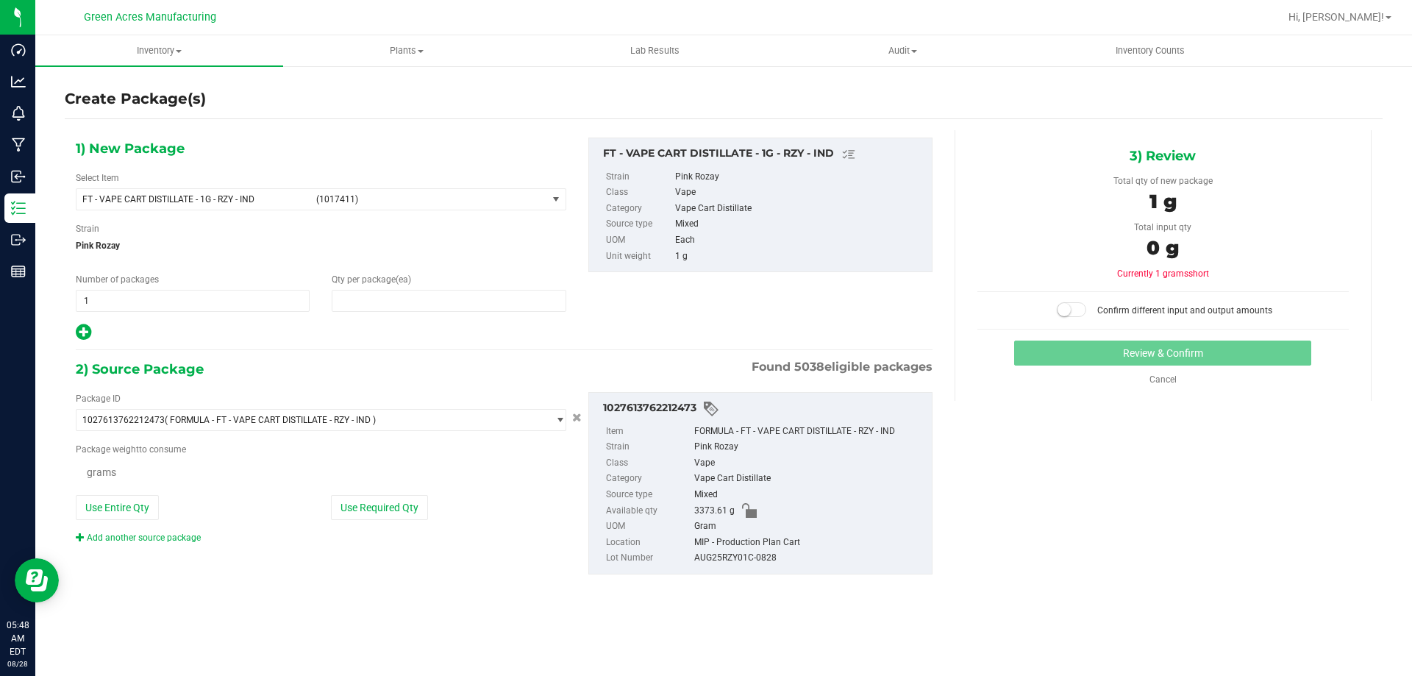
type input "1"
click at [386, 505] on button "Use Required Qty" at bounding box center [379, 508] width 97 height 25
type input "1.0000 g"
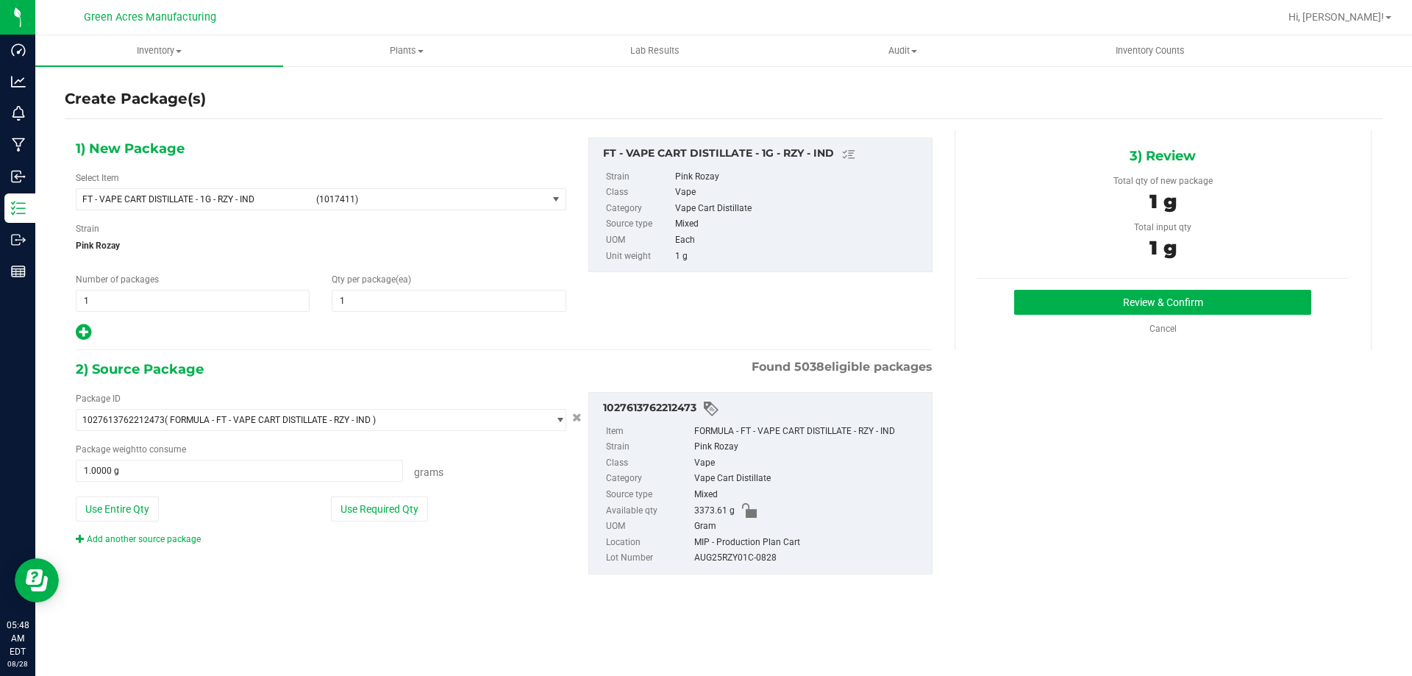
click at [1049, 327] on div "Cancel" at bounding box center [1162, 328] width 371 height 13
click at [1056, 307] on button "Review & Confirm" at bounding box center [1162, 302] width 297 height 25
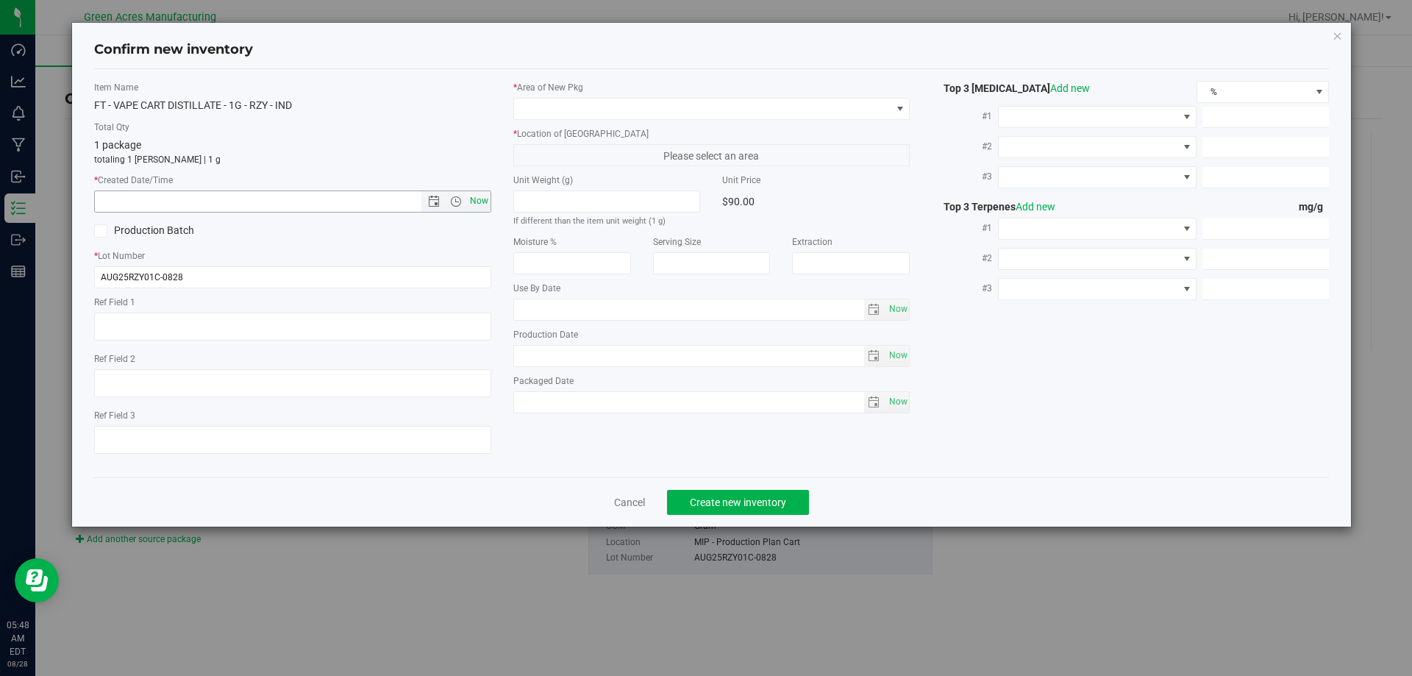
click at [472, 203] on span "Now" at bounding box center [478, 200] width 25 height 21
type input "[DATE] 5:48 AM"
click at [574, 88] on label "* Area of [GEOGRAPHIC_DATA]" at bounding box center [711, 87] width 397 height 13
click at [573, 94] on div "* Area of [GEOGRAPHIC_DATA]" at bounding box center [711, 100] width 397 height 39
click at [573, 107] on span at bounding box center [702, 109] width 377 height 21
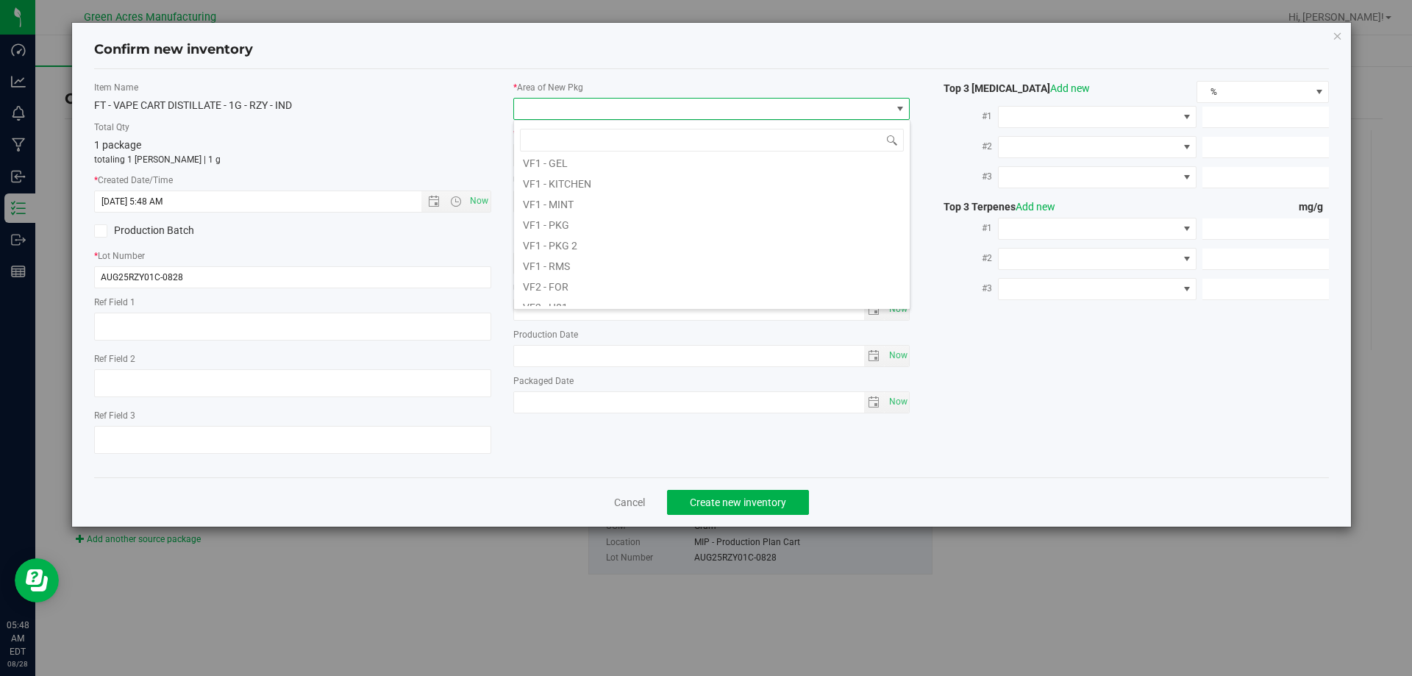
scroll to position [738, 0]
click at [578, 224] on li "VF2 - P5" at bounding box center [712, 234] width 396 height 21
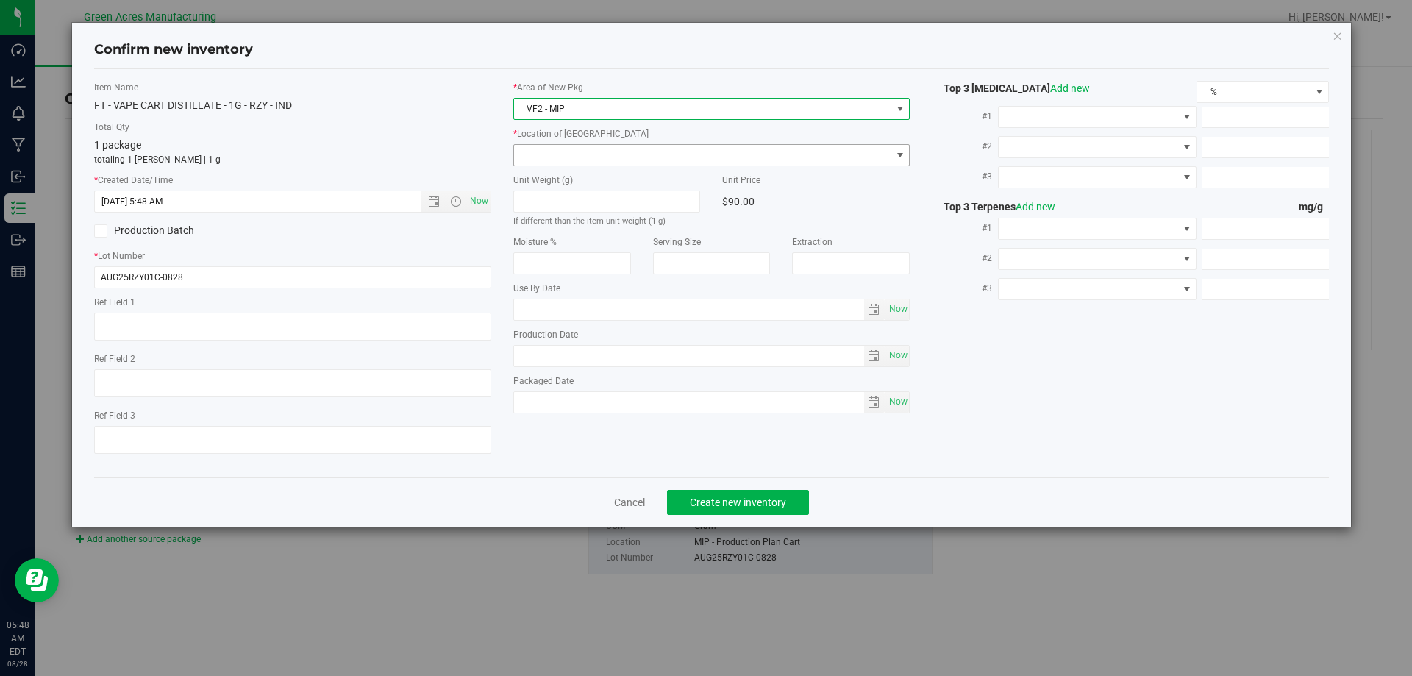
click at [605, 154] on span at bounding box center [702, 155] width 377 height 21
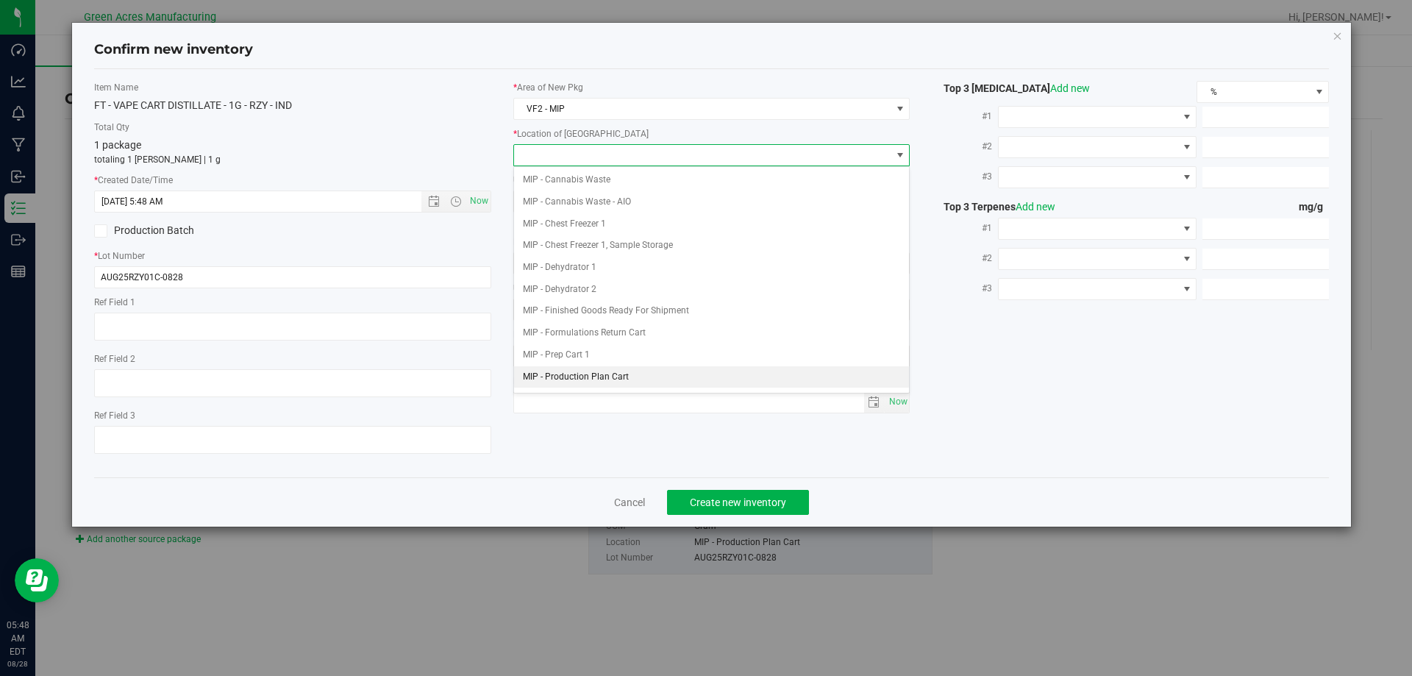
click at [613, 380] on li "MIP - Production Plan Cart" at bounding box center [712, 377] width 396 height 22
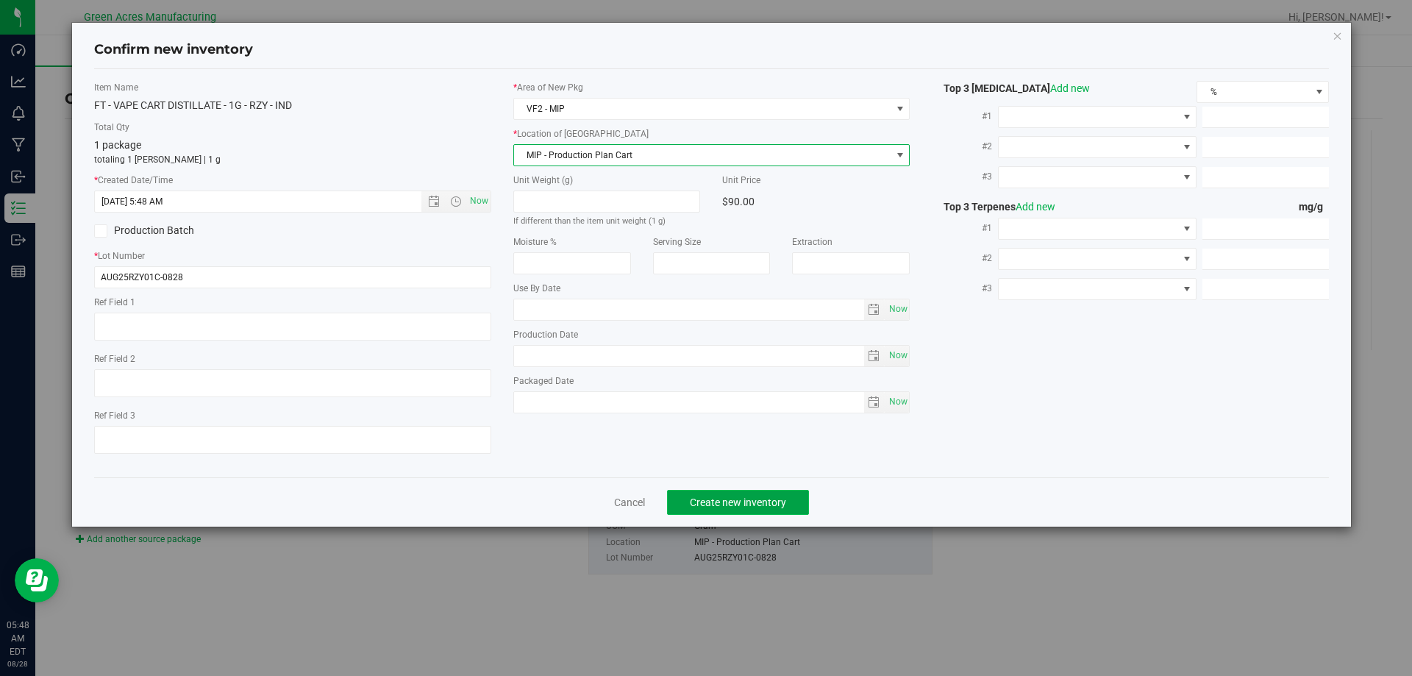
click at [730, 499] on span "Create new inventory" at bounding box center [738, 502] width 96 height 12
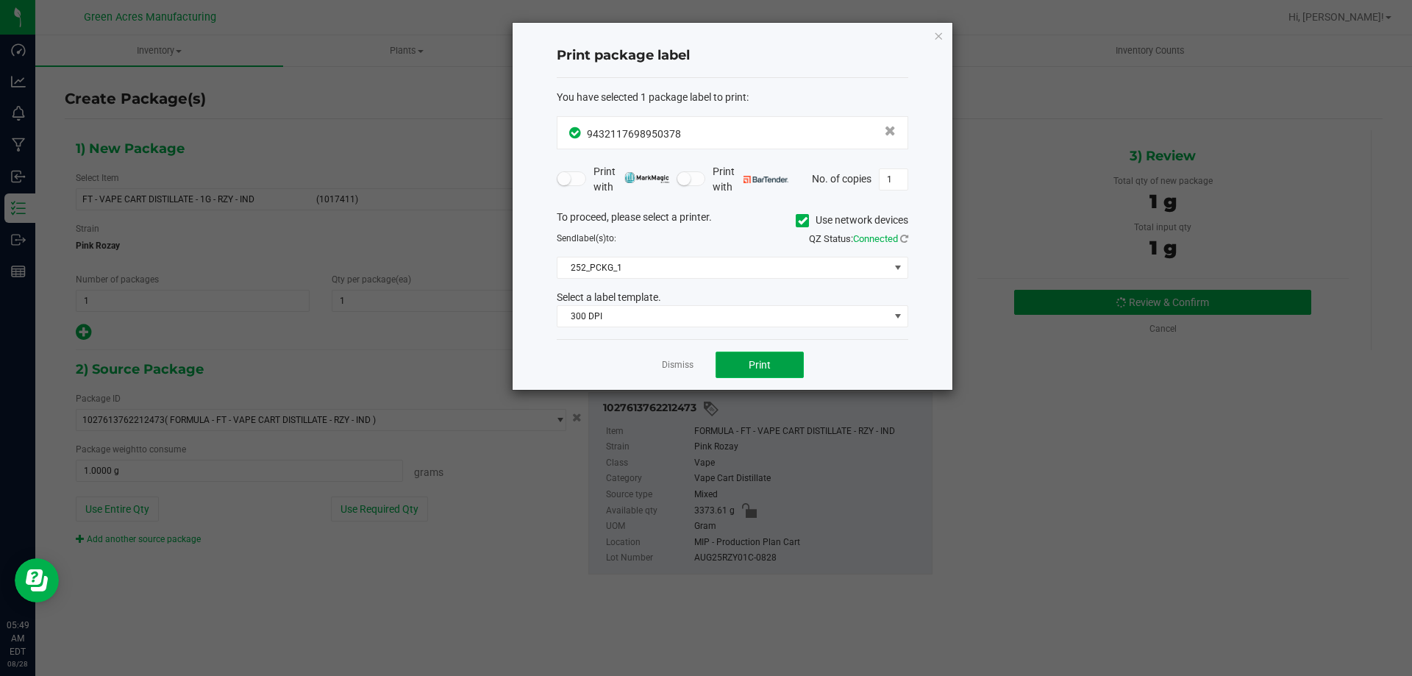
click at [738, 360] on button "Print" at bounding box center [760, 365] width 88 height 26
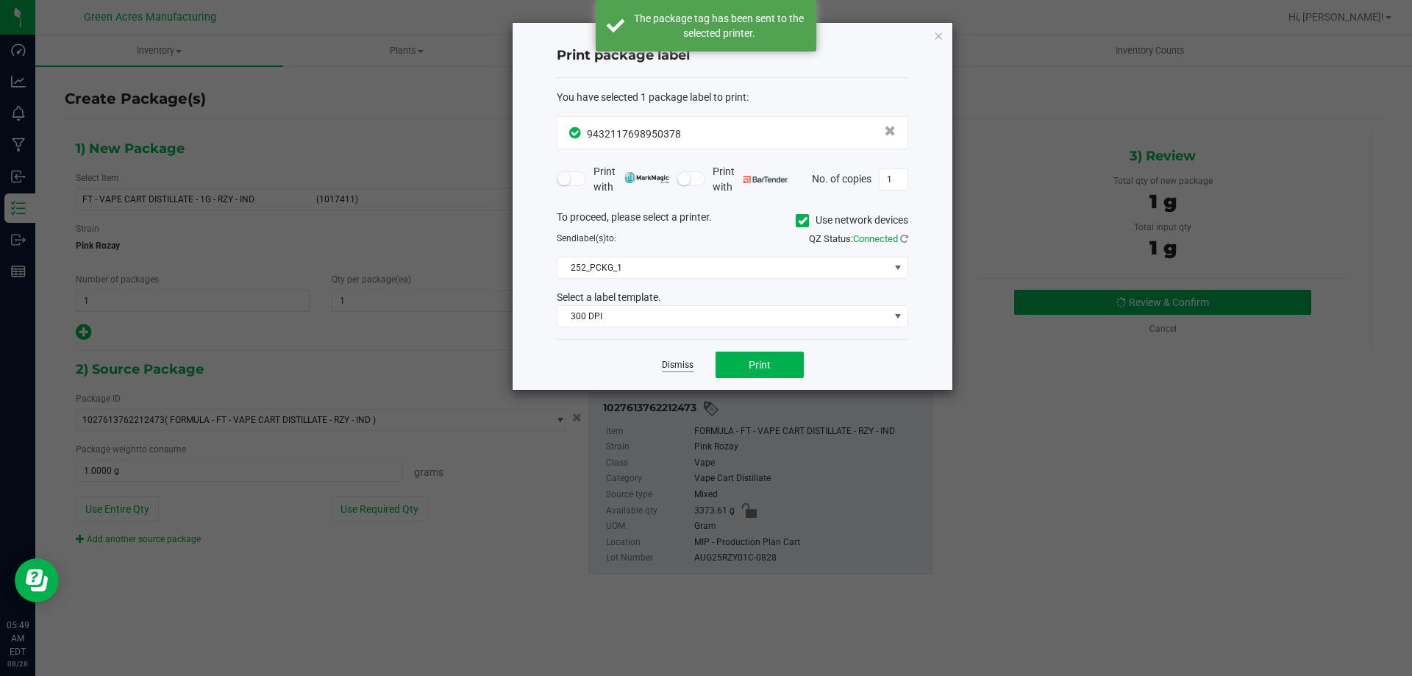
click at [681, 364] on link "Dismiss" at bounding box center [678, 365] width 32 height 13
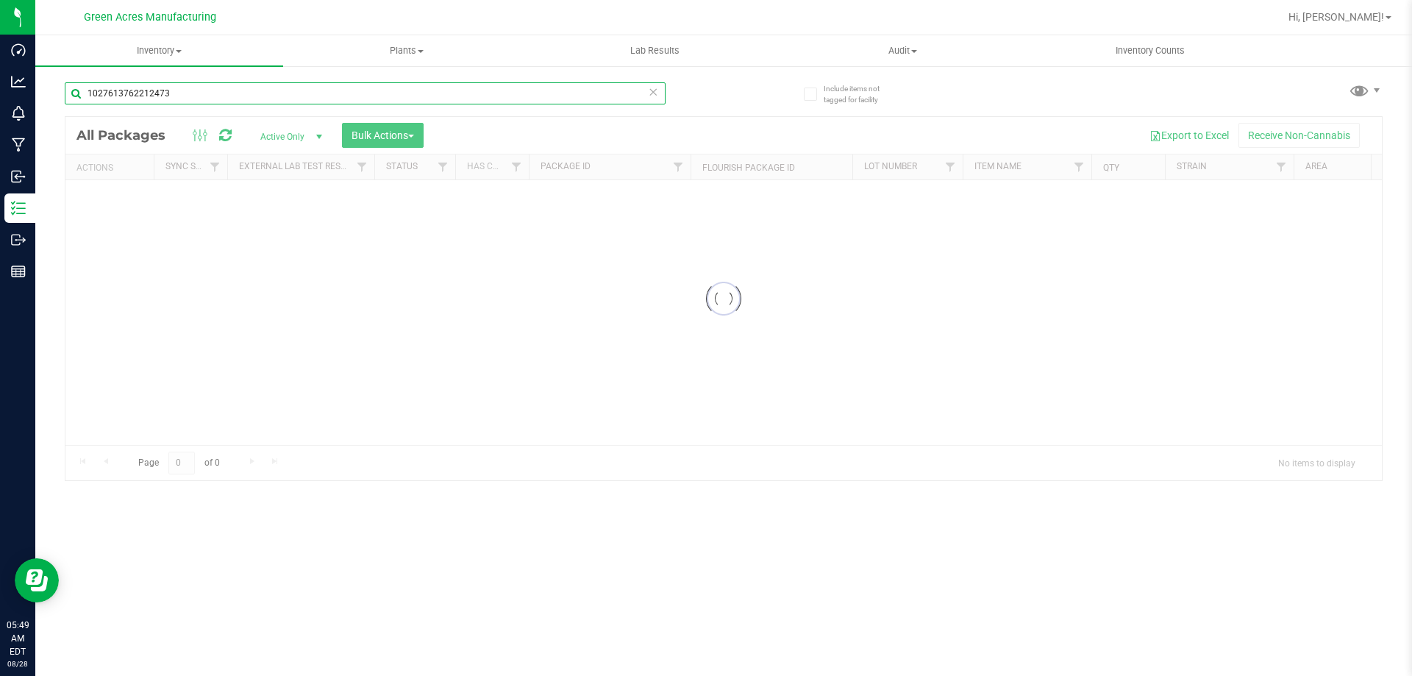
drag, startPoint x: 180, startPoint y: 99, endPoint x: 65, endPoint y: 128, distance: 118.3
click at [65, 128] on div "1027613762212473 Loading... All Packages Active Only Active Only Lab Samples Lo…" at bounding box center [724, 274] width 1318 height 413
type input "9432117698950378"
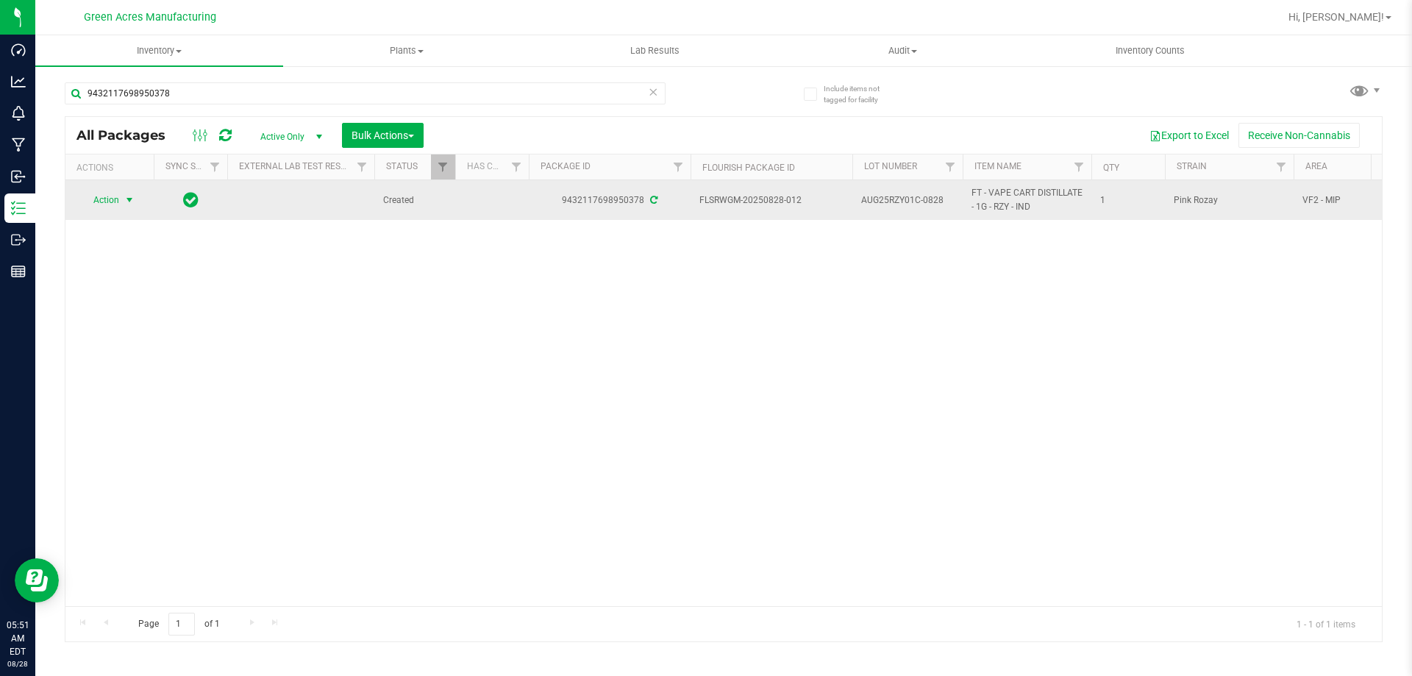
click at [115, 199] on span "Action" at bounding box center [100, 200] width 40 height 21
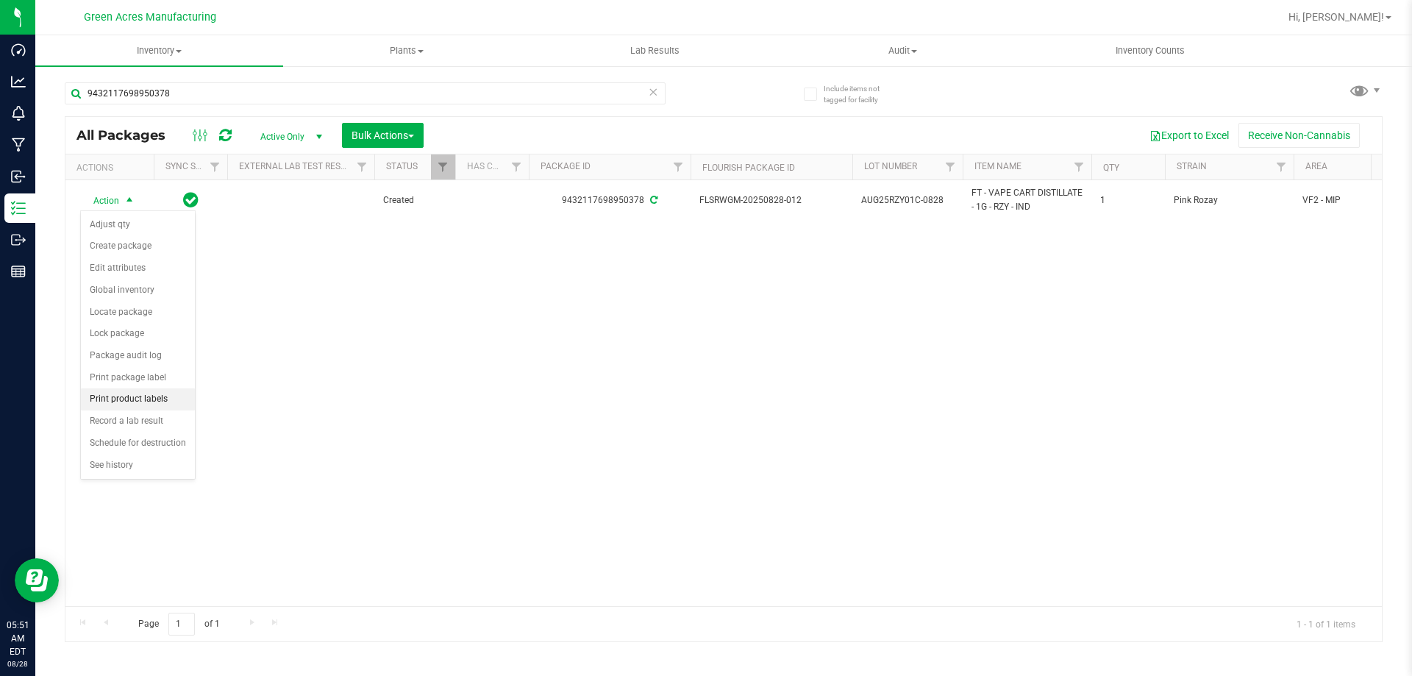
click at [169, 399] on li "Print product labels" at bounding box center [138, 399] width 114 height 22
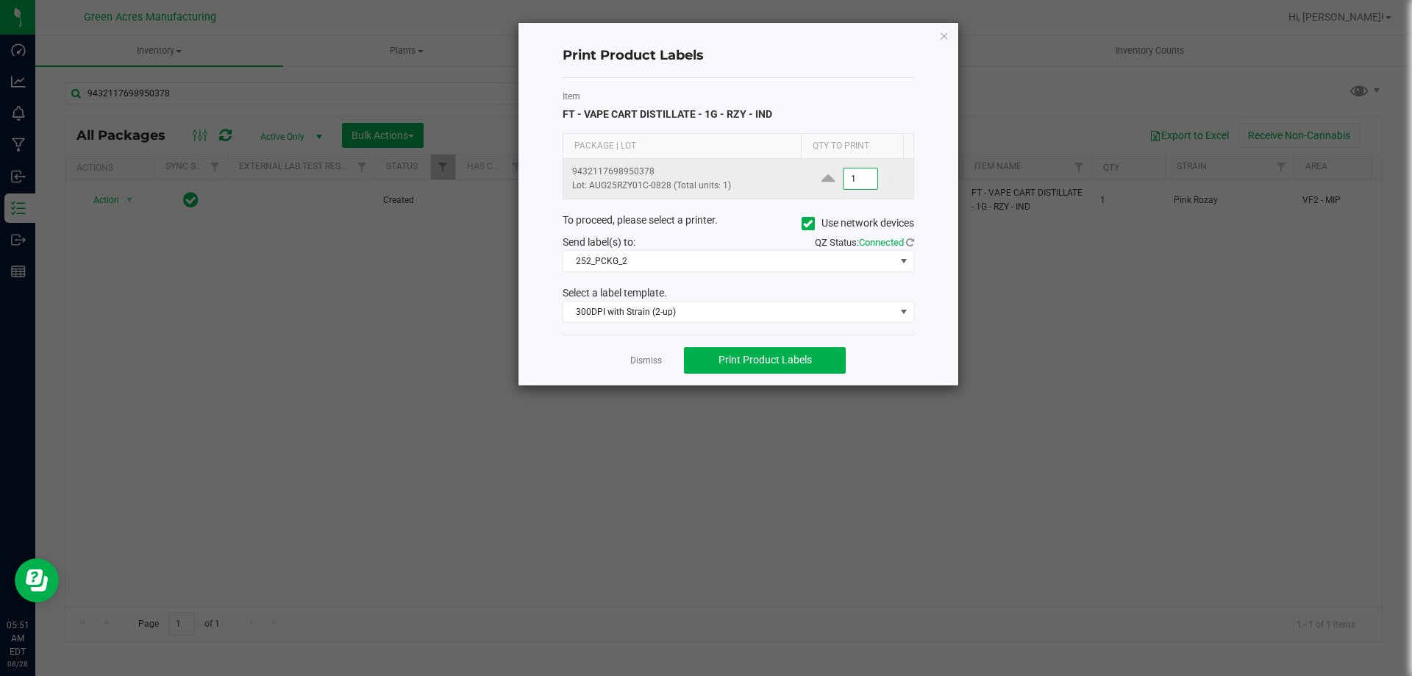
click at [846, 175] on input "1" at bounding box center [861, 178] width 34 height 21
type input "1,900"
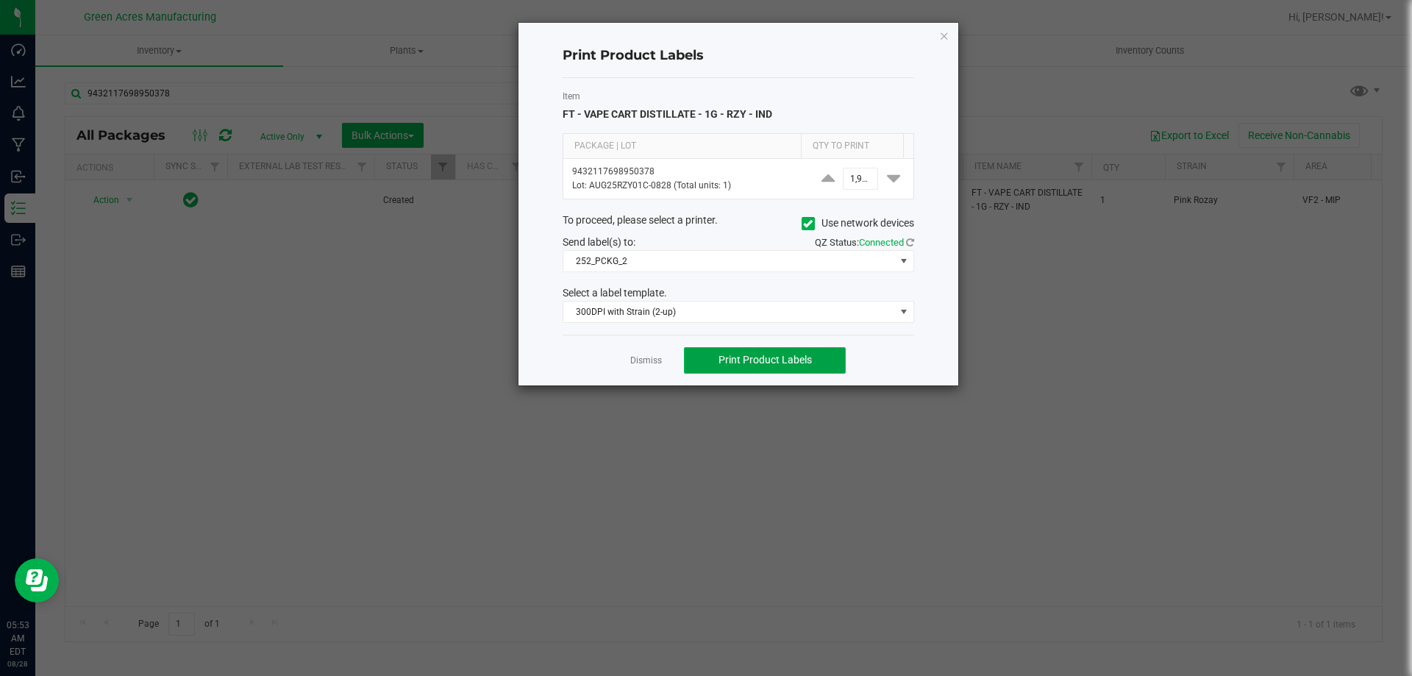
click at [779, 357] on span "Print Product Labels" at bounding box center [765, 360] width 93 height 12
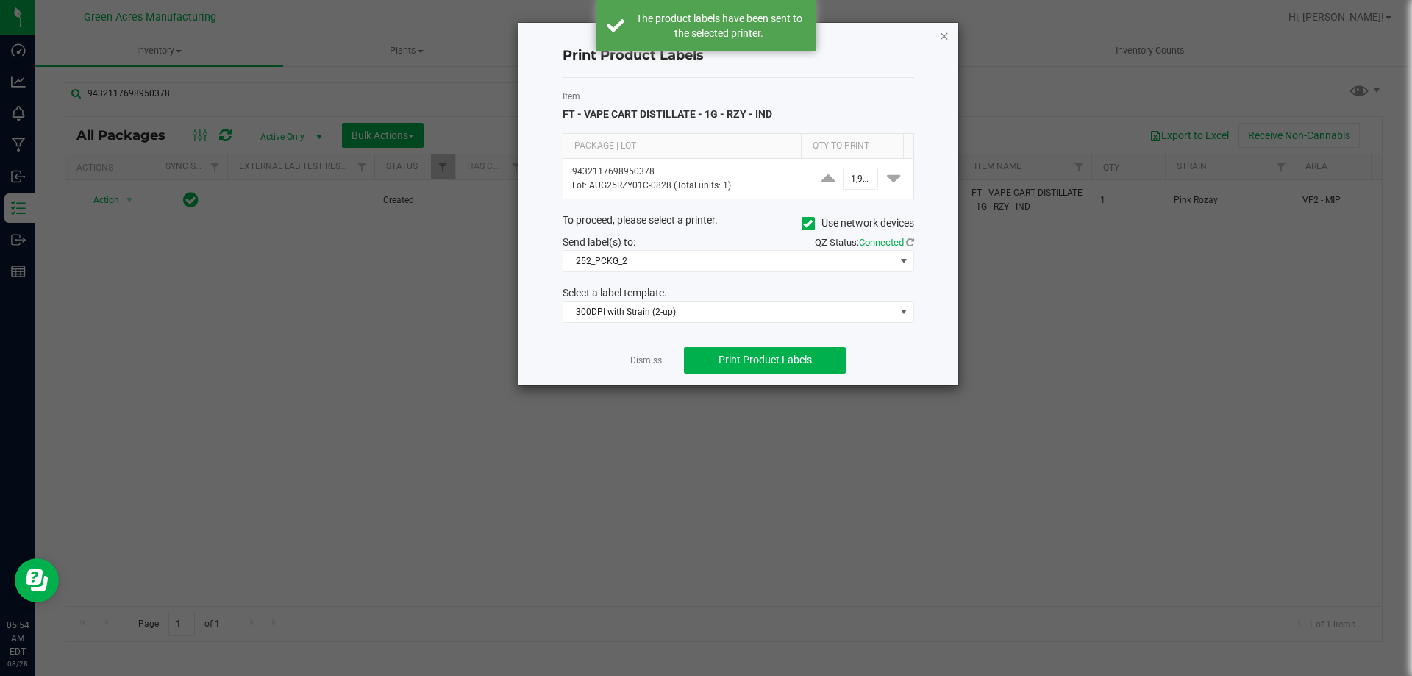
click at [949, 37] on icon "button" at bounding box center [944, 35] width 10 height 18
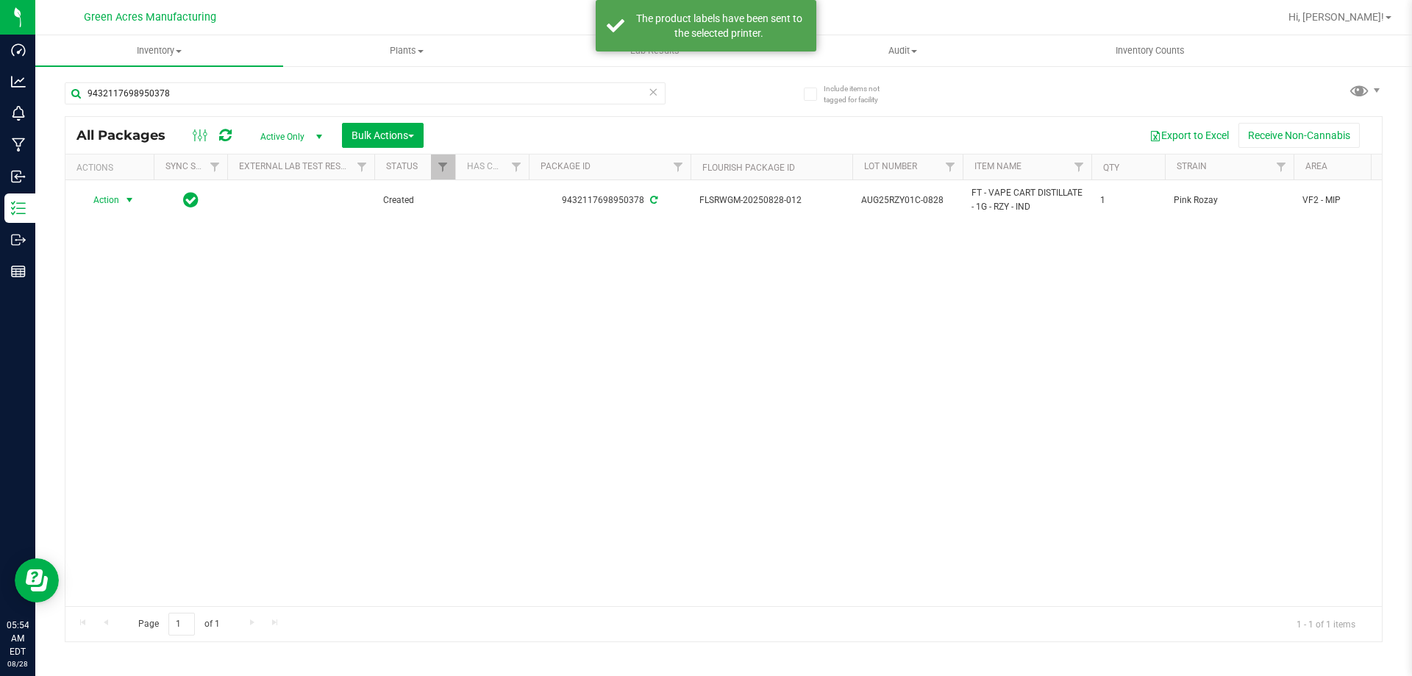
click at [1377, 0] on nav "Green Acres Manufacturing Hi, [PERSON_NAME]!" at bounding box center [723, 17] width 1377 height 35
click at [1377, 3] on div "Hi, [PERSON_NAME]!" at bounding box center [1342, 17] width 126 height 29
click at [1373, 16] on span "Hi, [PERSON_NAME]!" at bounding box center [1336, 17] width 96 height 12
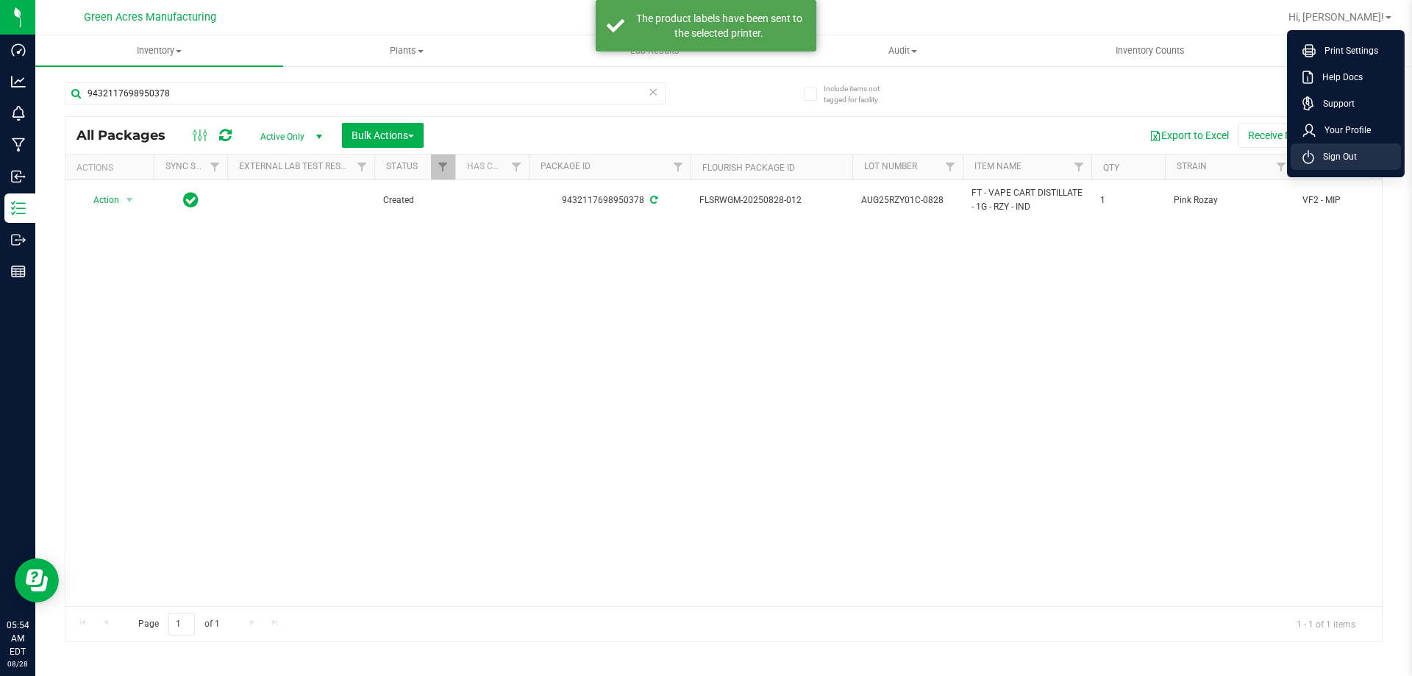
click at [1361, 150] on li "Sign Out" at bounding box center [1346, 156] width 110 height 26
